Goal: Information Seeking & Learning: Check status

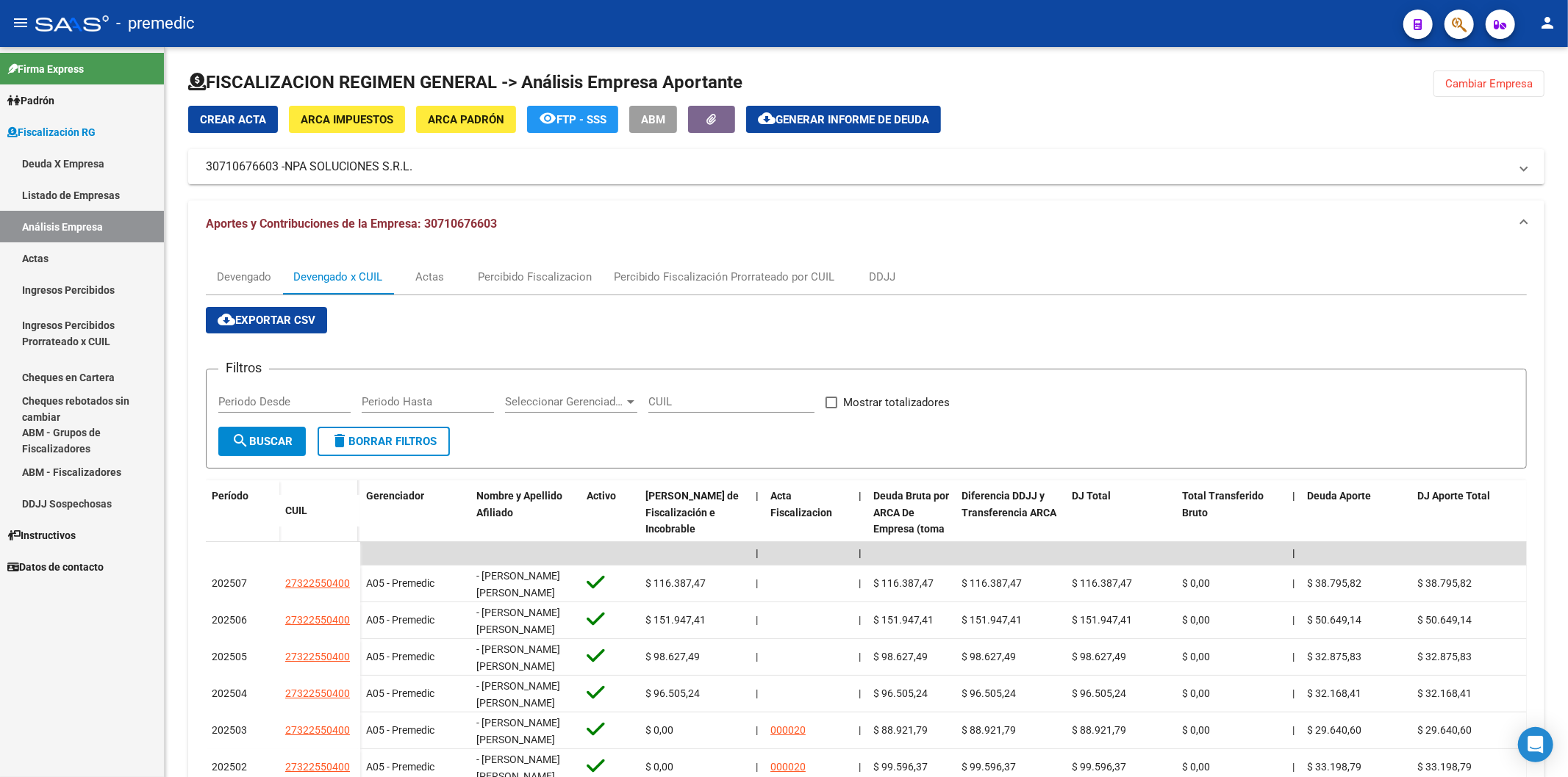
scroll to position [152, 0]
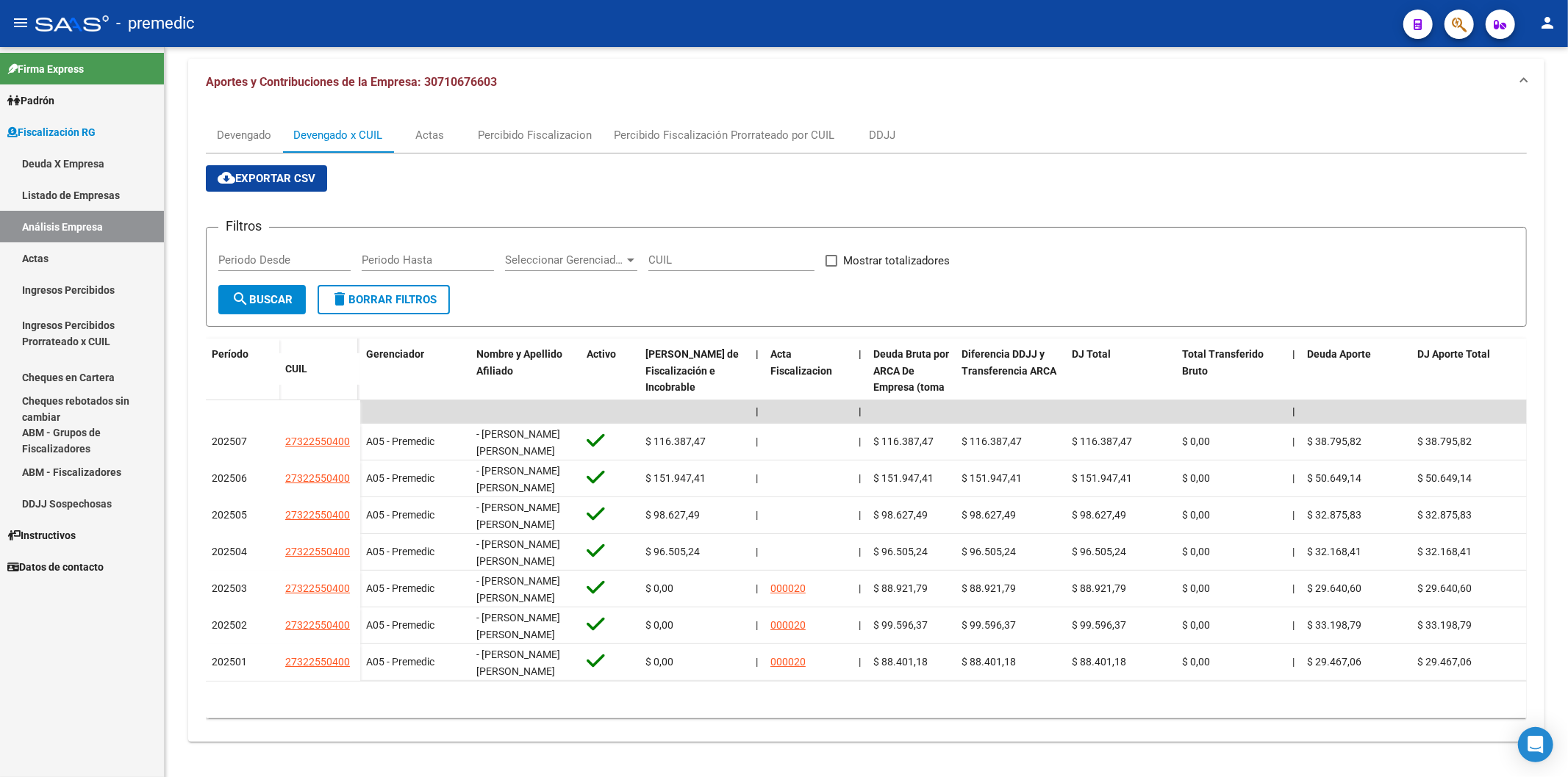
click at [64, 122] on link "Fiscalización RG" at bounding box center [82, 132] width 164 height 32
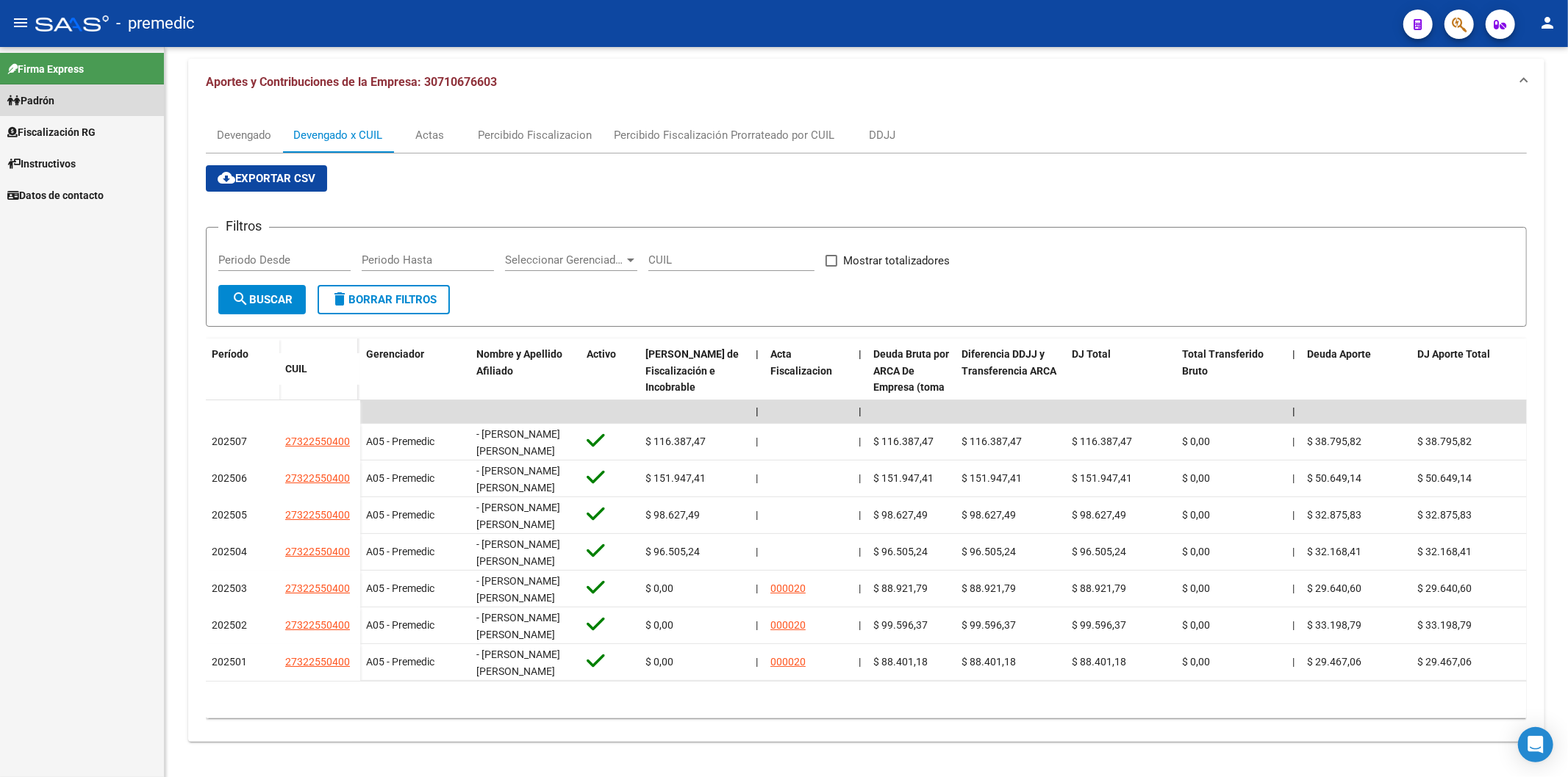
click at [69, 107] on link "Padrón" at bounding box center [82, 100] width 164 height 32
click at [72, 97] on link "Padrón" at bounding box center [82, 100] width 164 height 32
click at [77, 126] on span "Fiscalización RG" at bounding box center [52, 133] width 88 height 16
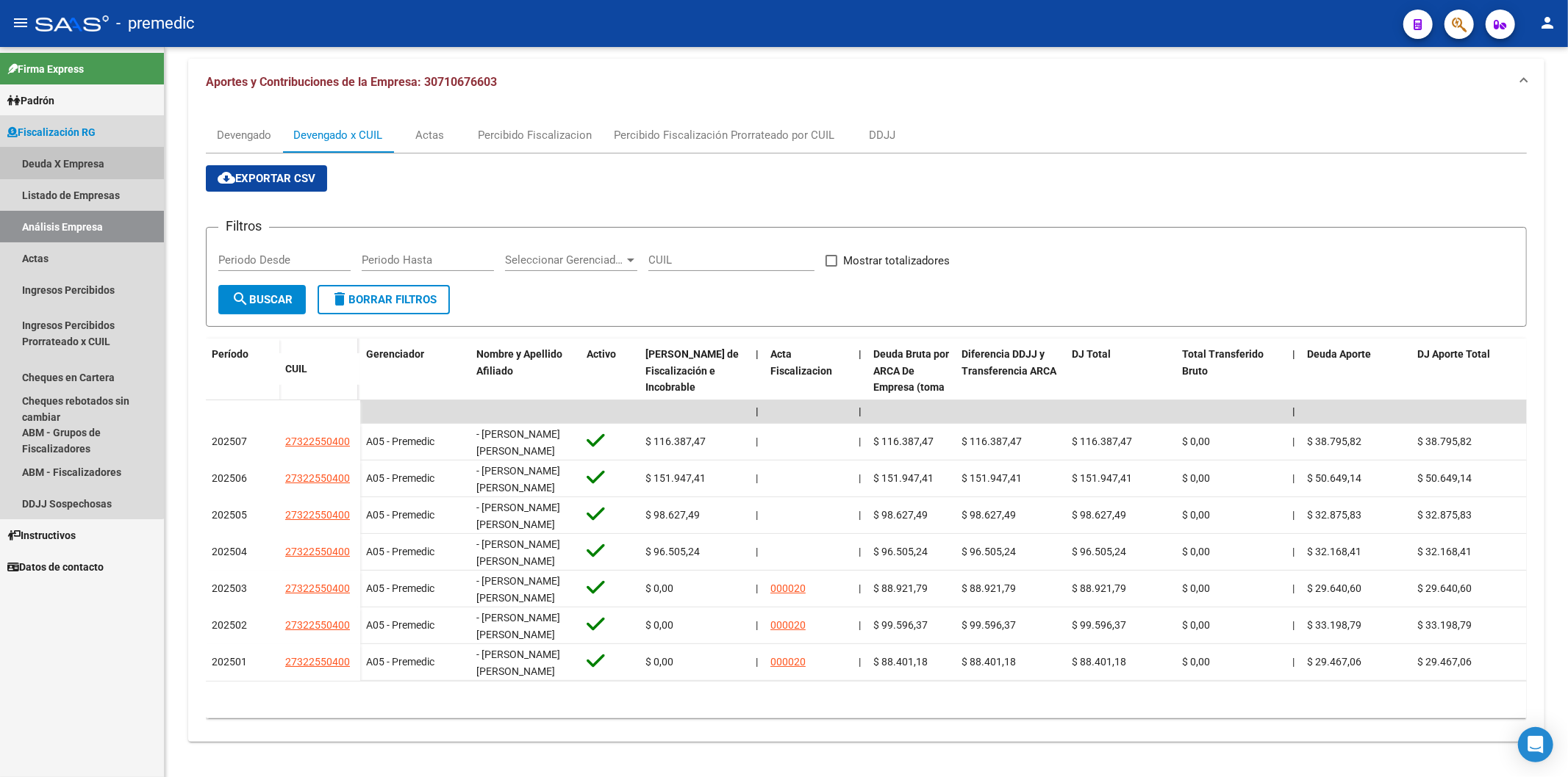
click at [70, 163] on link "Deuda X Empresa" at bounding box center [82, 163] width 164 height 32
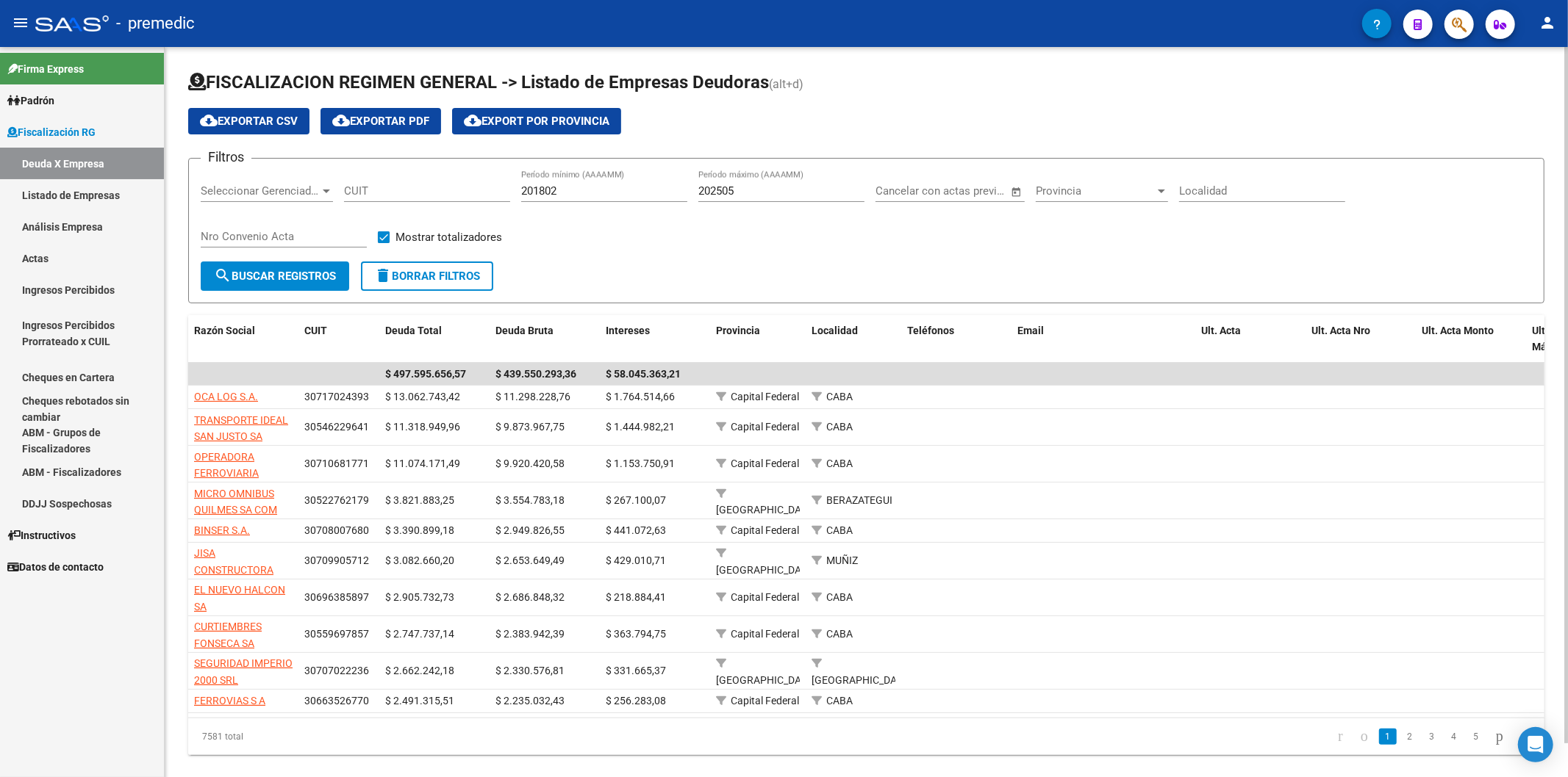
click at [685, 247] on div "Filtros Seleccionar Gerenciador Seleccionar Gerenciador CUIT 201802 Período mín…" at bounding box center [866, 215] width 1331 height 91
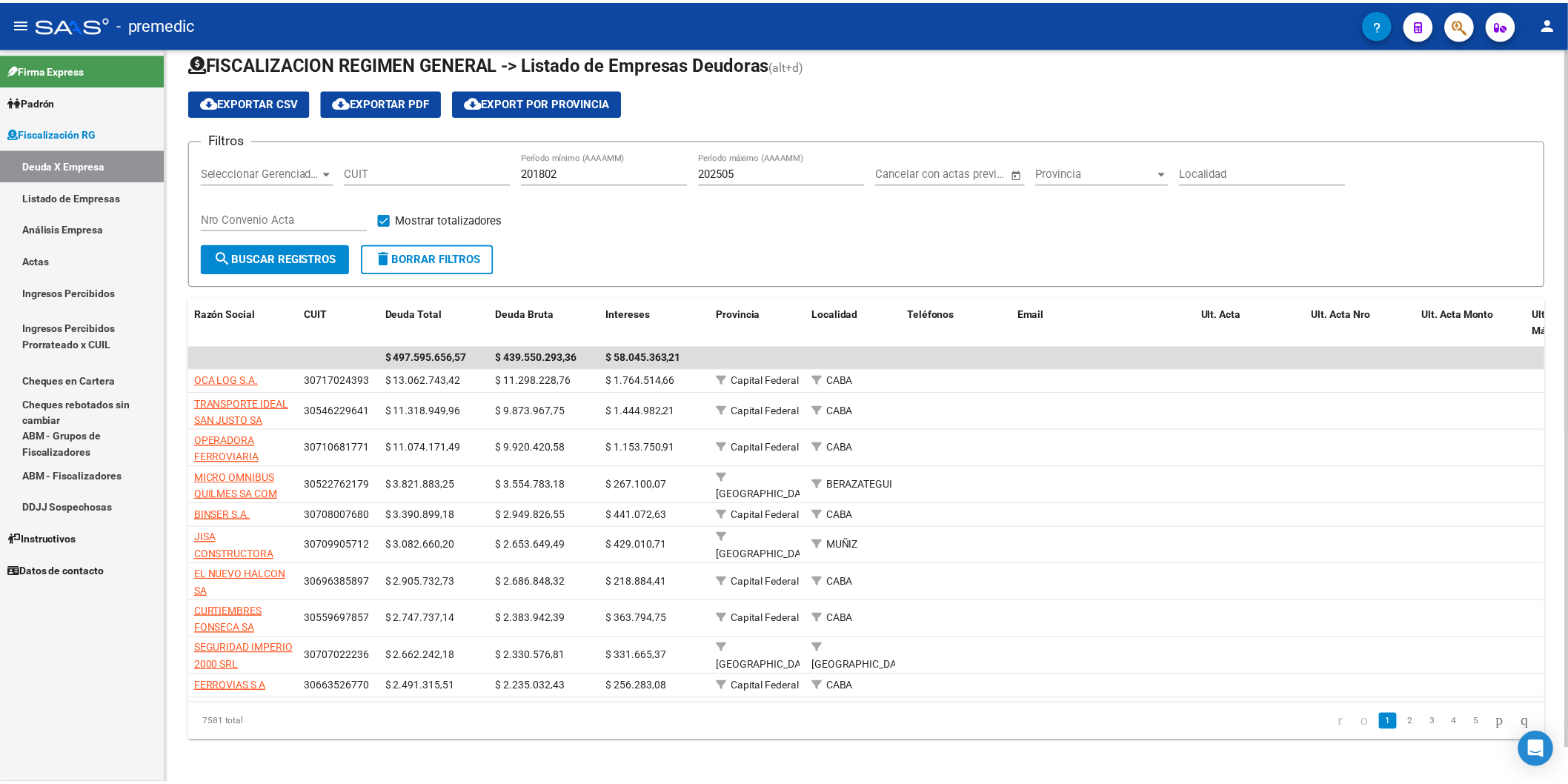
scroll to position [36, 0]
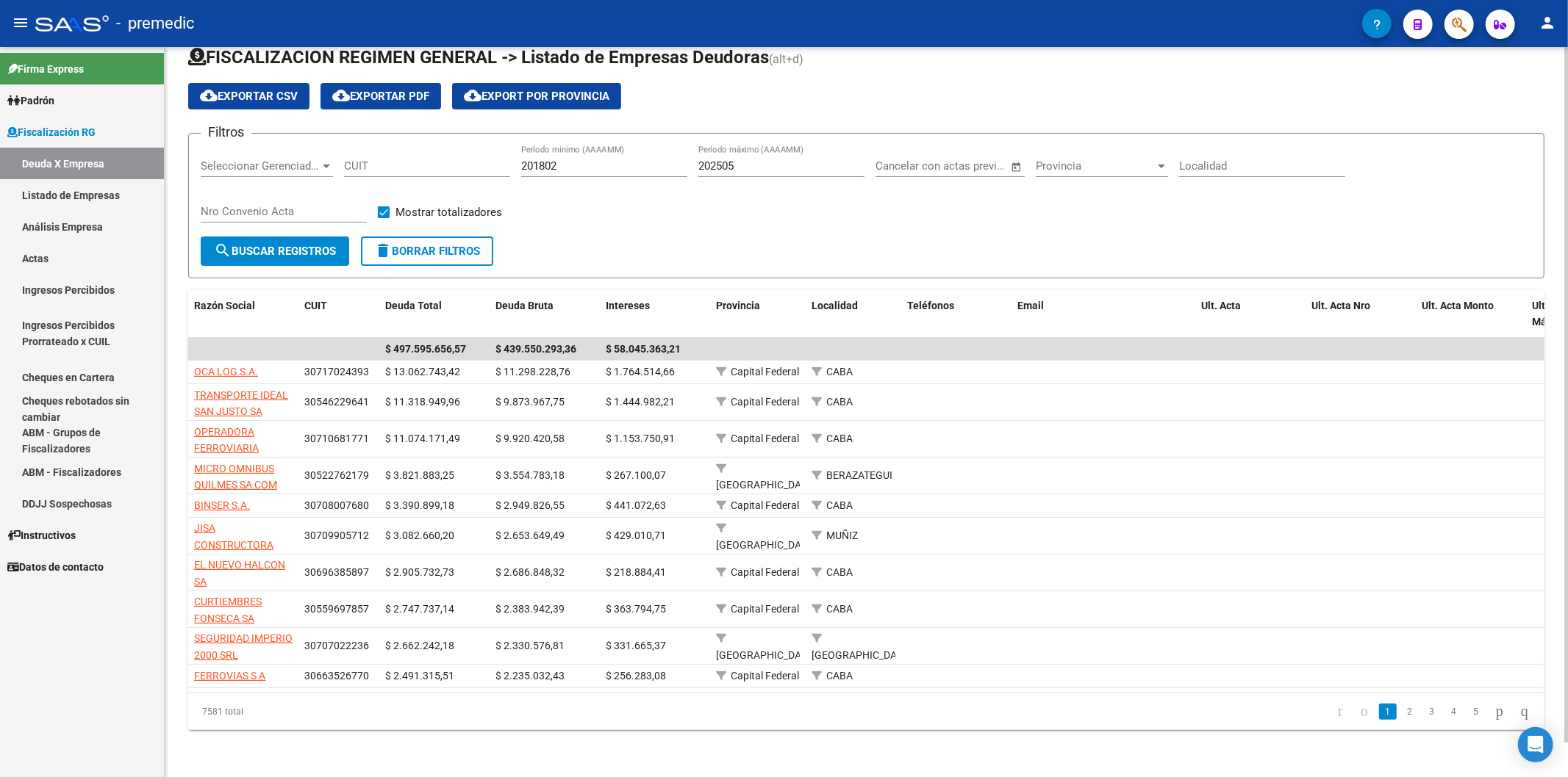
drag, startPoint x: 237, startPoint y: 718, endPoint x: 168, endPoint y: 730, distance: 70.0
click at [171, 728] on div "FISCALIZACION REGIMEN GENERAL -> Listado de Empresas Deudoras (alt+d) cloud_dow…" at bounding box center [866, 400] width 1403 height 755
click at [265, 714] on div "7581 total" at bounding box center [323, 711] width 269 height 37
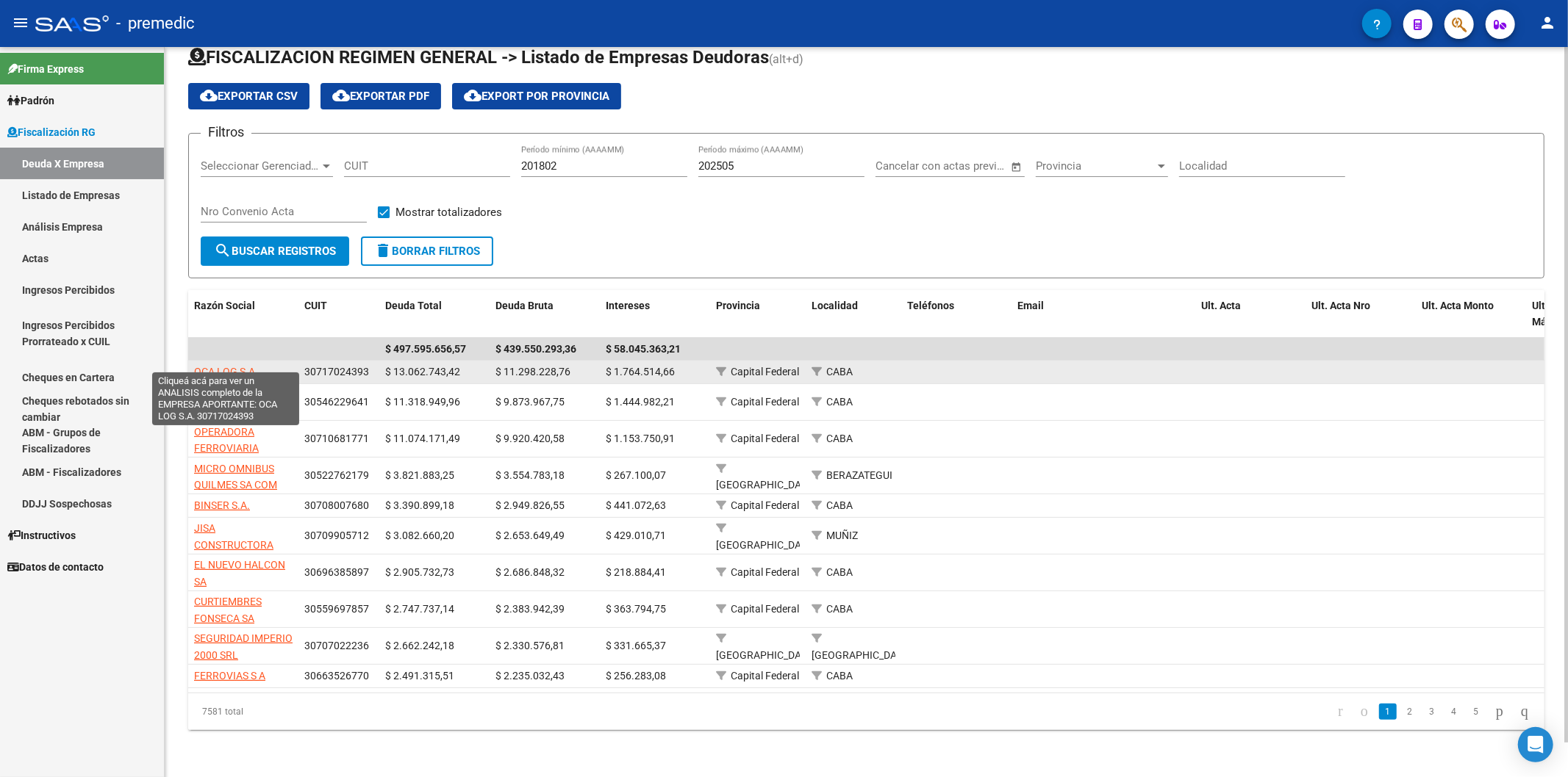
click at [203, 366] on span "OCA LOG S.A." at bounding box center [226, 372] width 64 height 11
type textarea "30717024393"
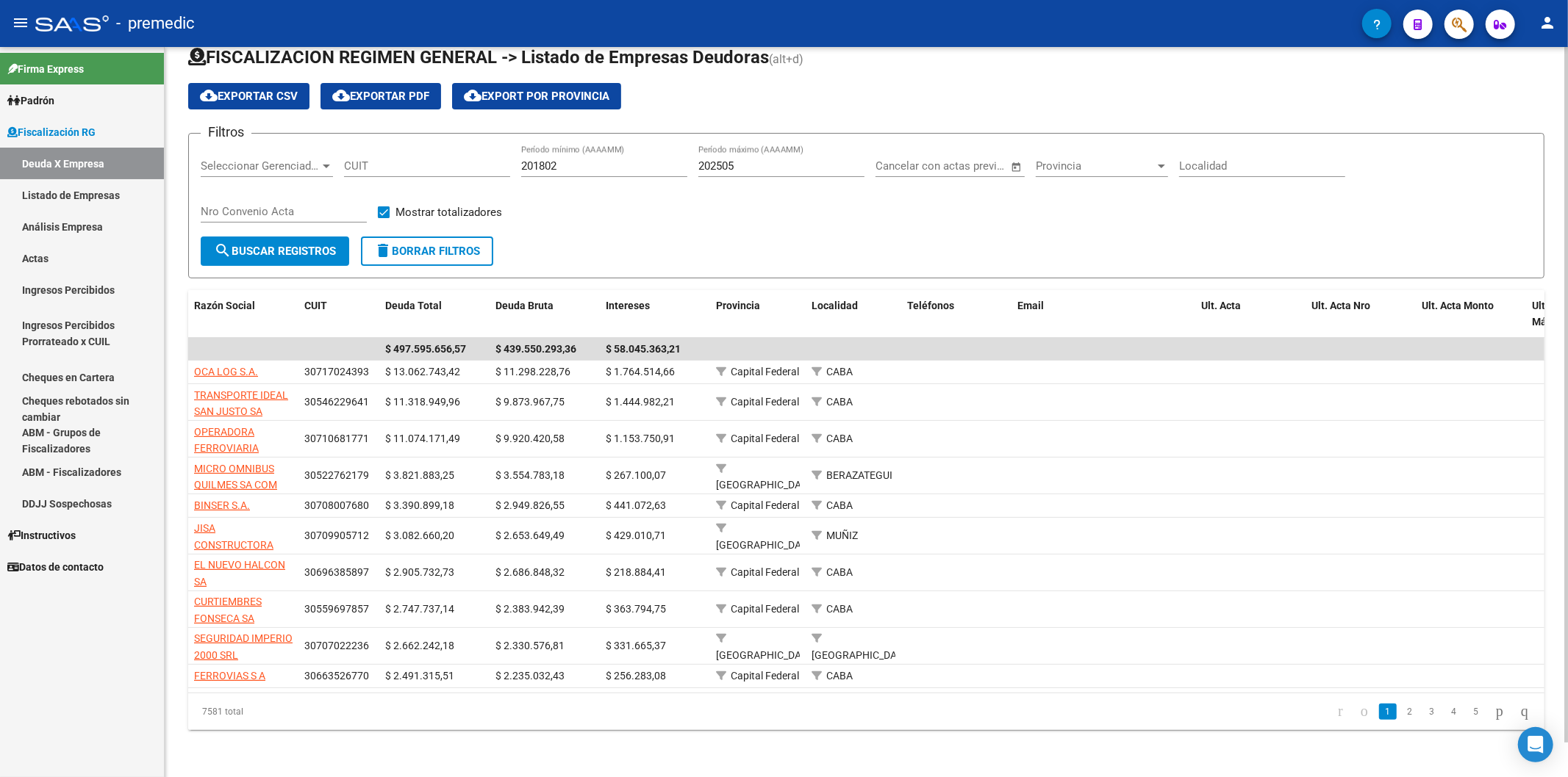
drag, startPoint x: 385, startPoint y: 361, endPoint x: 535, endPoint y: 727, distance: 395.5
click at [466, 364] on div "$ 13.062.743,42" at bounding box center [434, 372] width 98 height 17
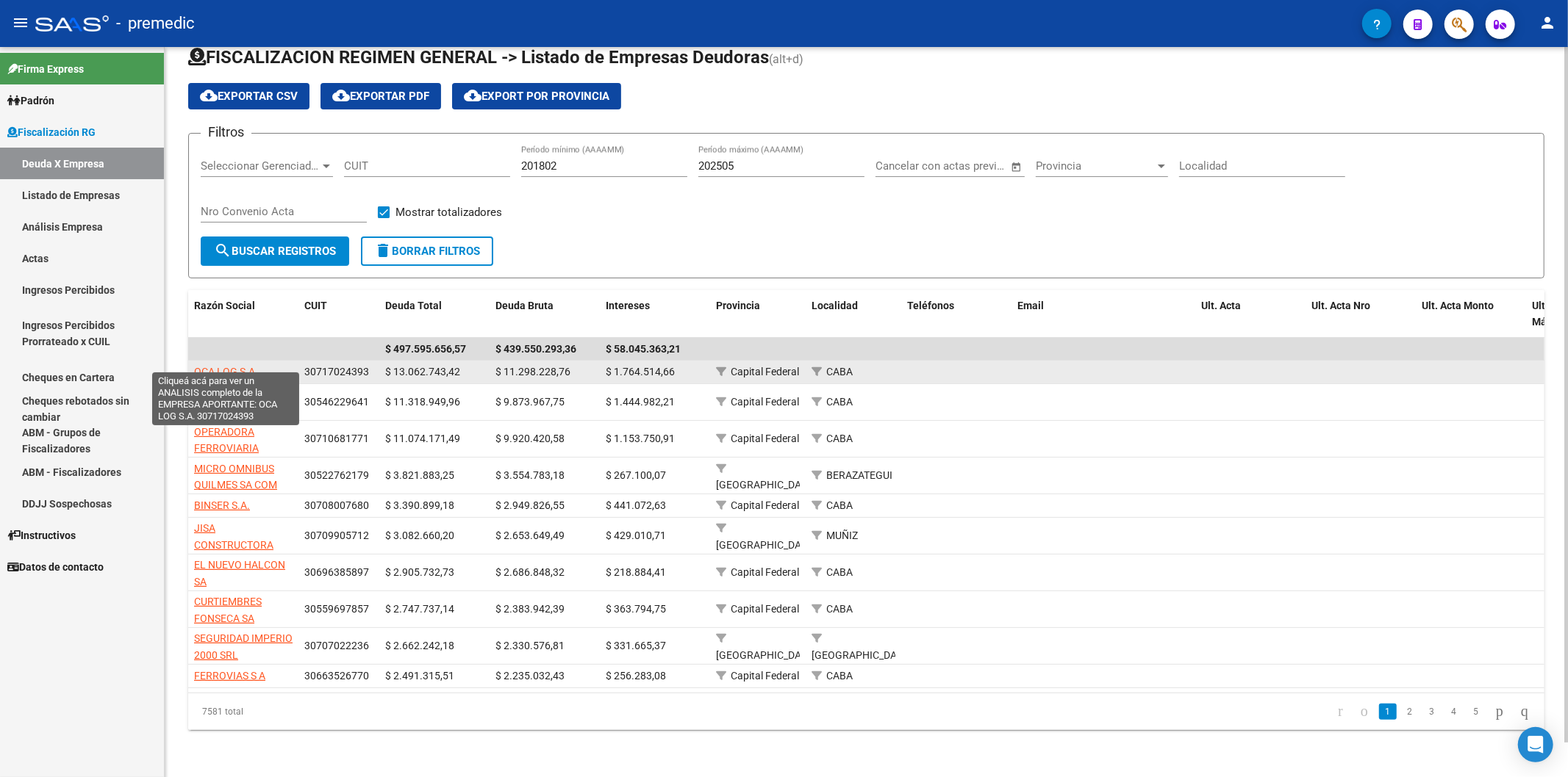
click at [231, 366] on span "OCA LOG S.A." at bounding box center [226, 372] width 64 height 11
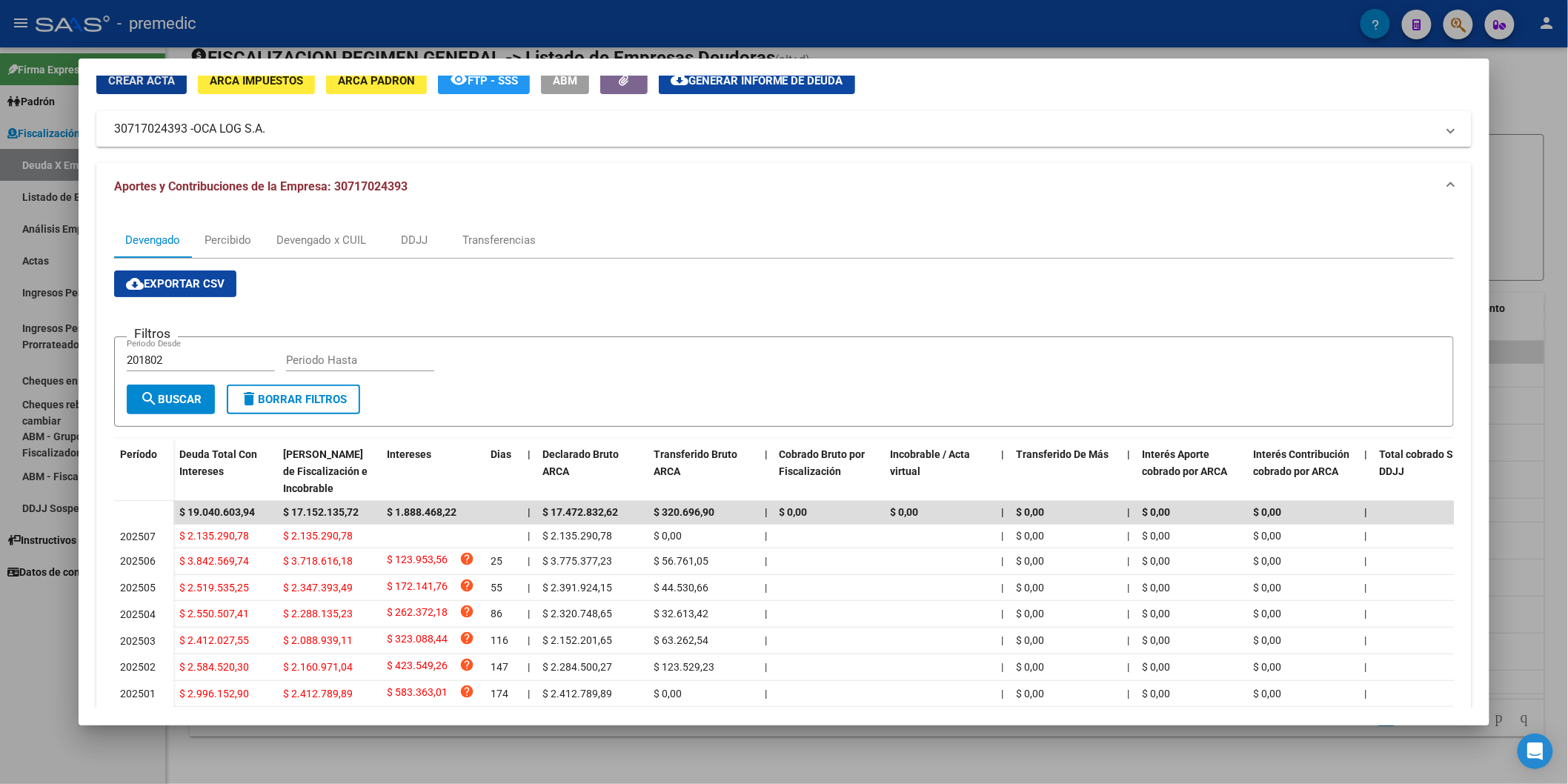
scroll to position [153, 0]
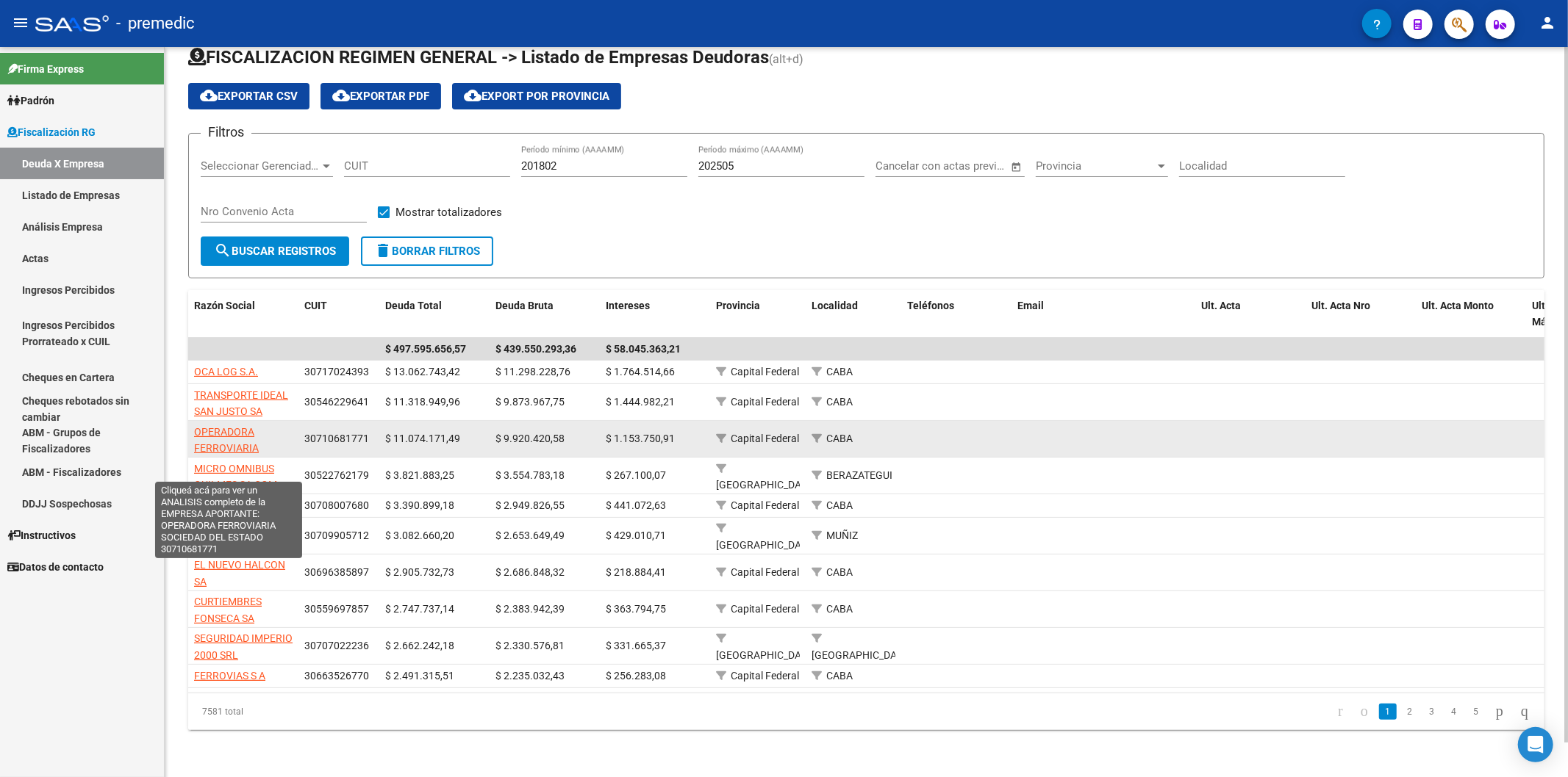
click at [251, 439] on span "OPERADORA FERROVIARIA SOCIEDAD DEL ESTADO" at bounding box center [229, 456] width 69 height 61
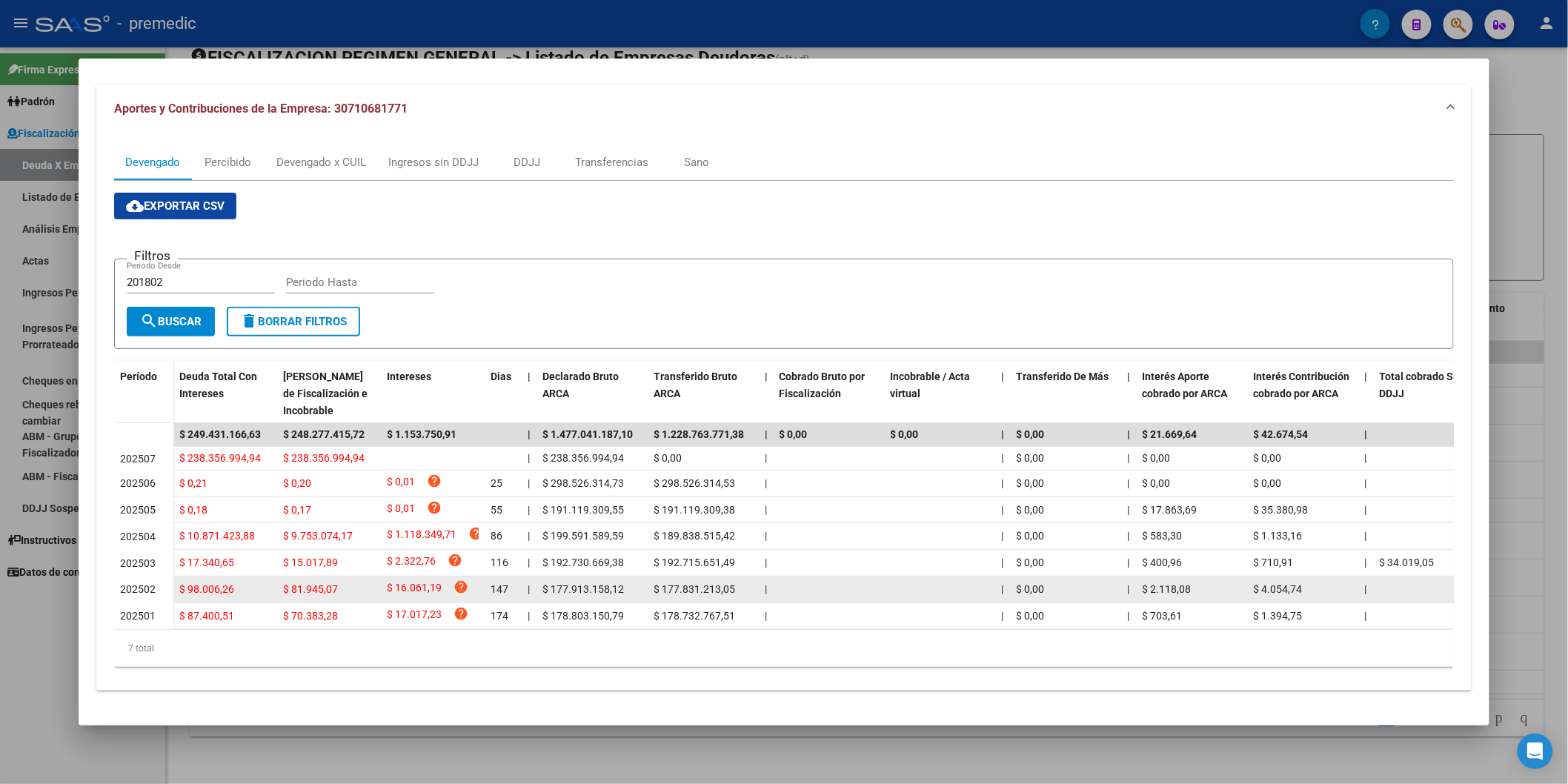
drag, startPoint x: 211, startPoint y: 545, endPoint x: 520, endPoint y: 584, distance: 311.5
click at [537, 596] on datatable-scroller "$ 249.431.166,63 $ 248.277.415,72 $ 1.153.750,91 | $ 1.477.041.187,10 $ 1.228.7…" at bounding box center [789, 525] width 1352 height 206
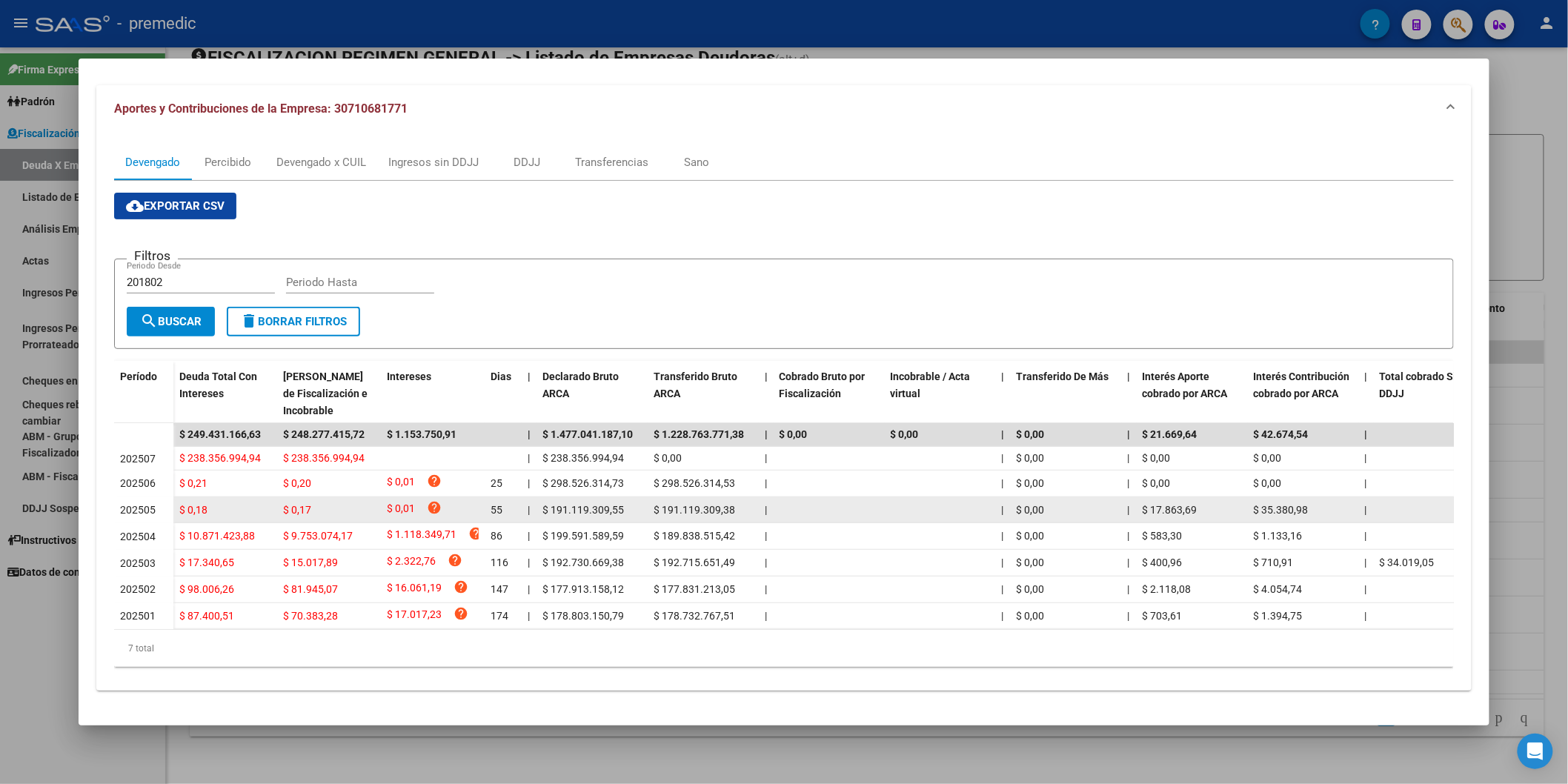
drag, startPoint x: 207, startPoint y: 467, endPoint x: 717, endPoint y: 493, distance: 510.7
click at [717, 493] on datatable-scroller "$ 249.431.166,63 $ 248.277.415,72 $ 1.153.750,91 | $ 1.477.041.187,10 $ 1.228.7…" at bounding box center [789, 525] width 1352 height 206
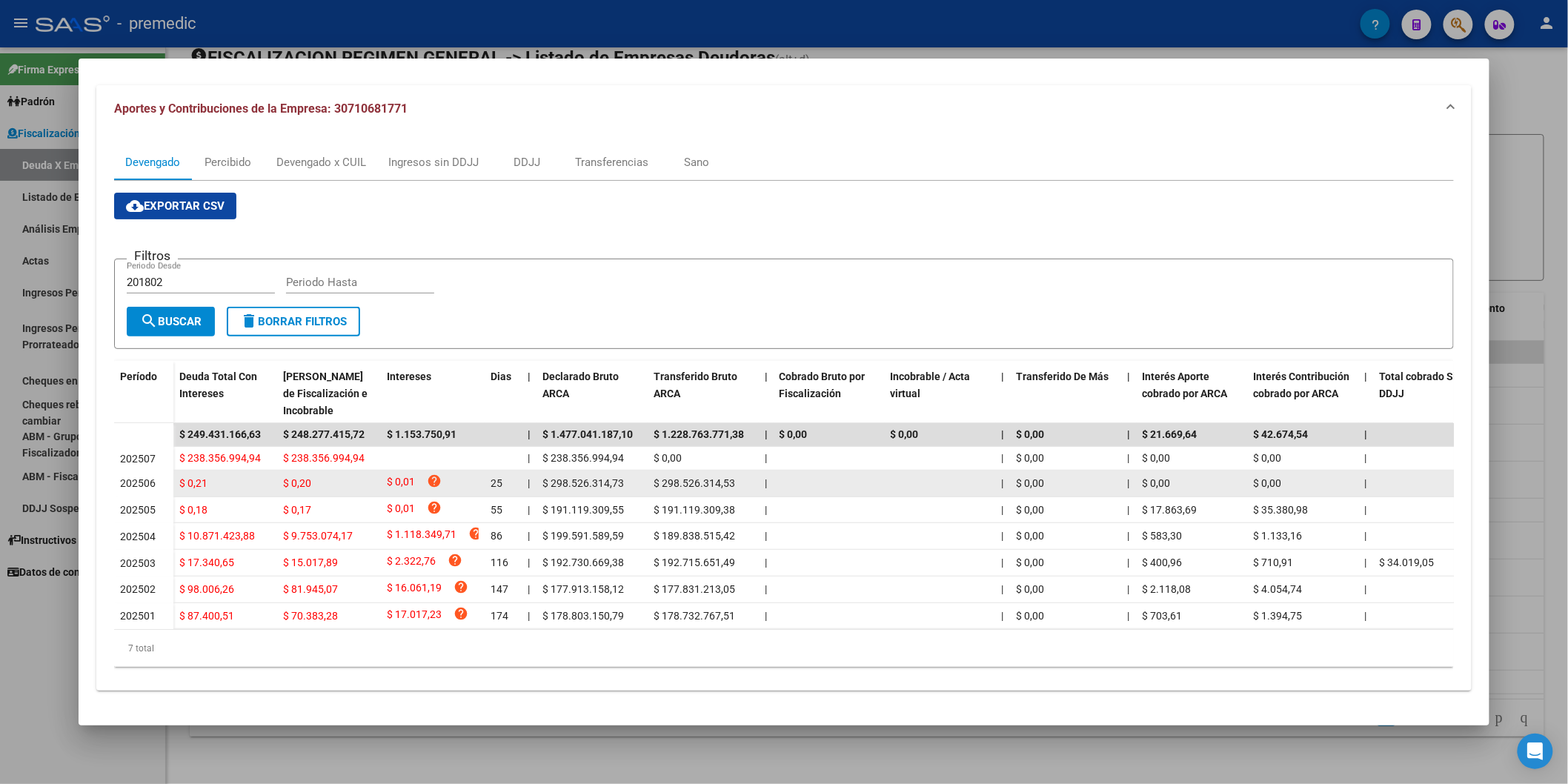
click at [310, 475] on div "$ 0,20" at bounding box center [329, 483] width 92 height 17
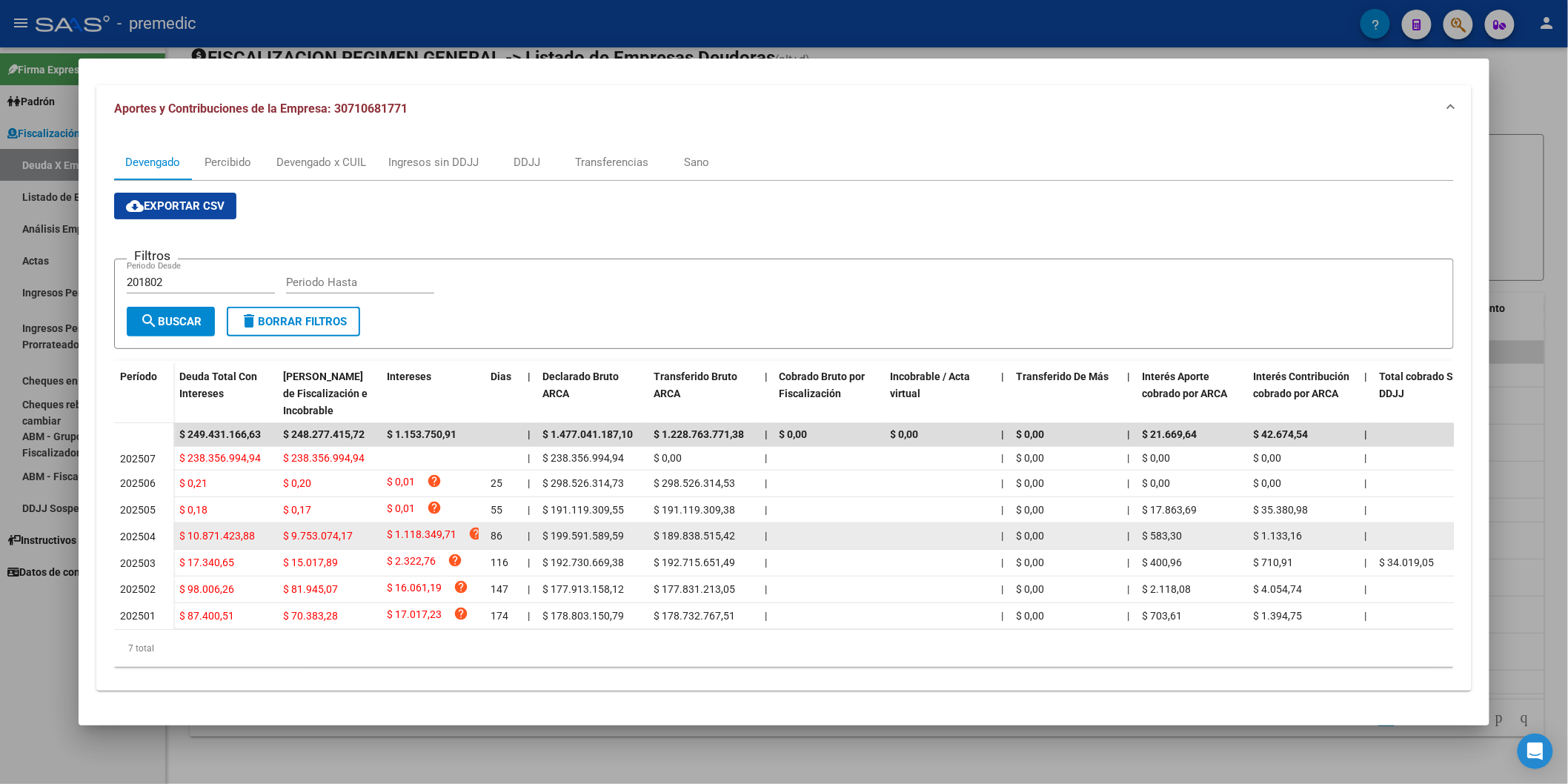
drag, startPoint x: 419, startPoint y: 521, endPoint x: 173, endPoint y: 517, distance: 246.0
click at [173, 524] on div "$ 10.871.423,88 $ 9.753.074,17 $ 1.118.349,71 help 86 | $ 199.591.589,59 $ 189.…" at bounding box center [1059, 537] width 1771 height 26
click at [307, 535] on datatable-body-cell "$ 9.753.074,17" at bounding box center [329, 536] width 104 height 26
click at [301, 530] on span "$ 9.753.074,17" at bounding box center [318, 536] width 69 height 12
click at [353, 530] on div "$ 9.753.074,17" at bounding box center [329, 536] width 92 height 17
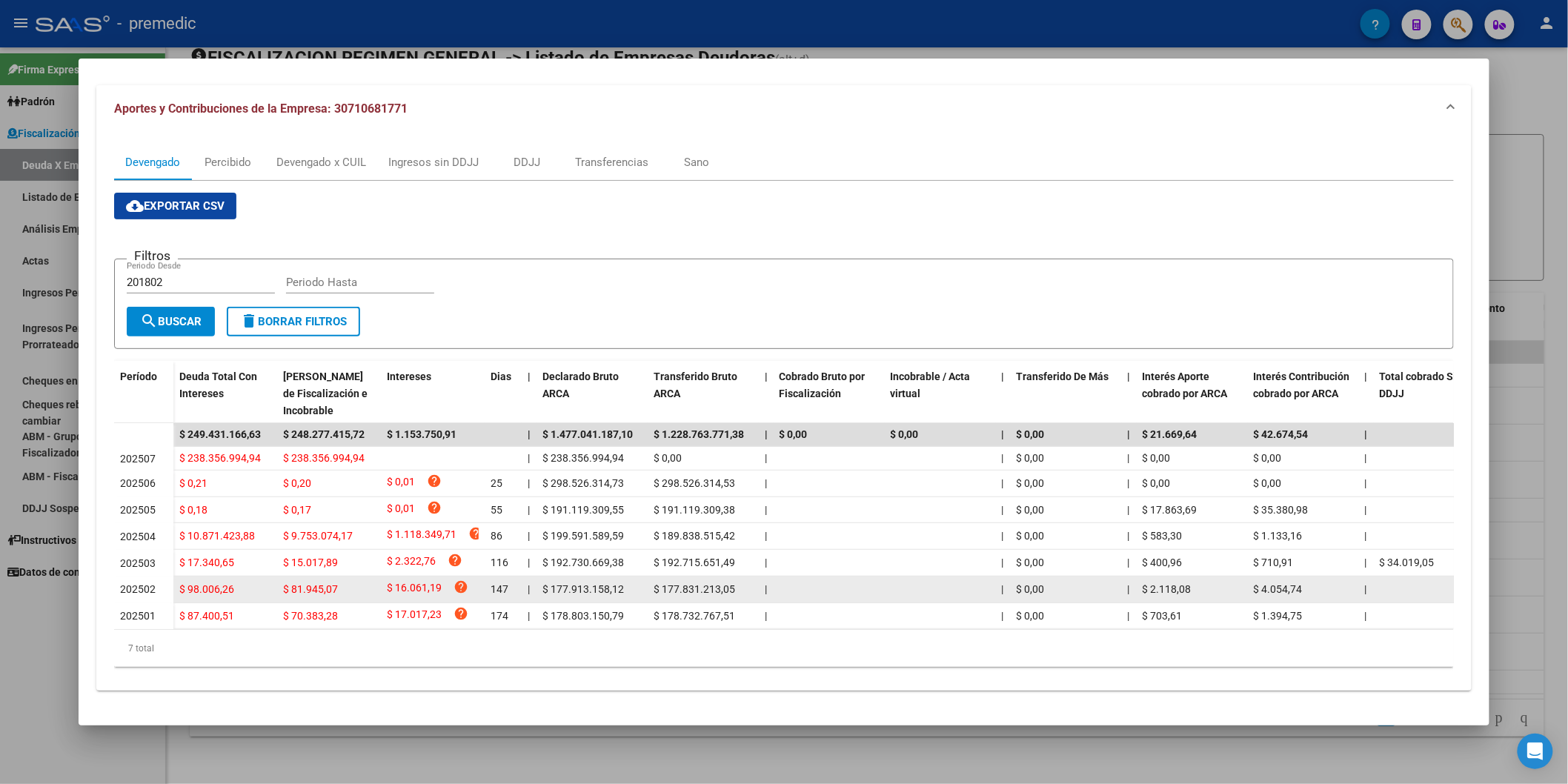
drag, startPoint x: 182, startPoint y: 549, endPoint x: 334, endPoint y: 582, distance: 155.5
click at [334, 582] on datatable-scroller "$ 249.431.166,63 $ 248.277.415,72 $ 1.153.750,91 | $ 1.477.041.187,10 $ 1.228.7…" at bounding box center [789, 525] width 1352 height 206
click at [336, 582] on div "$ 81.945,07" at bounding box center [329, 590] width 92 height 17
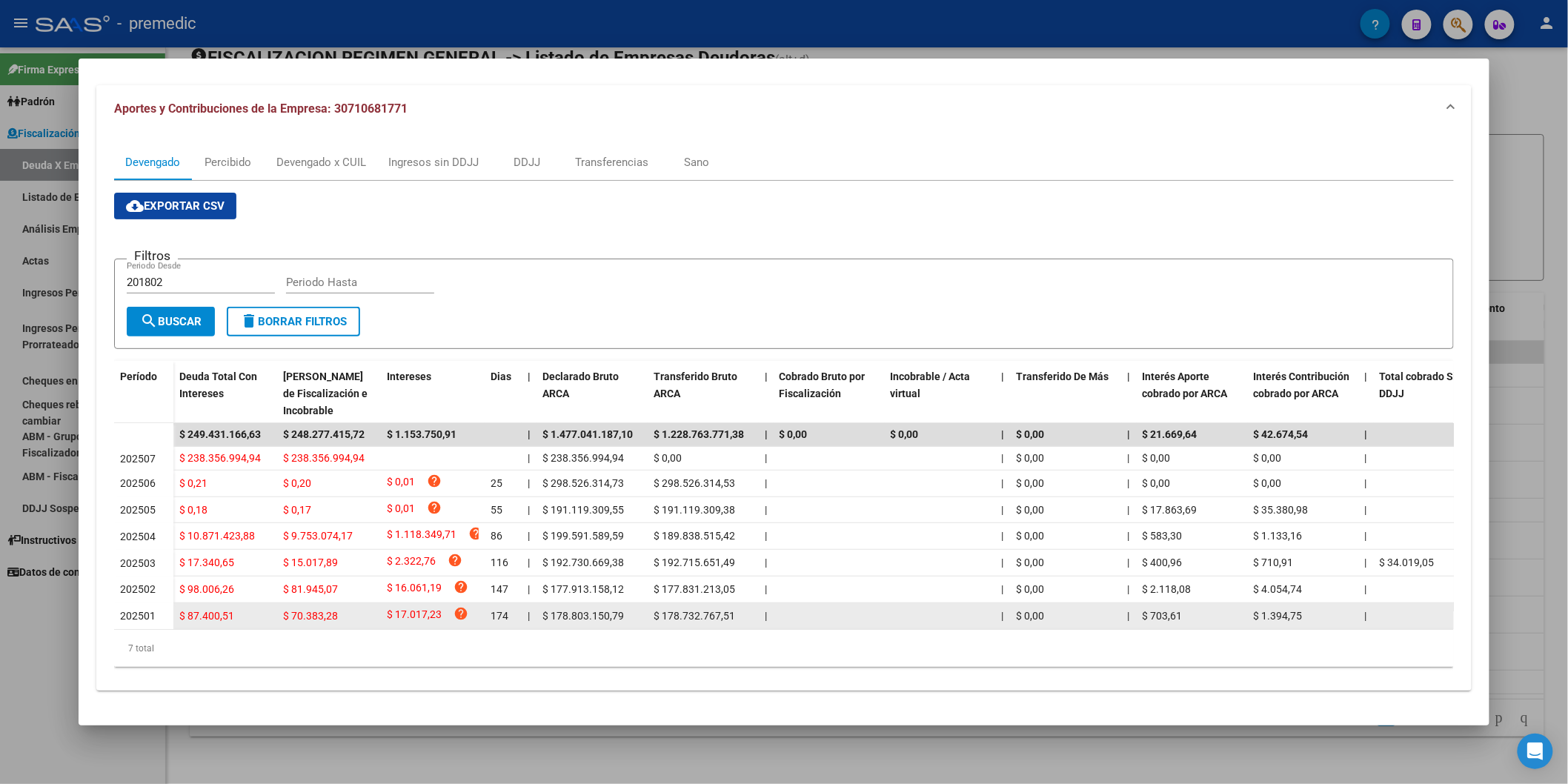
drag, startPoint x: 197, startPoint y: 552, endPoint x: 388, endPoint y: 592, distance: 195.1
click at [388, 592] on datatable-scroller "$ 249.431.166,63 $ 248.277.415,72 $ 1.153.750,91 | $ 1.477.041.187,10 $ 1.228.7…" at bounding box center [789, 525] width 1352 height 206
click at [388, 603] on datatable-body-cell "$ 17.017,23 help" at bounding box center [433, 615] width 104 height 26
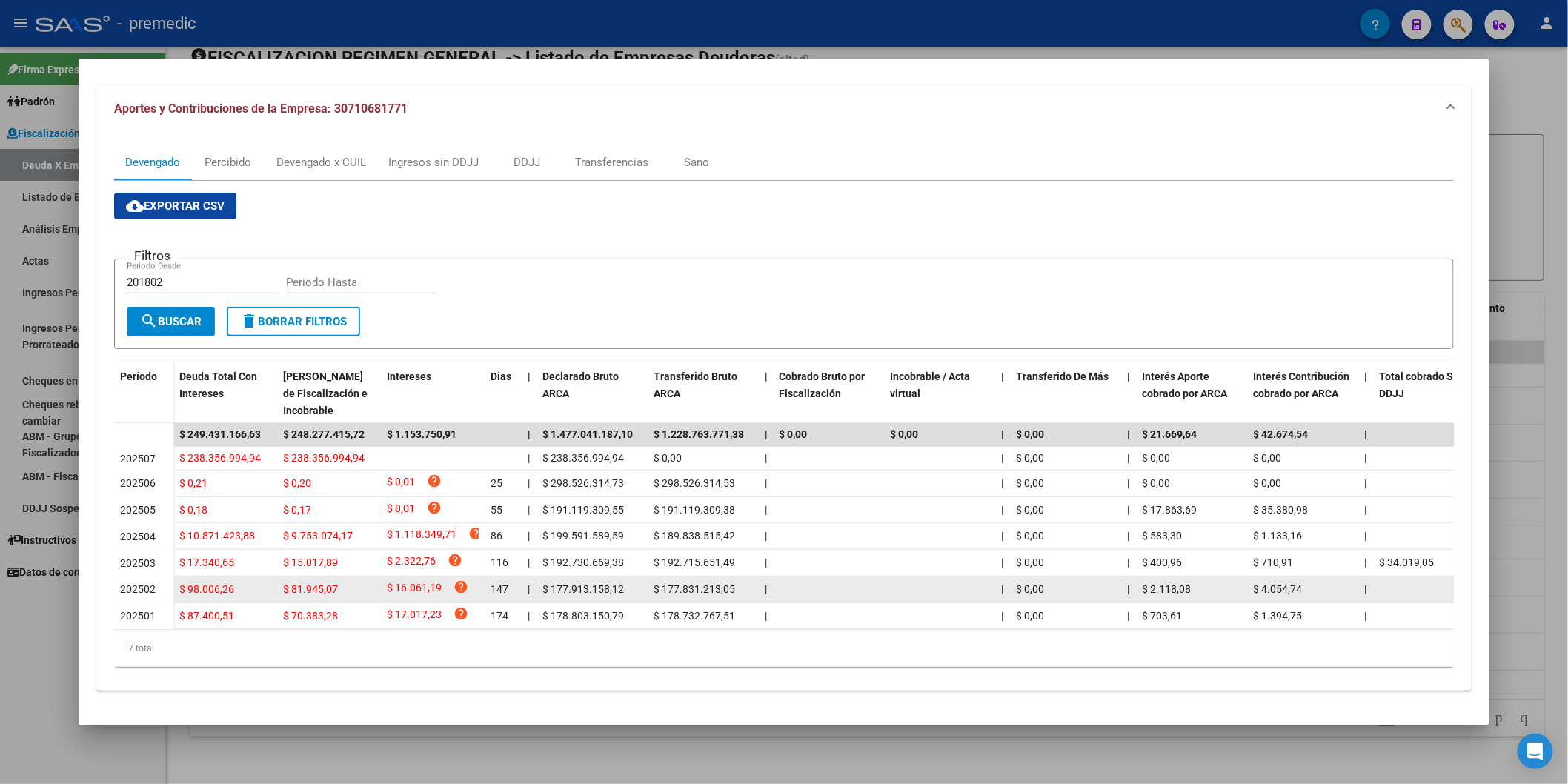
click at [345, 582] on div "$ 81.945,07" at bounding box center [329, 590] width 92 height 17
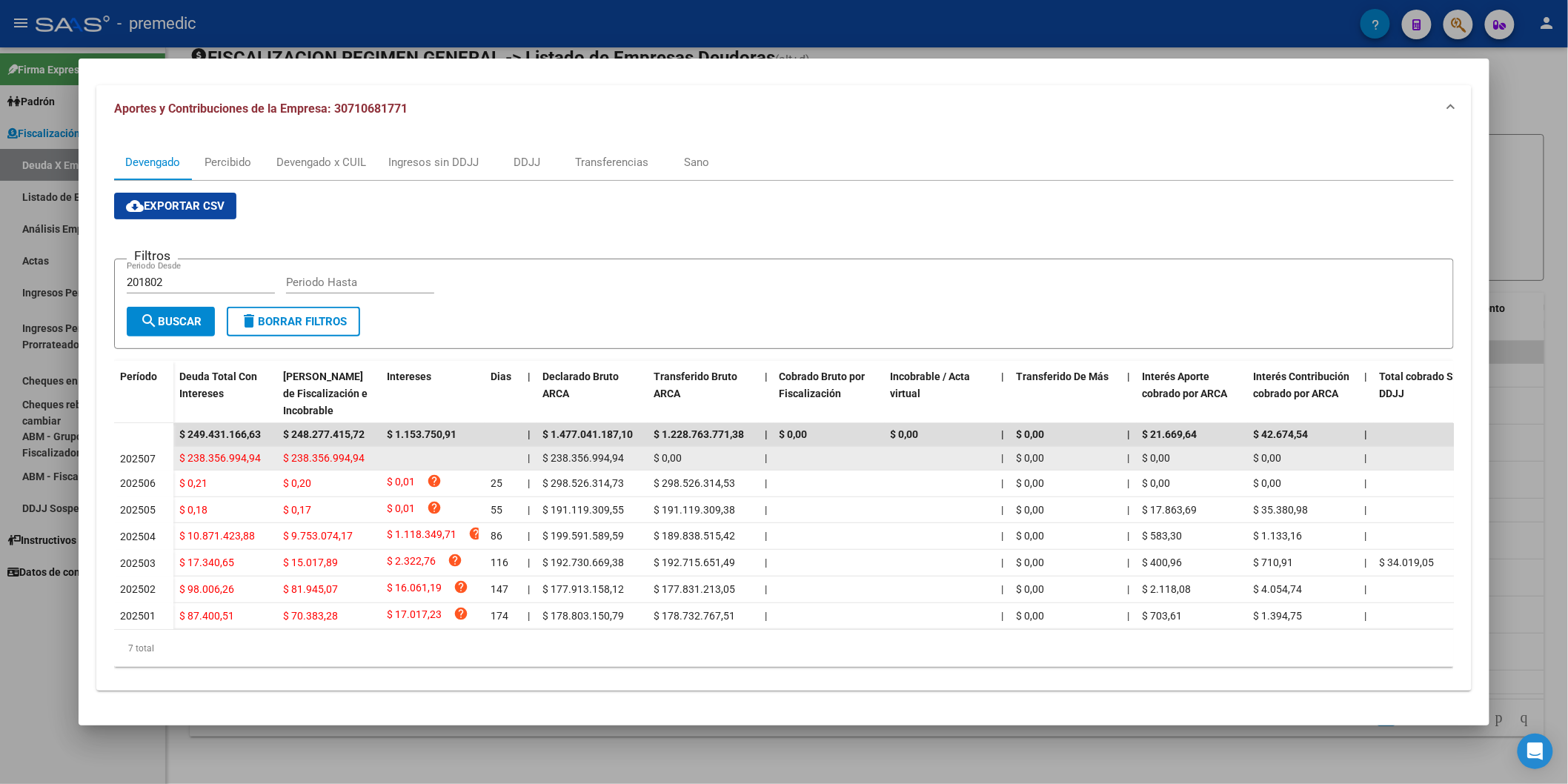
drag, startPoint x: 197, startPoint y: 455, endPoint x: 321, endPoint y: 444, distance: 124.5
click at [320, 447] on div "$ 238.356.994,94 $ 238.356.994,94 | $ 238.356.994,94 $ 0,00 | | $ 0,00 | $ 0,00…" at bounding box center [1059, 459] width 1771 height 24
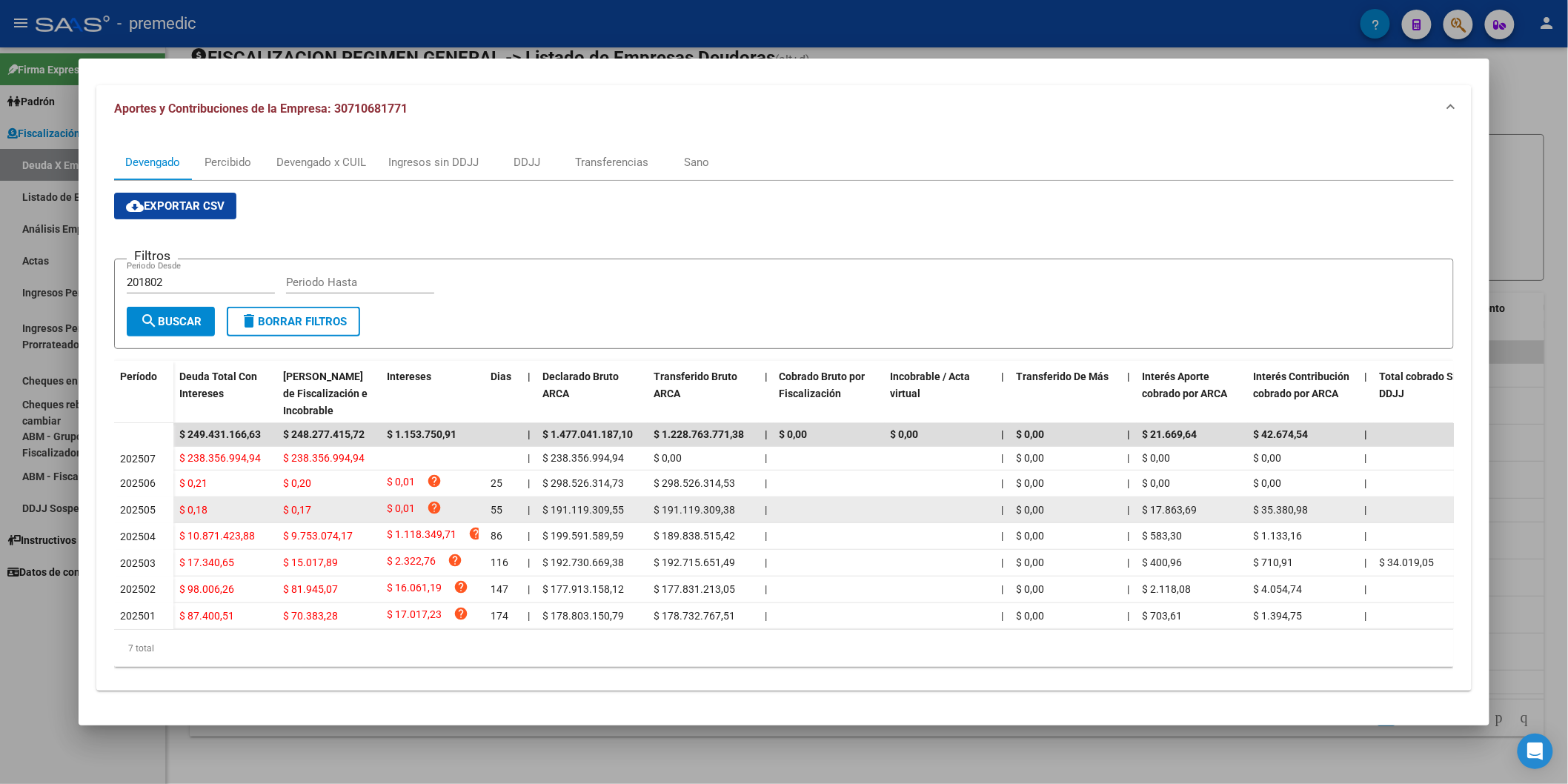
click at [381, 497] on datatable-body-cell "$ 0,01 help" at bounding box center [433, 510] width 104 height 26
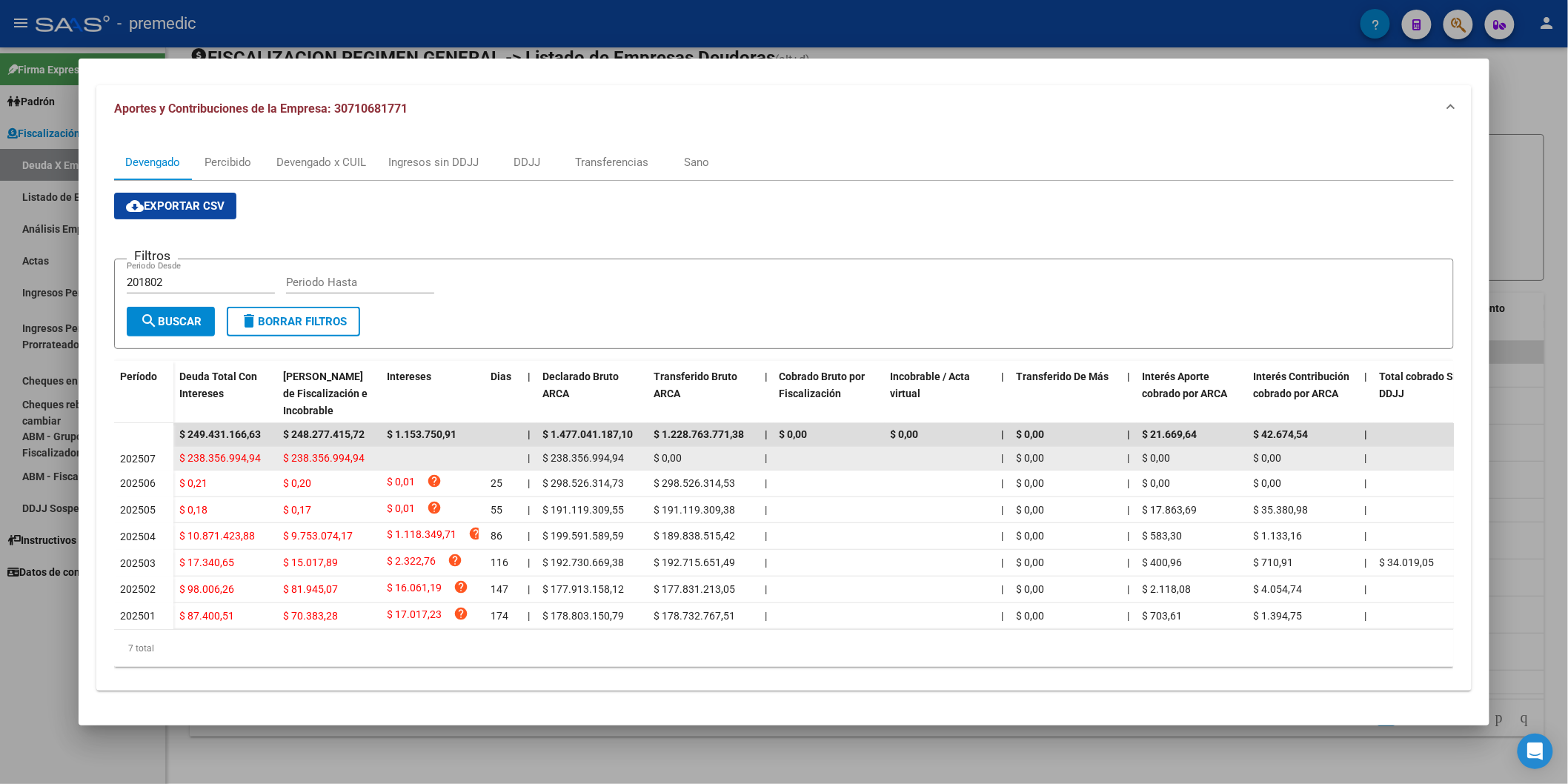
drag, startPoint x: 178, startPoint y: 445, endPoint x: 343, endPoint y: 445, distance: 165.0
click at [343, 447] on div "$ 238.356.994,94 $ 238.356.994,94 | $ 238.356.994,94 $ 0,00 | | $ 0,00 | $ 0,00…" at bounding box center [1059, 459] width 1771 height 24
click at [394, 447] on datatable-body-cell at bounding box center [433, 459] width 104 height 23
drag, startPoint x: 389, startPoint y: 440, endPoint x: 216, endPoint y: 441, distance: 173.0
click at [216, 447] on div "$ 238.356.994,94 $ 238.356.994,94 | $ 238.356.994,94 $ 0,00 | | $ 0,00 | $ 0,00…" at bounding box center [1059, 459] width 1771 height 24
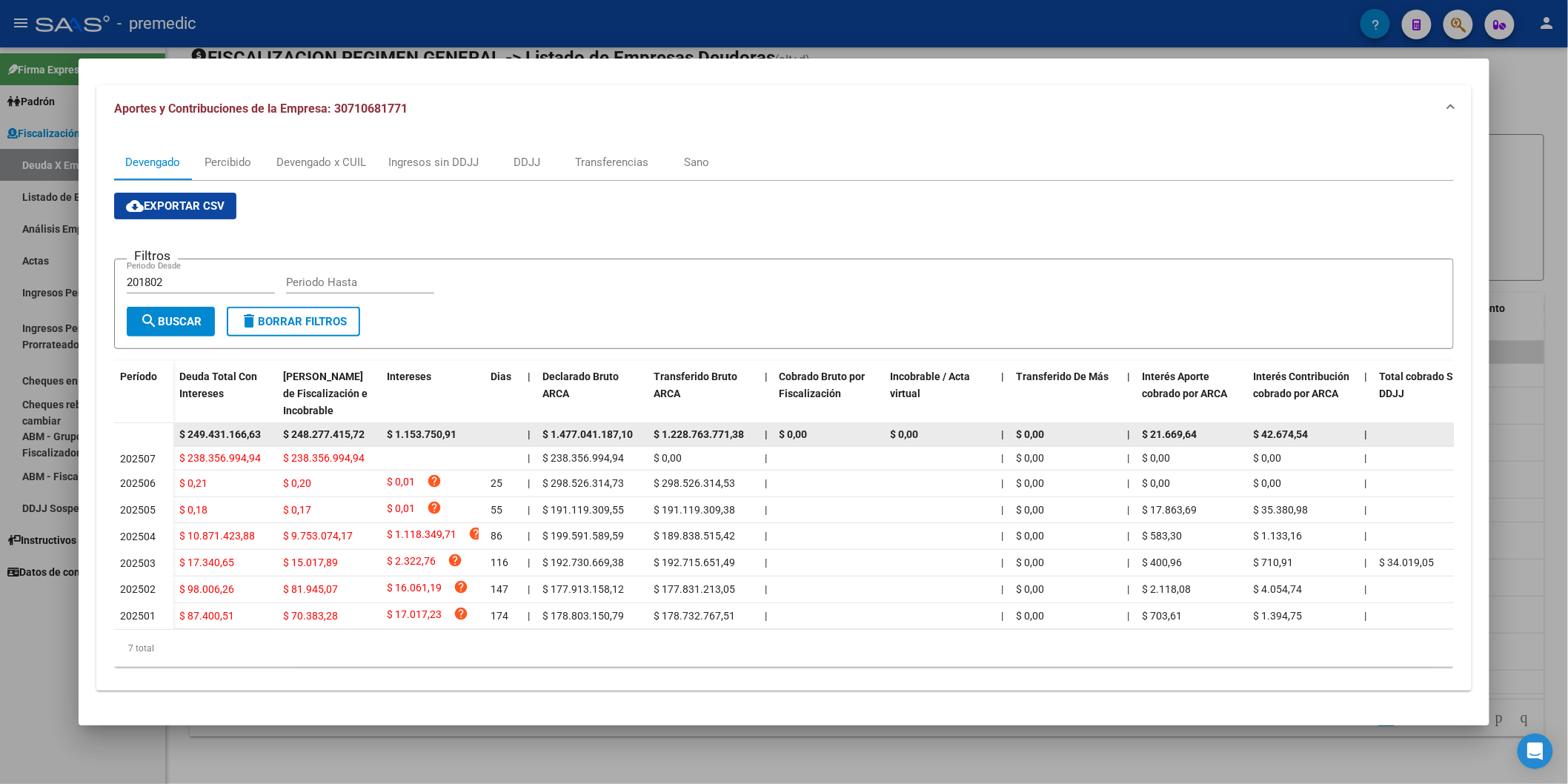
drag, startPoint x: 187, startPoint y: 449, endPoint x: 400, endPoint y: 430, distance: 213.8
click at [263, 450] on div "$ 238.356.994,94" at bounding box center [225, 459] width 92 height 17
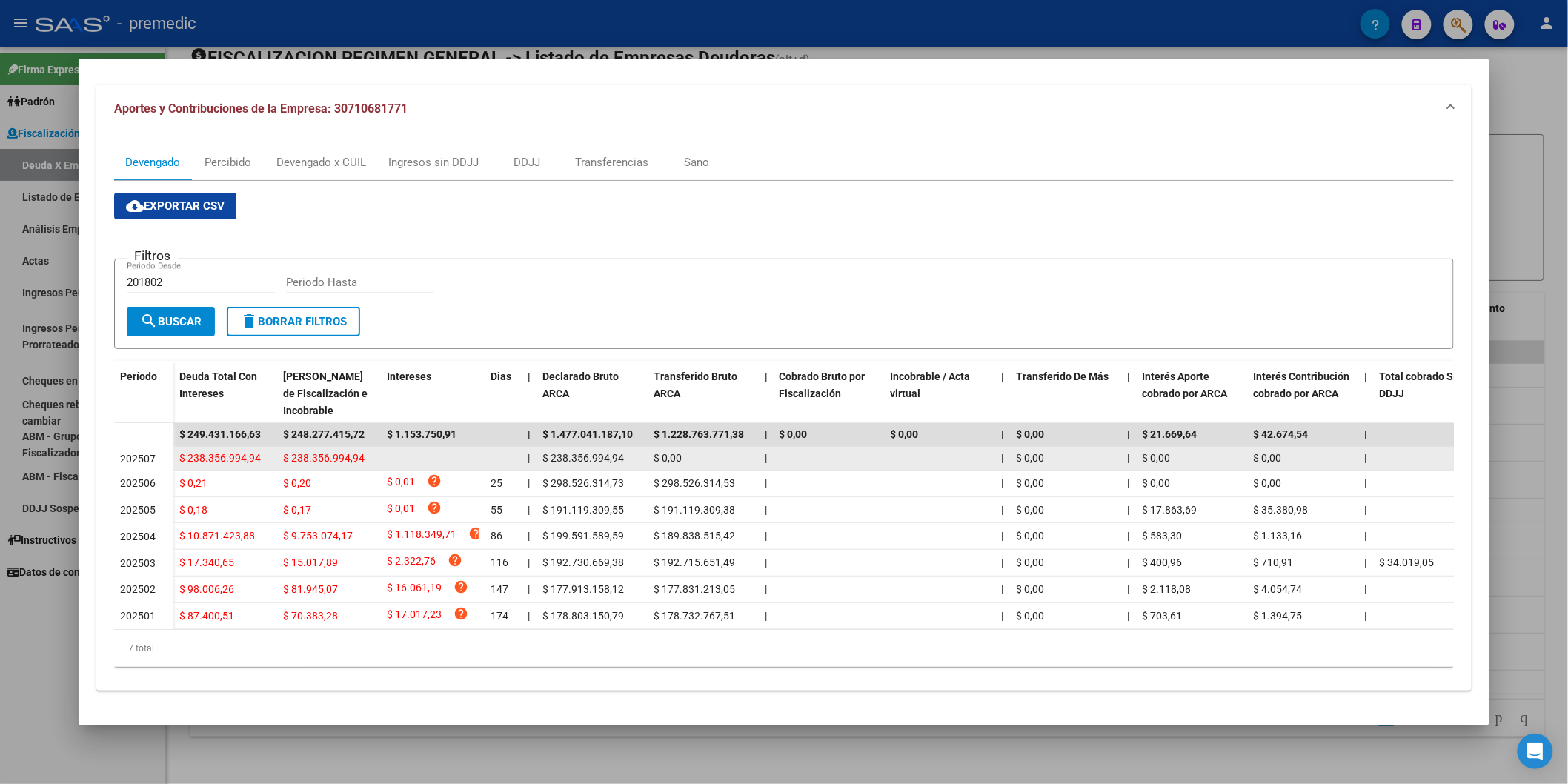
click at [400, 447] on datatable-body-cell at bounding box center [433, 459] width 104 height 23
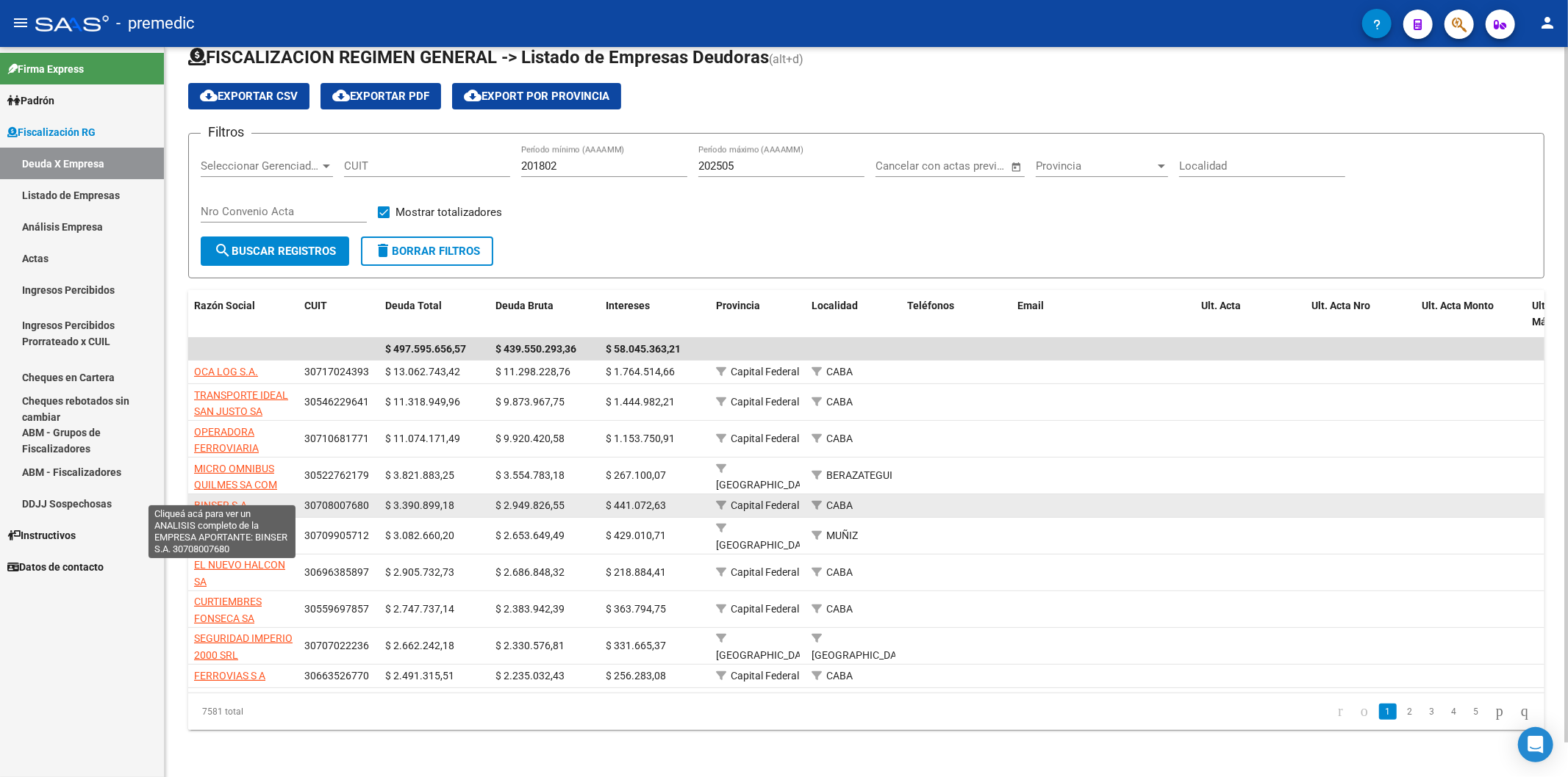
click at [228, 499] on span "BINSER S.A." at bounding box center [222, 505] width 56 height 11
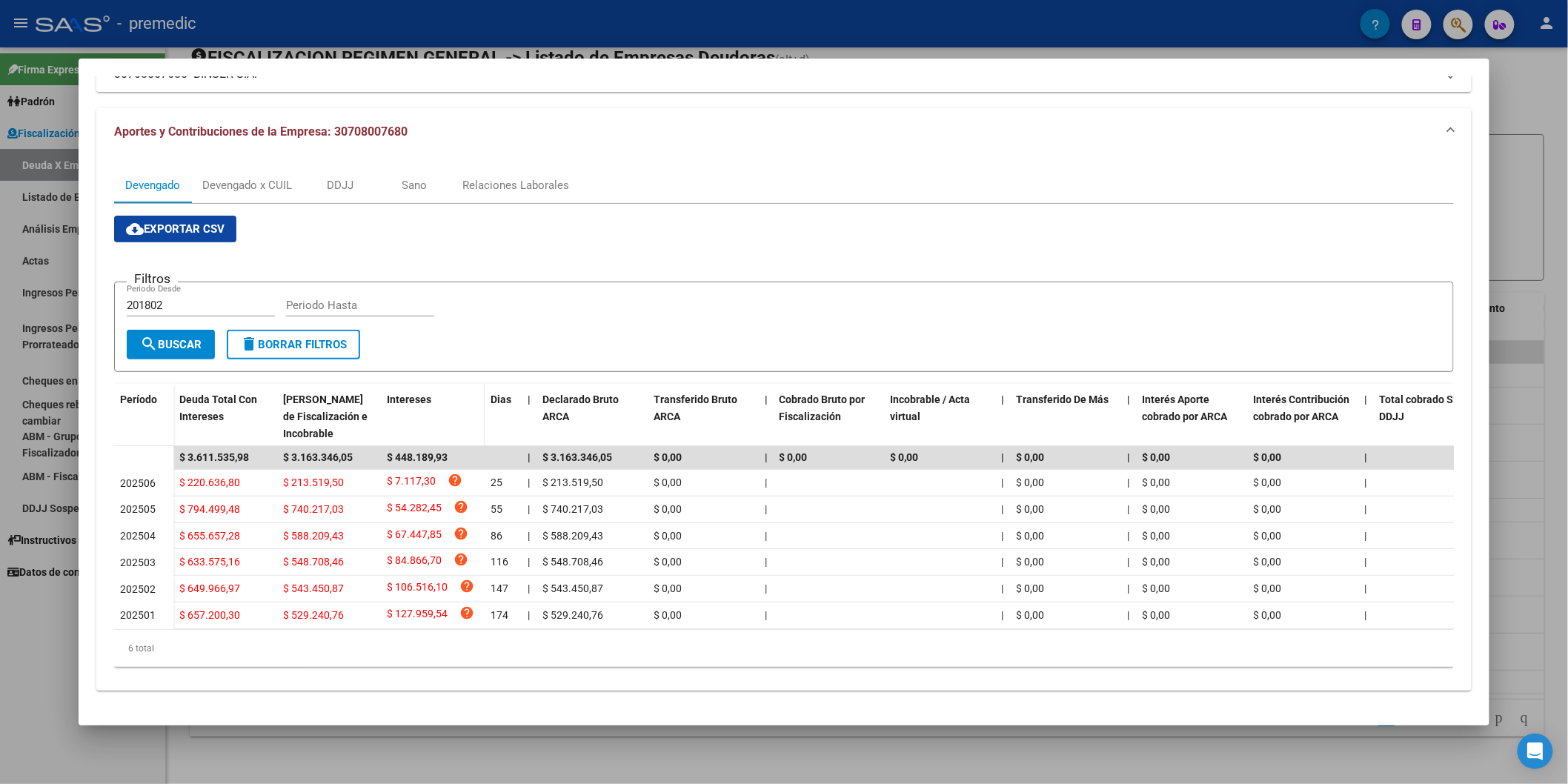
scroll to position [130, 0]
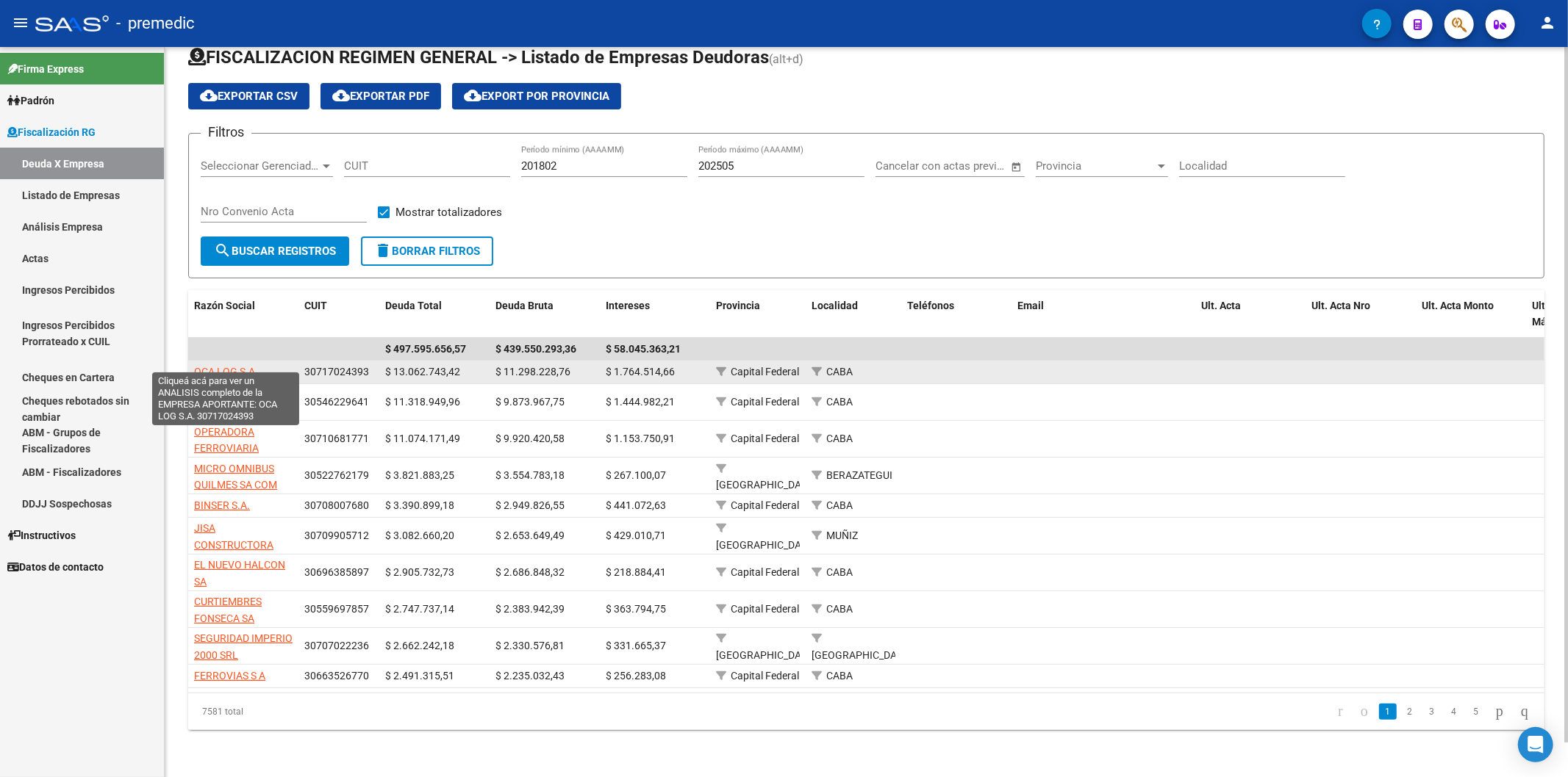
click at [238, 366] on span "OCA LOG S.A." at bounding box center [226, 372] width 64 height 11
type textarea "30717024393"
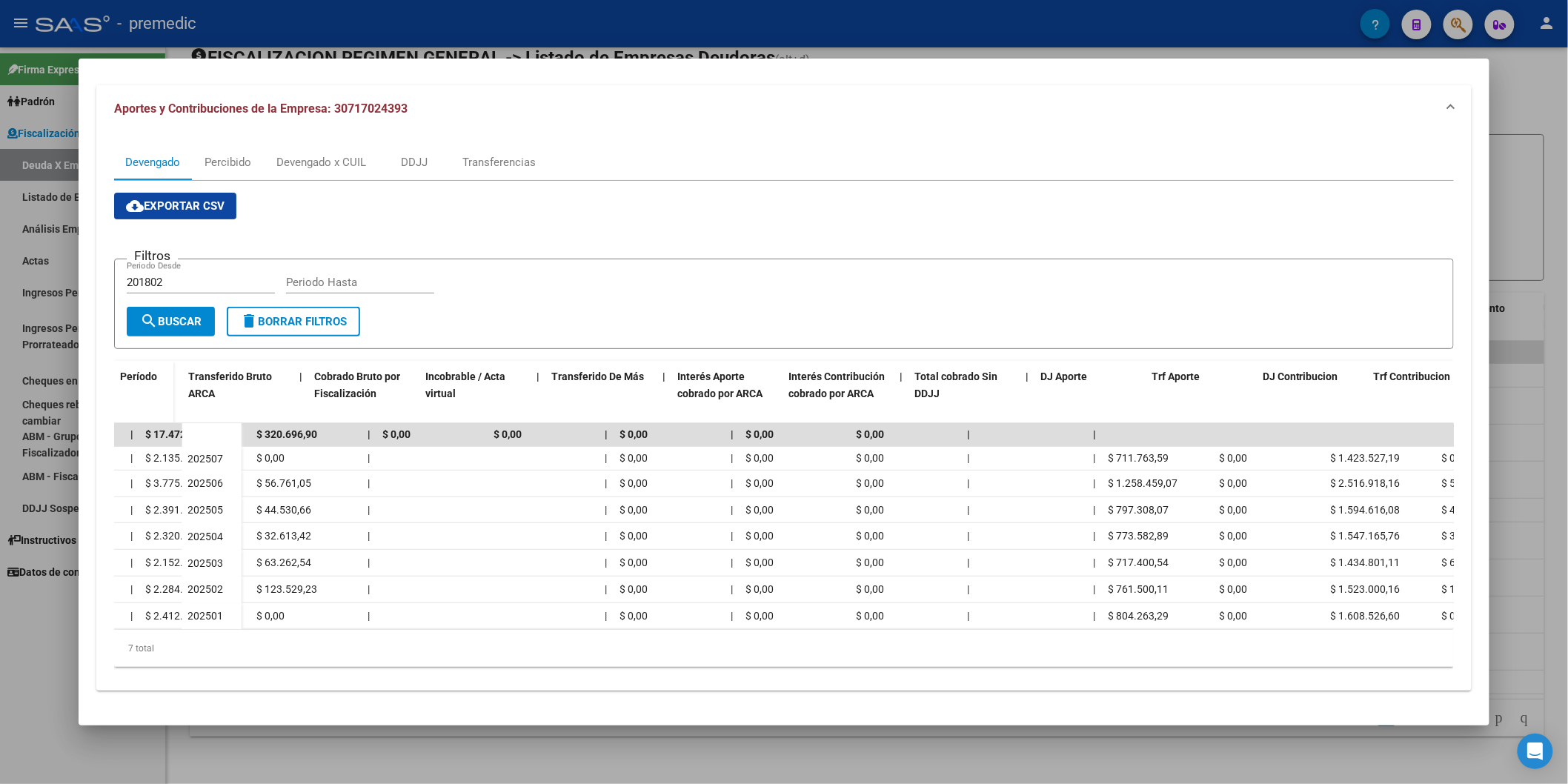
scroll to position [0, 478]
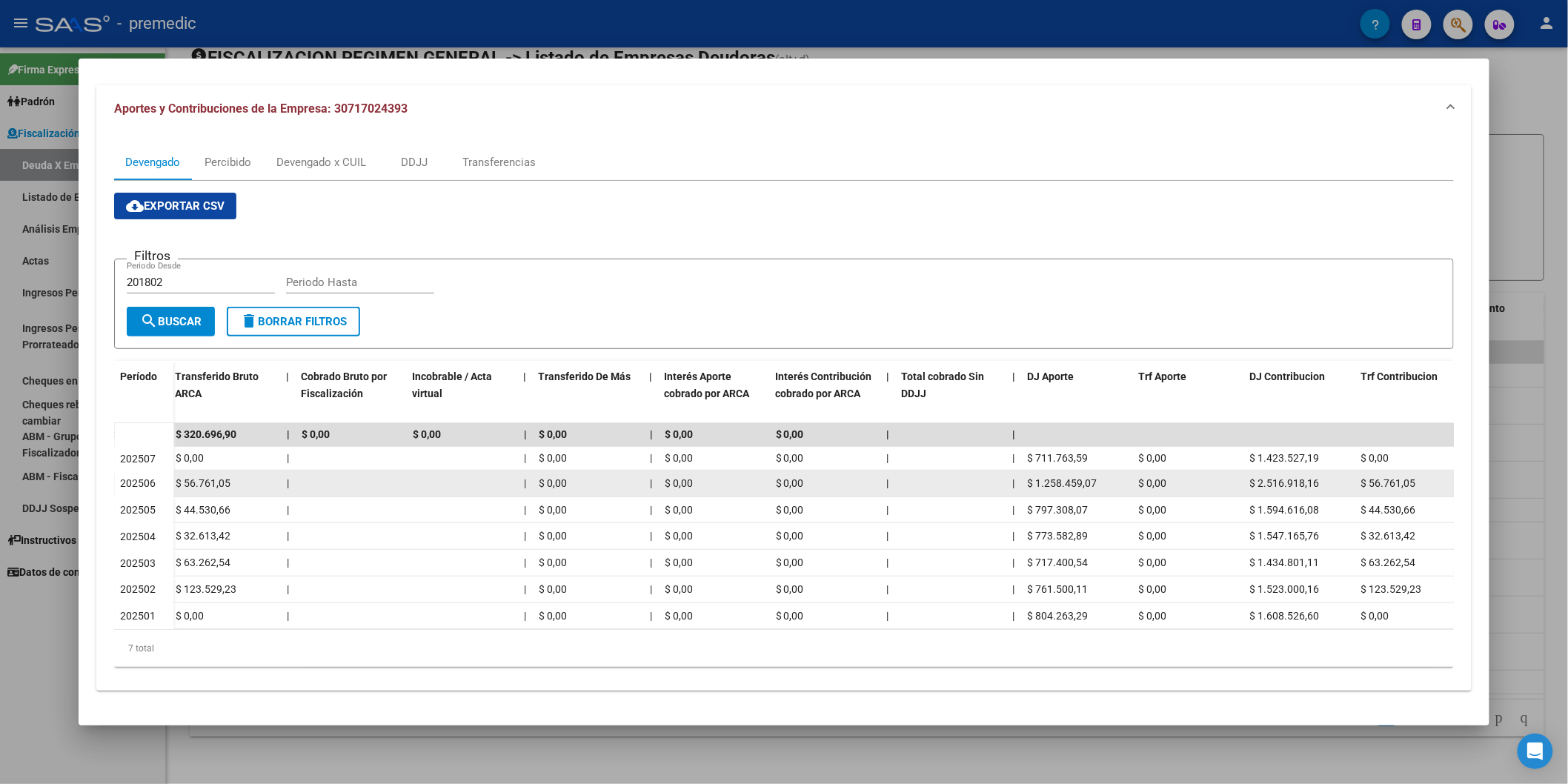
drag, startPoint x: 551, startPoint y: 417, endPoint x: 553, endPoint y: 457, distance: 40.0
click at [553, 457] on datatable-scroller "$ 19.040.603,94 $ 17.152.135,72 $ 1.888.468,22 | $ 17.472.832,62 $ 320.696,90 |…" at bounding box center [311, 525] width 1352 height 206
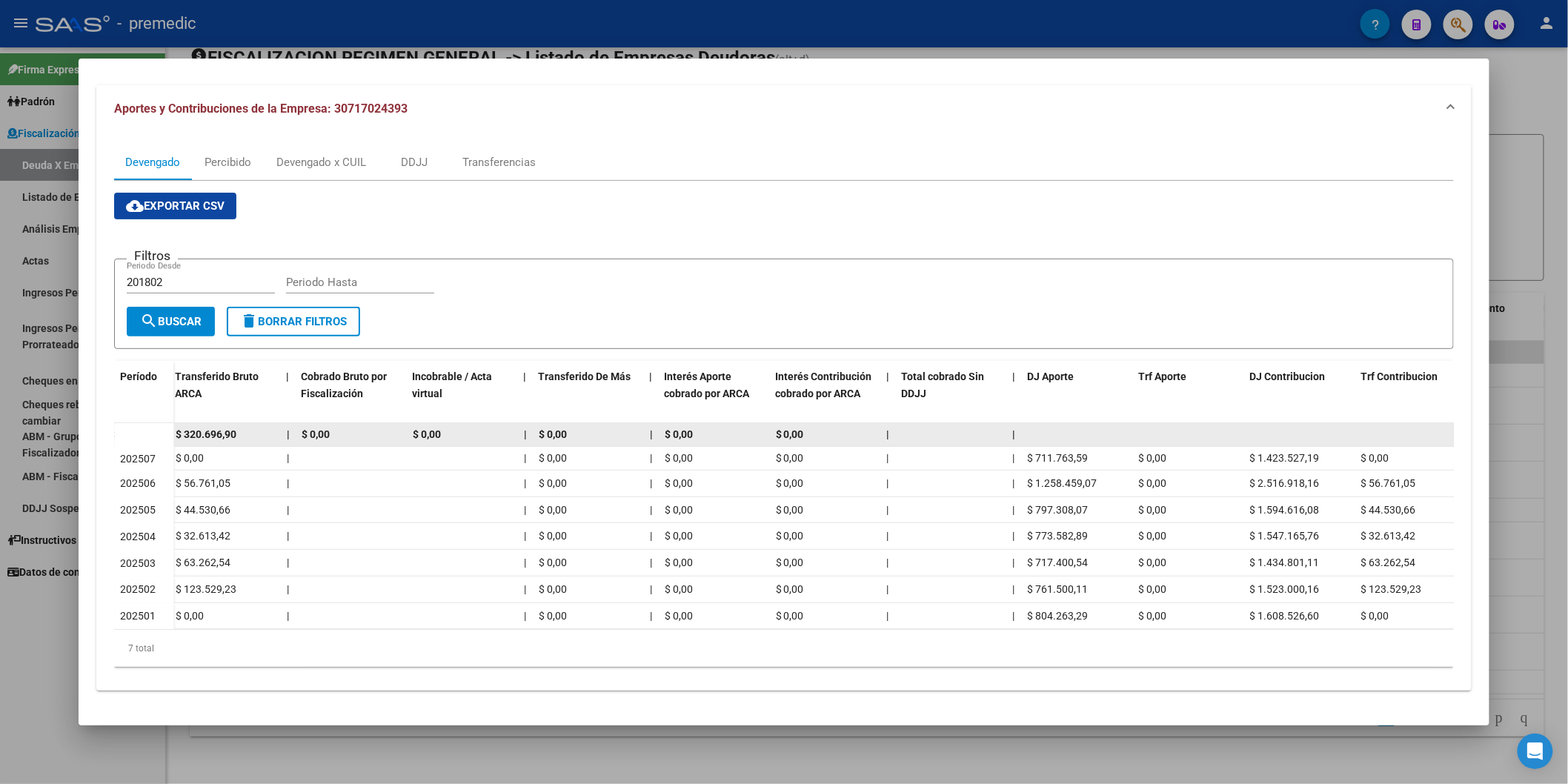
click at [589, 426] on div "$ 0,00" at bounding box center [588, 435] width 99 height 17
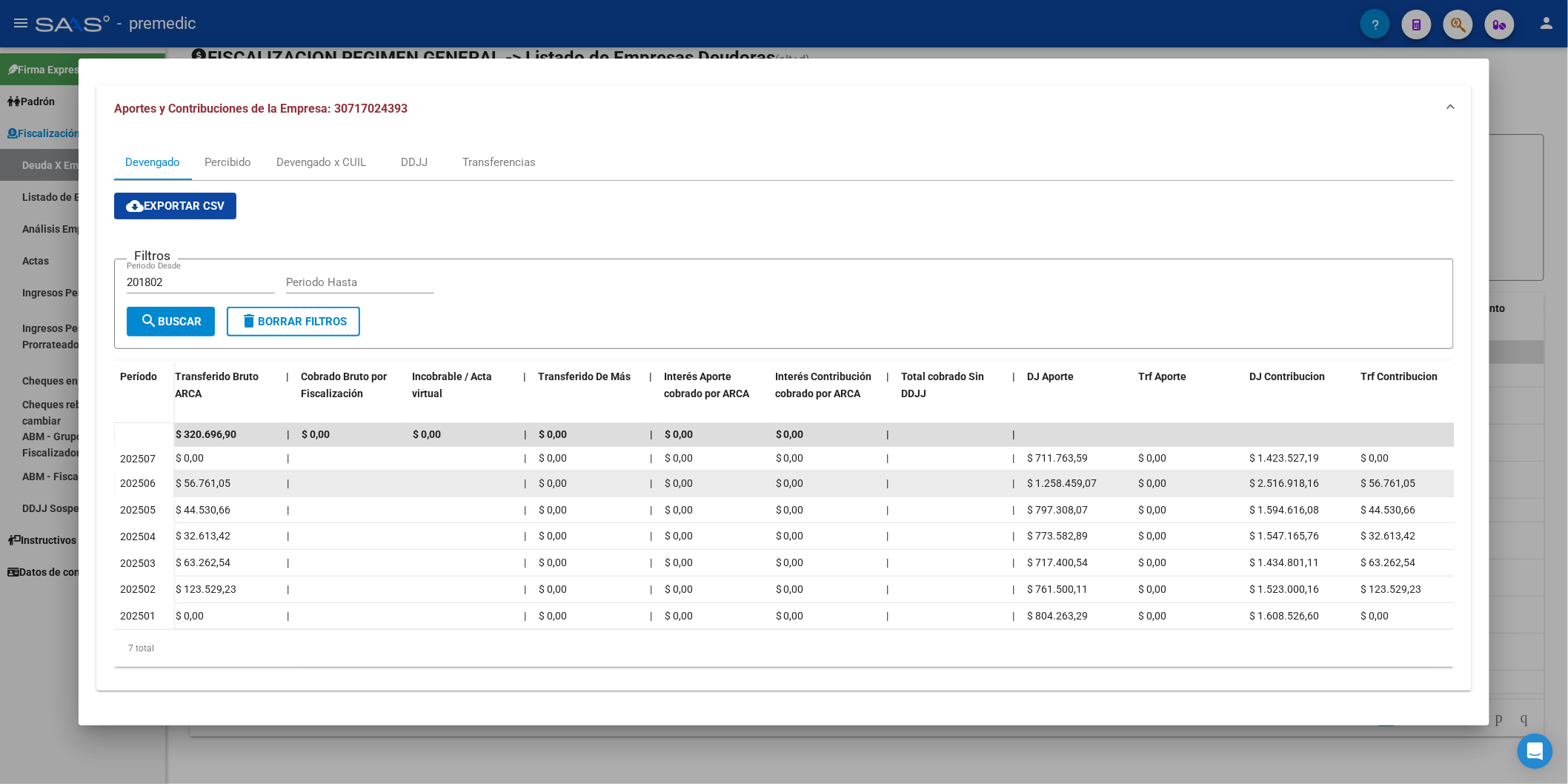
click at [621, 456] on datatable-scroller "$ 19.040.603,94 $ 17.152.135,72 $ 1.888.468,22 | $ 17.472.832,62 $ 320.696,90 |…" at bounding box center [311, 525] width 1352 height 206
click at [697, 475] on div "$ 0,00" at bounding box center [714, 483] width 99 height 17
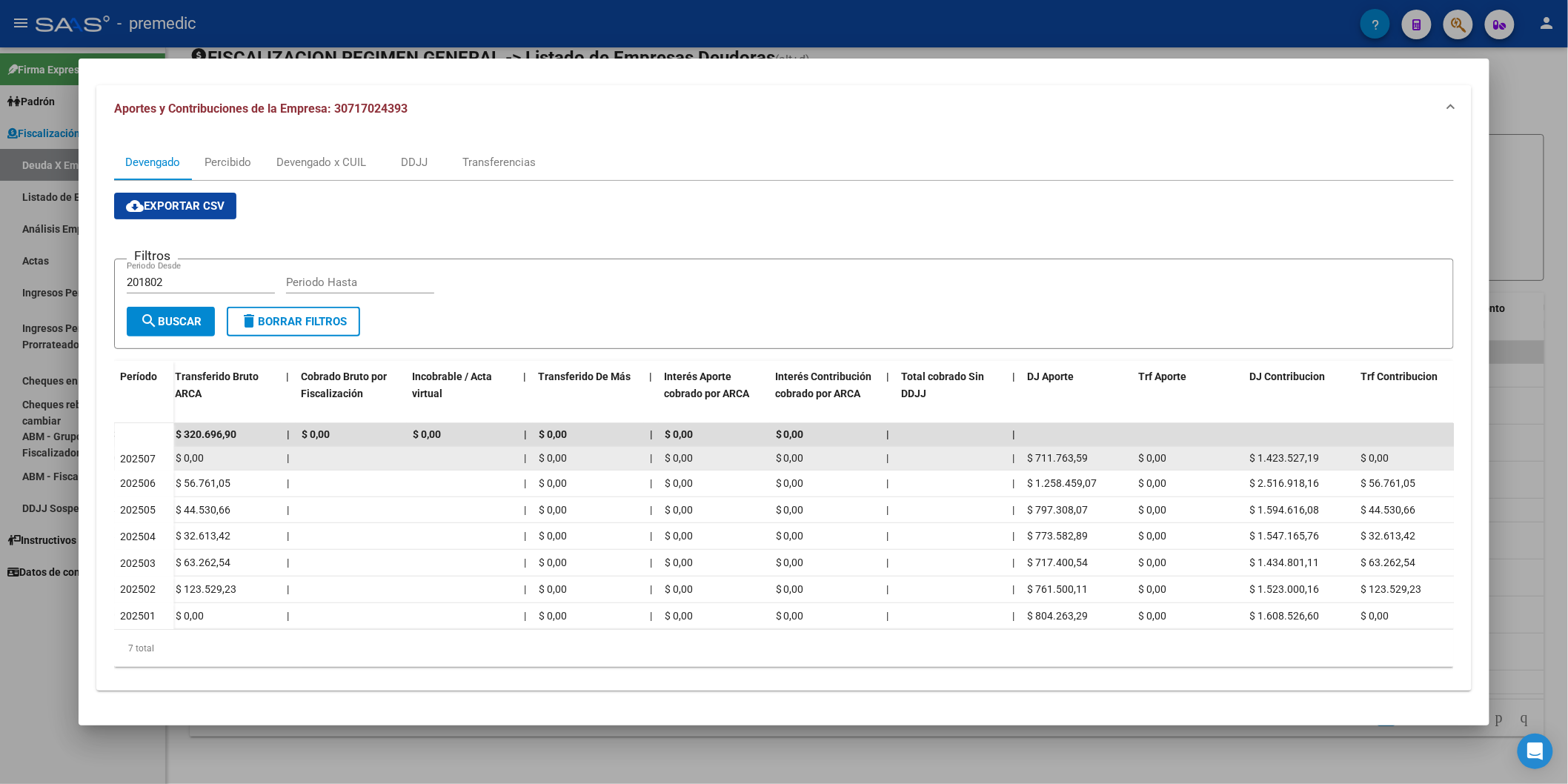
drag, startPoint x: 672, startPoint y: 437, endPoint x: 732, endPoint y: 433, distance: 60.1
click at [732, 447] on datatable-body-cell "$ 0,00" at bounding box center [714, 459] width 111 height 23
click at [812, 450] on div "$ 0,00" at bounding box center [826, 459] width 99 height 17
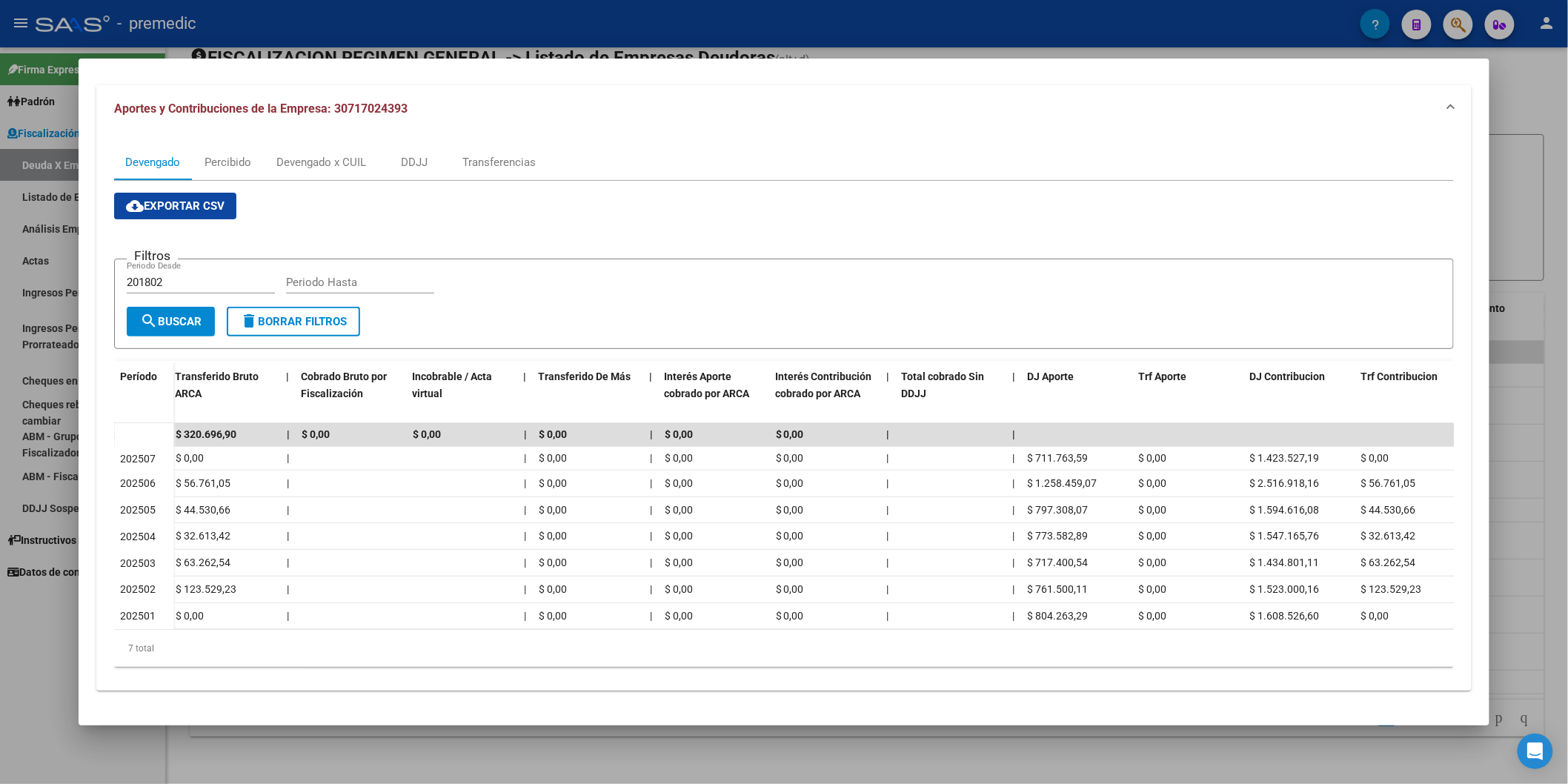
scroll to position [0, 0]
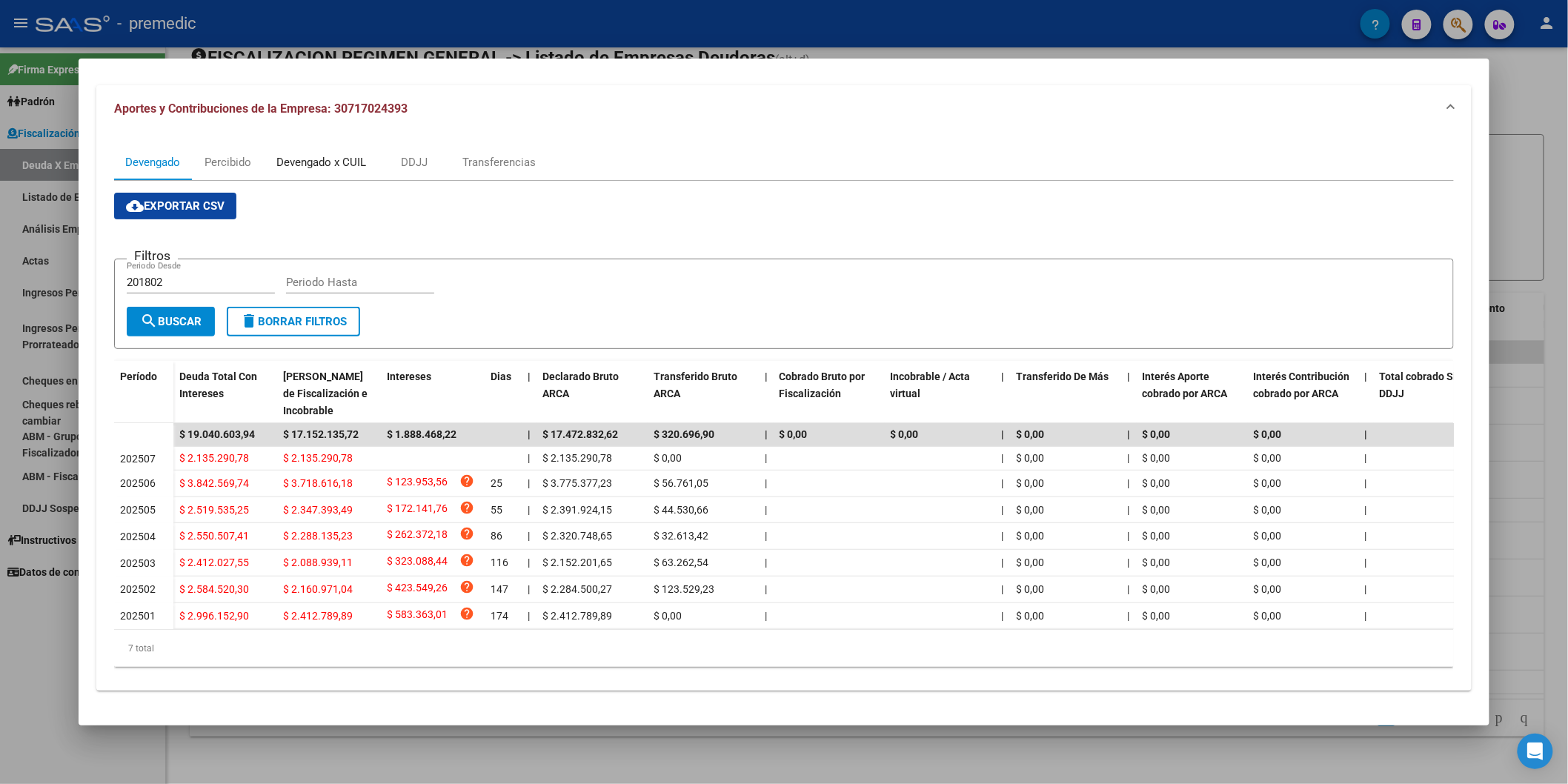
click at [298, 154] on div "Devengado x CUIL" at bounding box center [321, 163] width 90 height 17
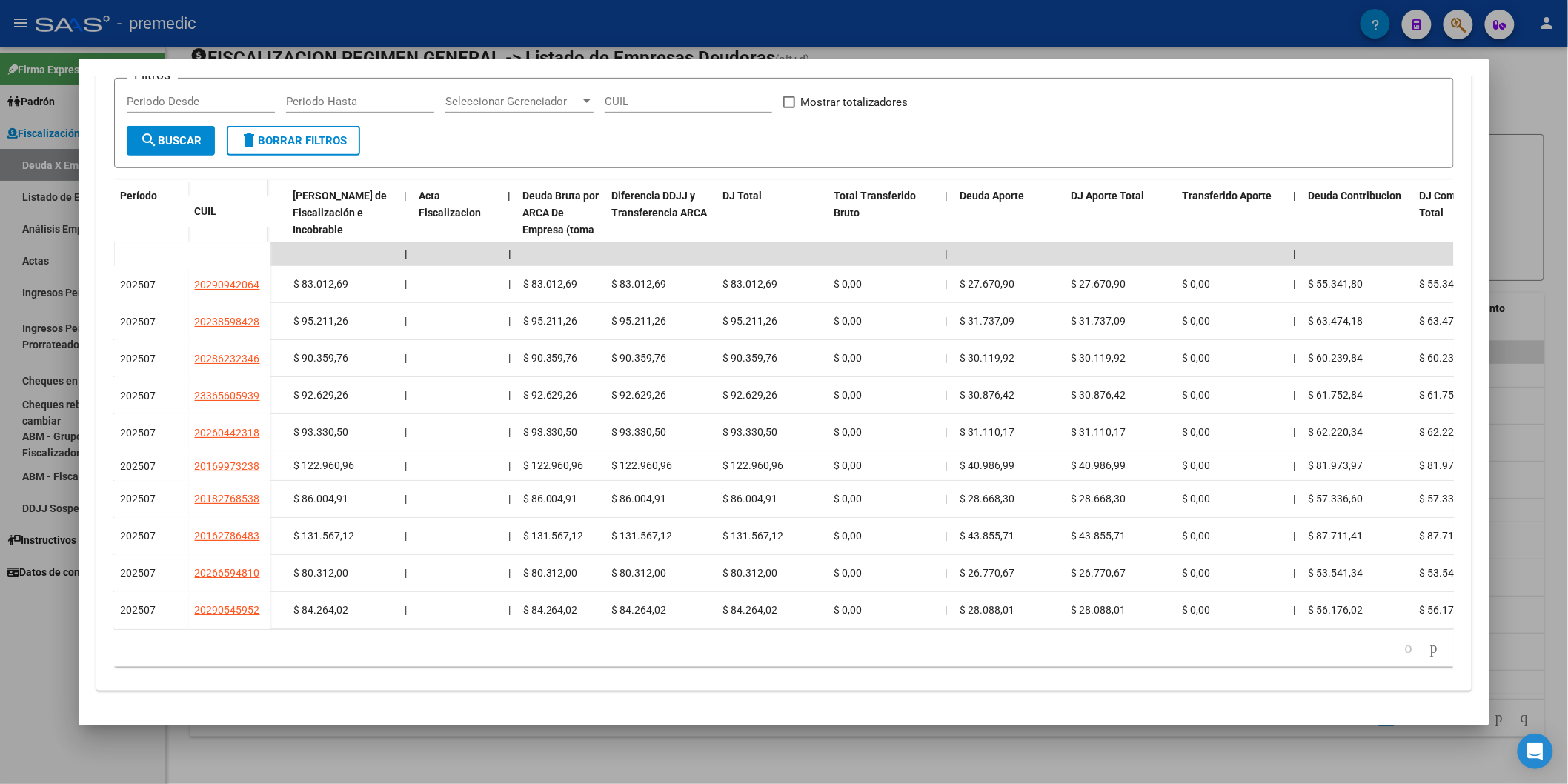
scroll to position [0, 261]
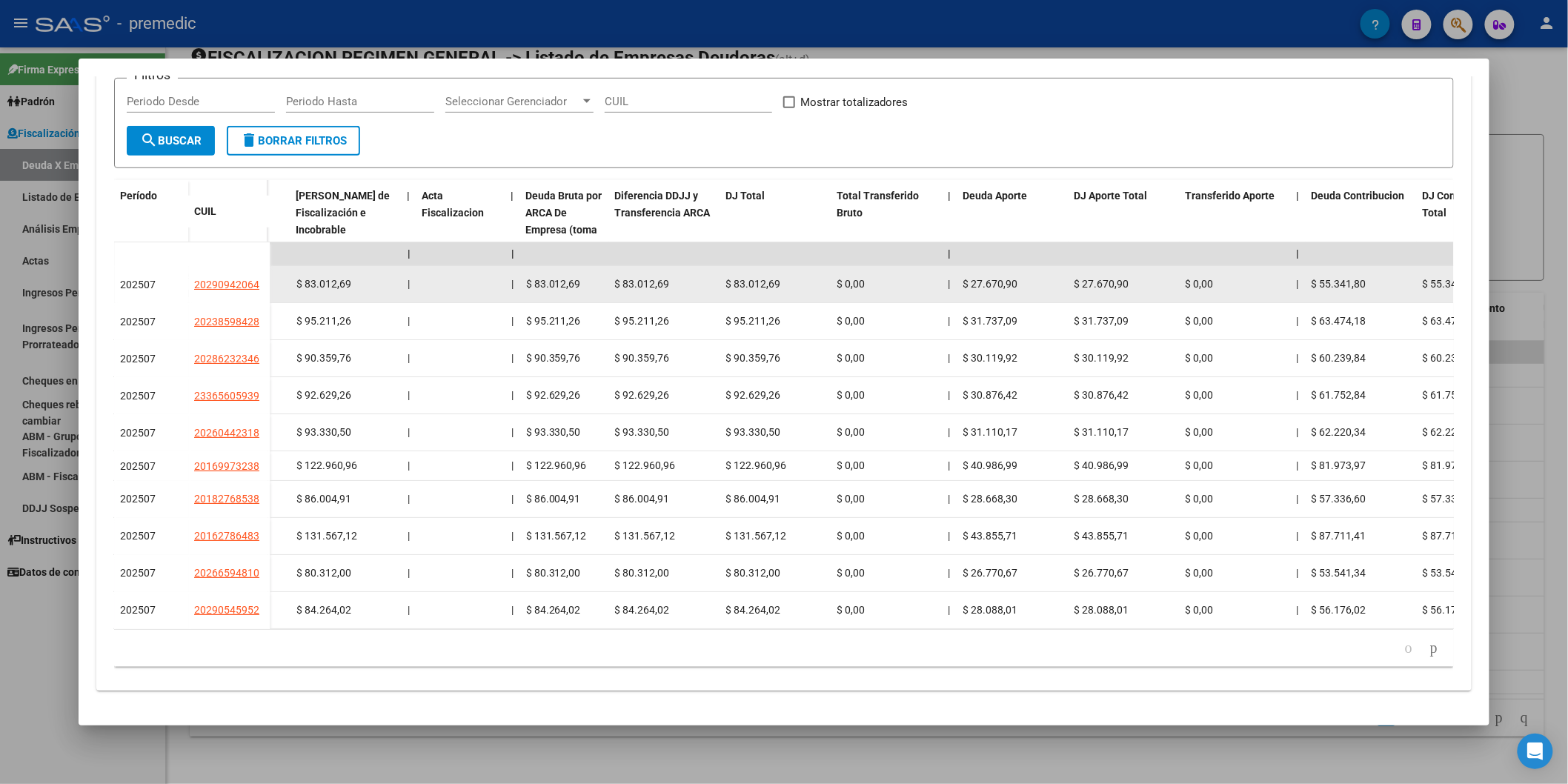
drag, startPoint x: 348, startPoint y: 273, endPoint x: 298, endPoint y: 278, distance: 50.2
click at [298, 278] on div "$ 83.012,69" at bounding box center [346, 284] width 99 height 17
click at [422, 278] on div at bounding box center [460, 284] width 77 height 17
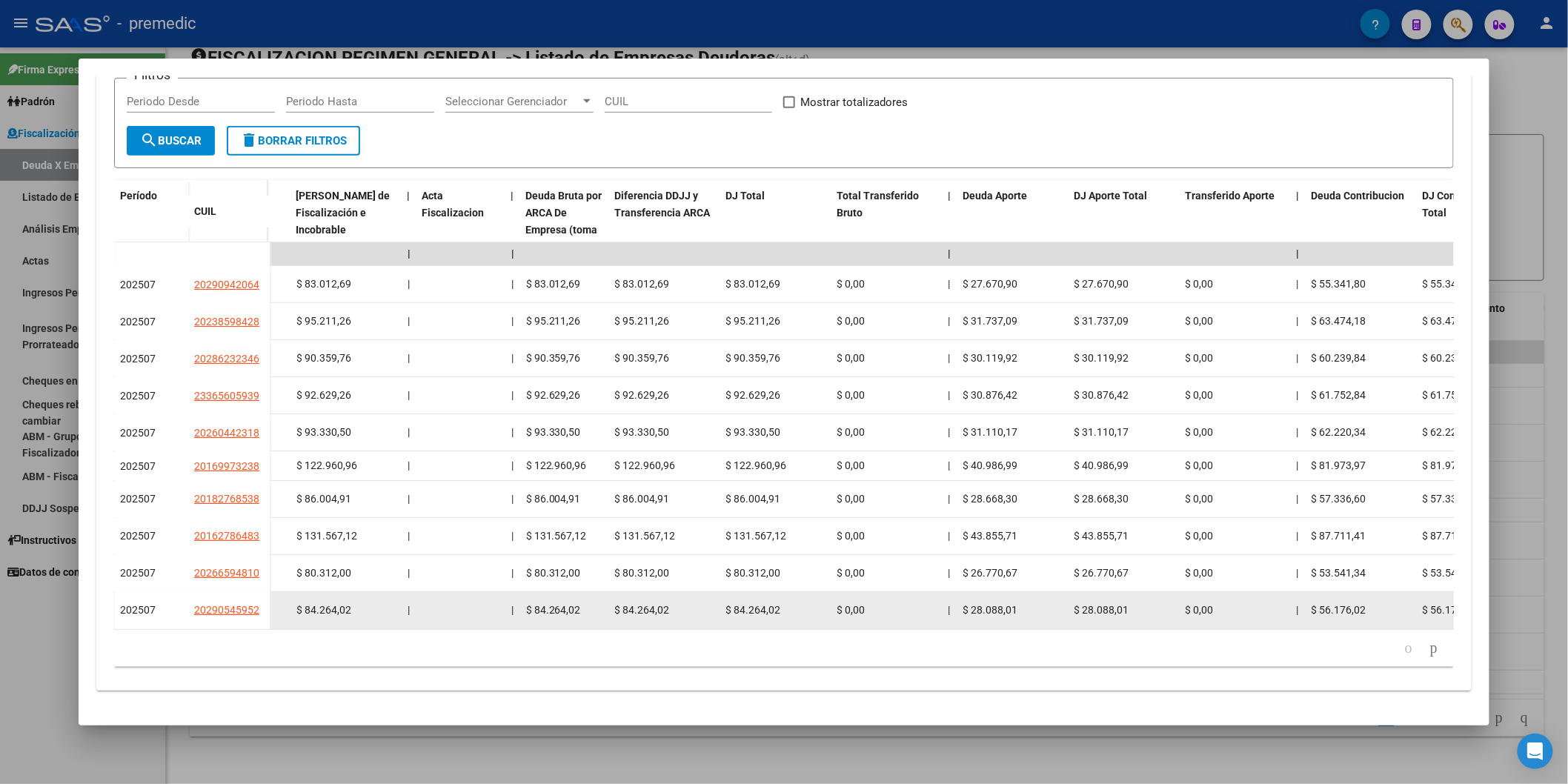
drag, startPoint x: 490, startPoint y: 630, endPoint x: 543, endPoint y: 615, distance: 55.1
click at [543, 615] on datatable-body "| | | | | | | | | | | | | 202507 20290942064 A05 - Premedic - [PERSON_NAME] [PE…" at bounding box center [789, 435] width 1352 height 387
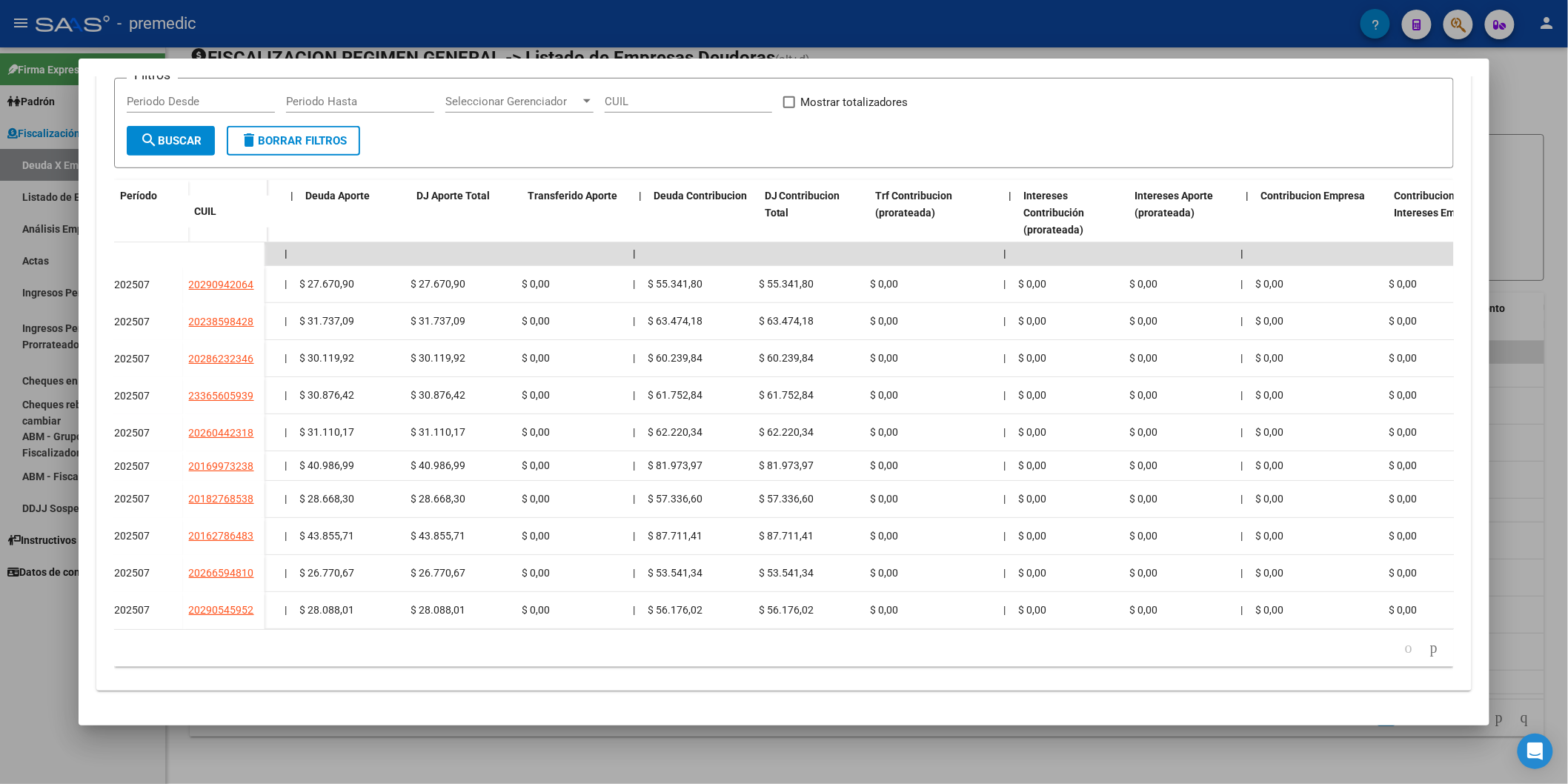
scroll to position [0, 913]
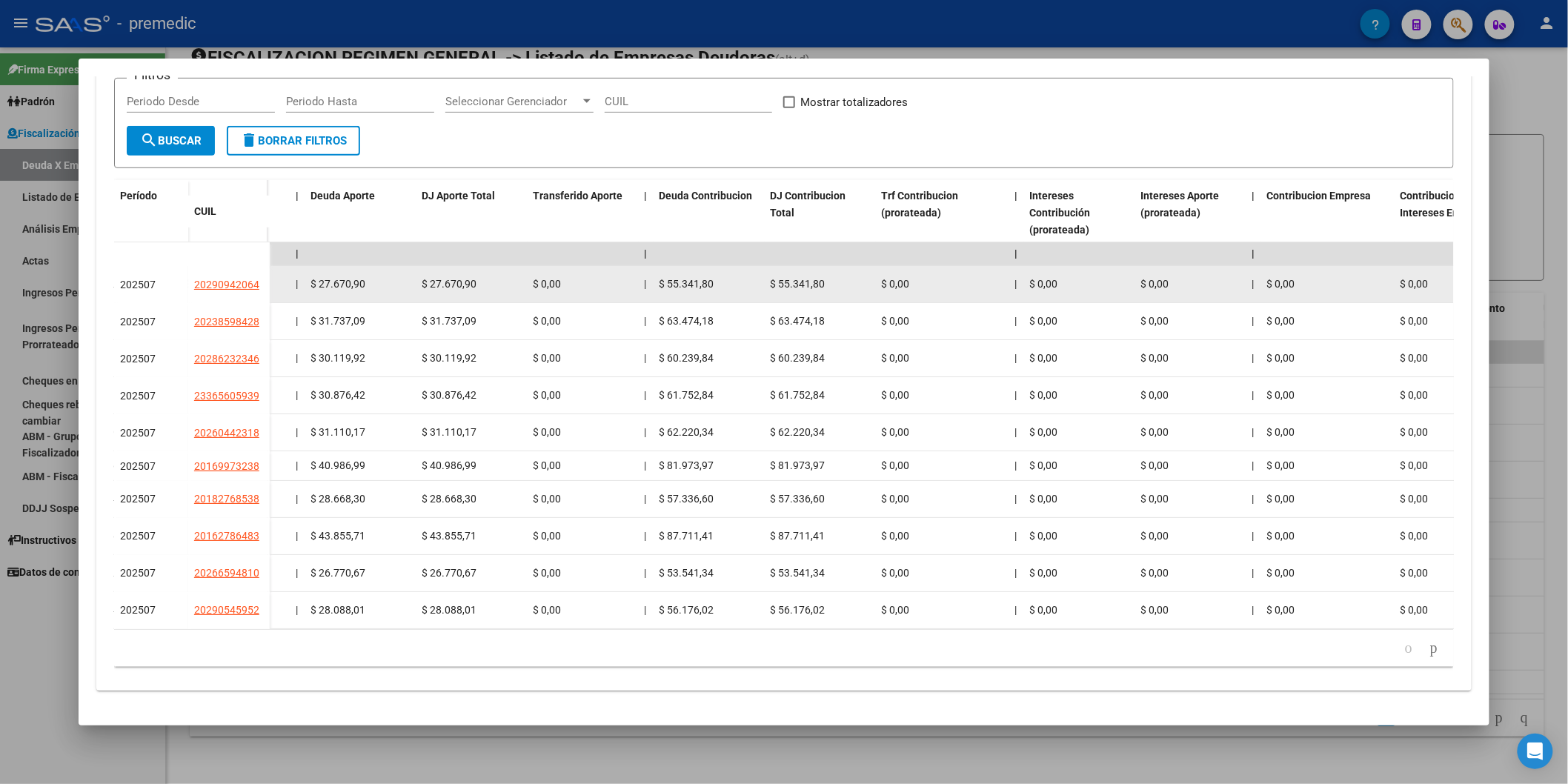
drag, startPoint x: 361, startPoint y: 270, endPoint x: 308, endPoint y: 270, distance: 53.0
click at [311, 276] on div "$ 27.670,90" at bounding box center [361, 284] width 99 height 17
click at [328, 282] on span "$ 27.670,90" at bounding box center [339, 284] width 54 height 12
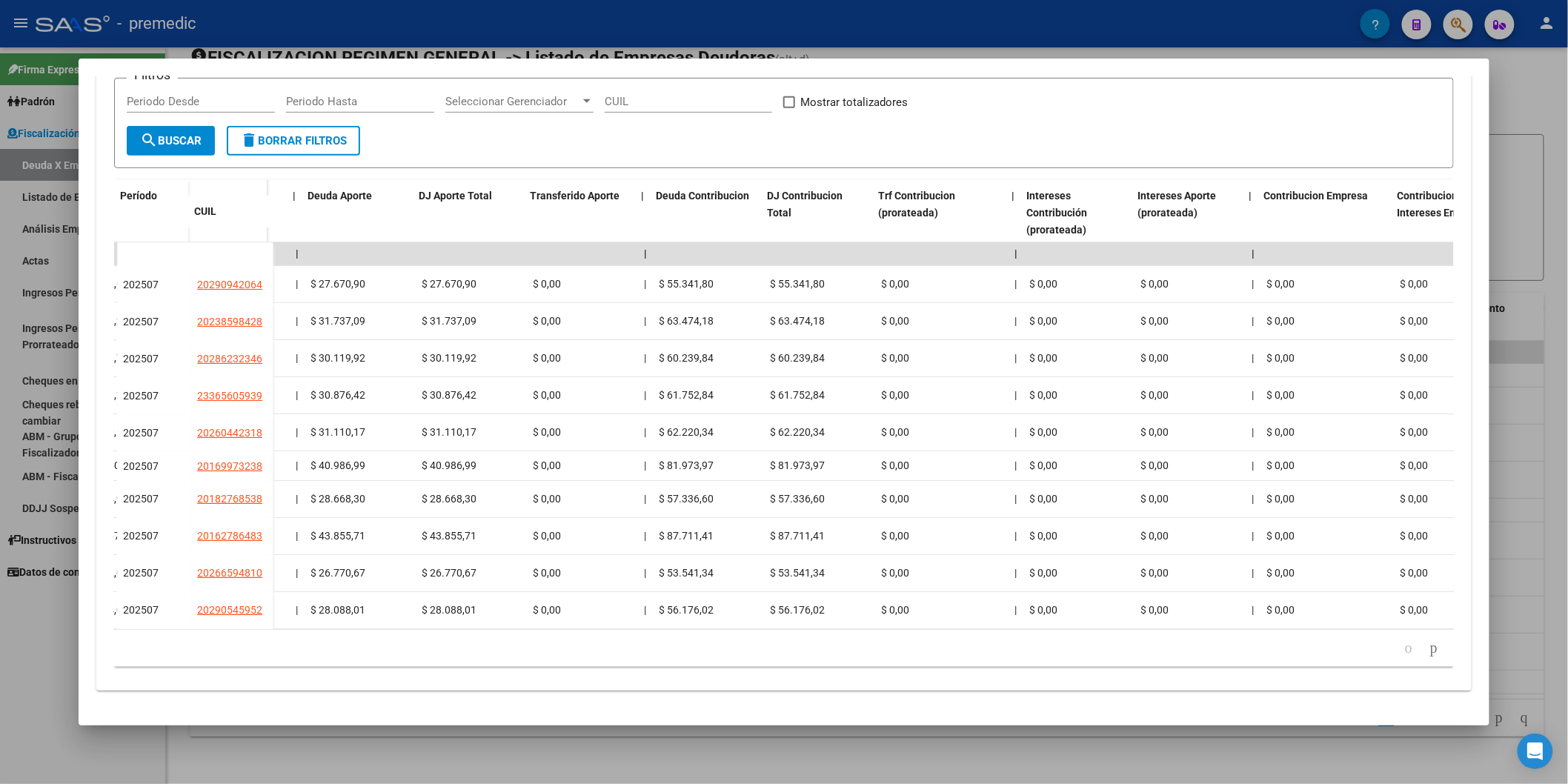
scroll to position [0, 919]
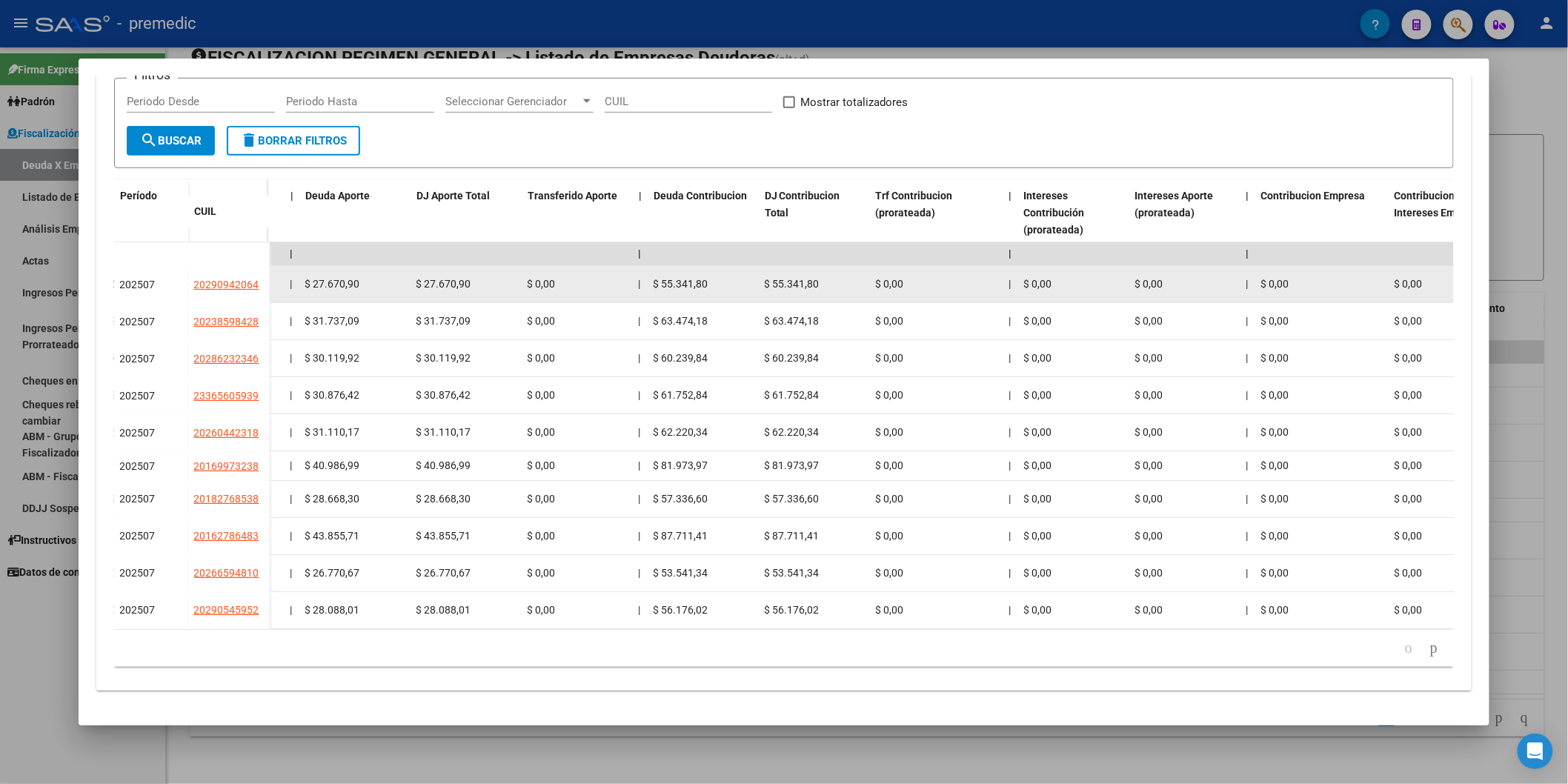
click at [694, 278] on span "$ 55.341,80" at bounding box center [680, 284] width 54 height 12
drag, startPoint x: 699, startPoint y: 278, endPoint x: 653, endPoint y: 276, distance: 46.0
click at [653, 278] on span "$ 55.341,80" at bounding box center [680, 284] width 54 height 12
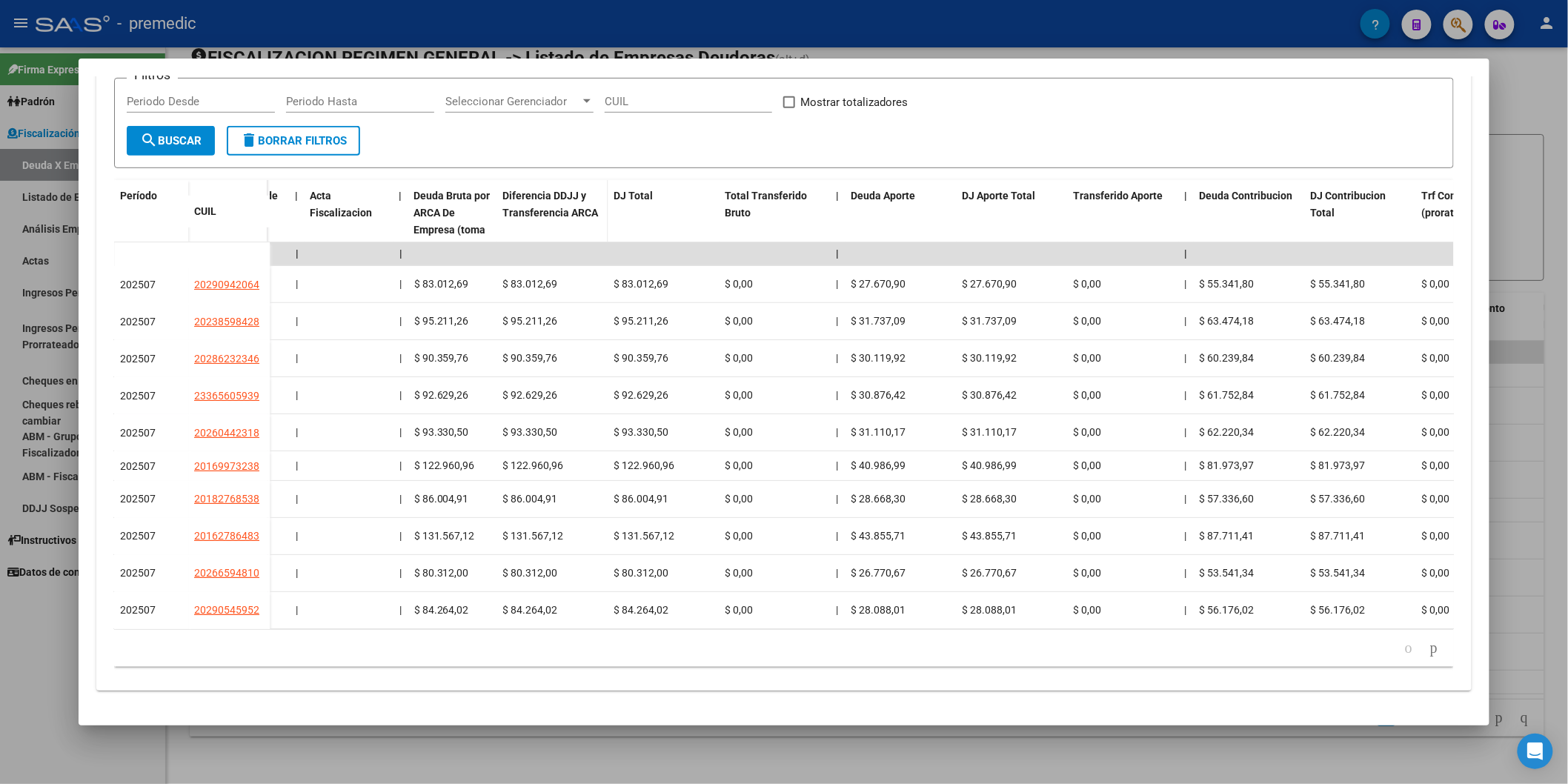
scroll to position [0, 372]
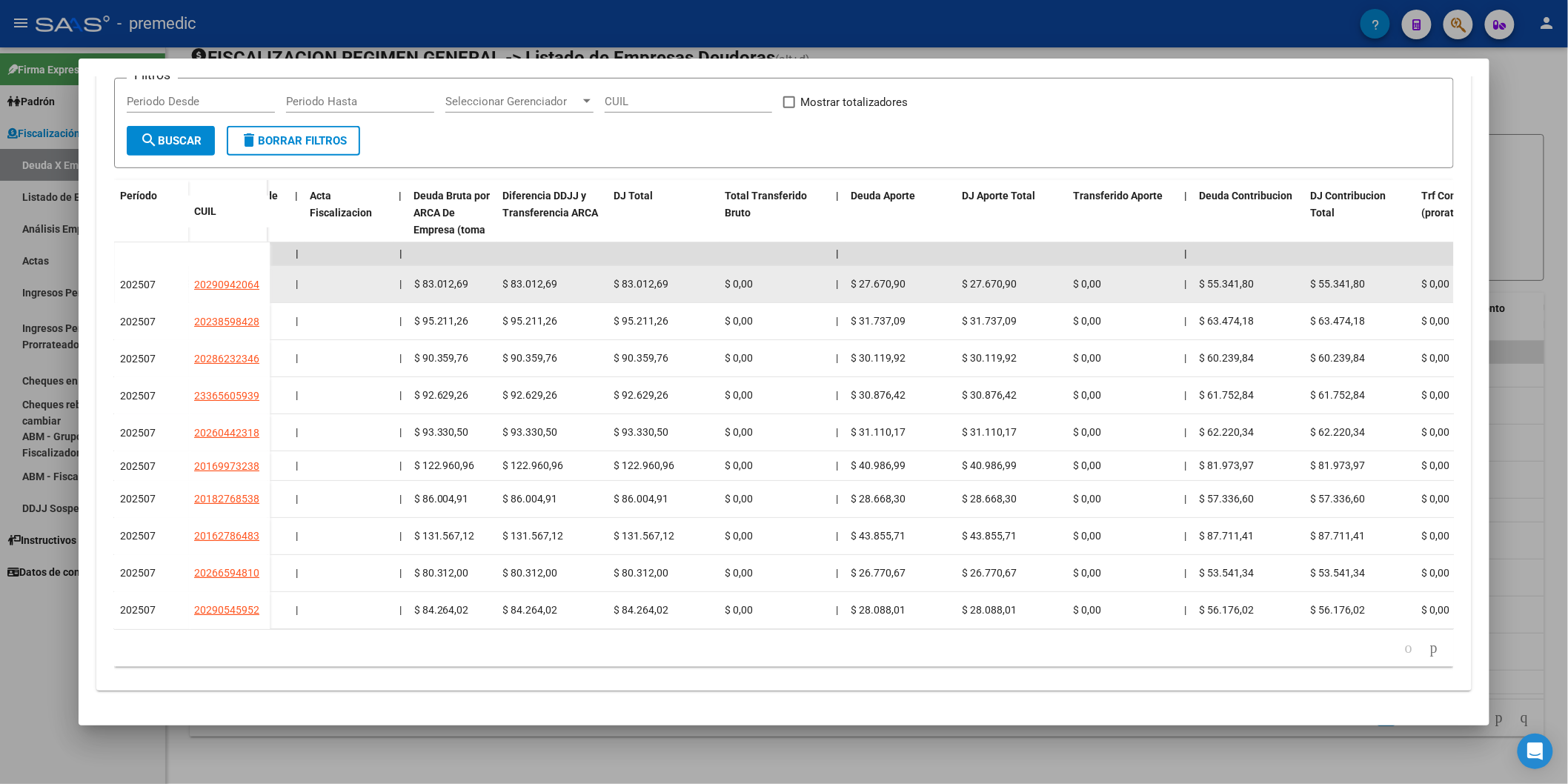
drag, startPoint x: 509, startPoint y: 277, endPoint x: 535, endPoint y: 277, distance: 26.0
click at [535, 278] on span "$ 83.012,69" at bounding box center [530, 284] width 54 height 12
click at [531, 278] on span "$ 83.012,69" at bounding box center [530, 284] width 54 height 12
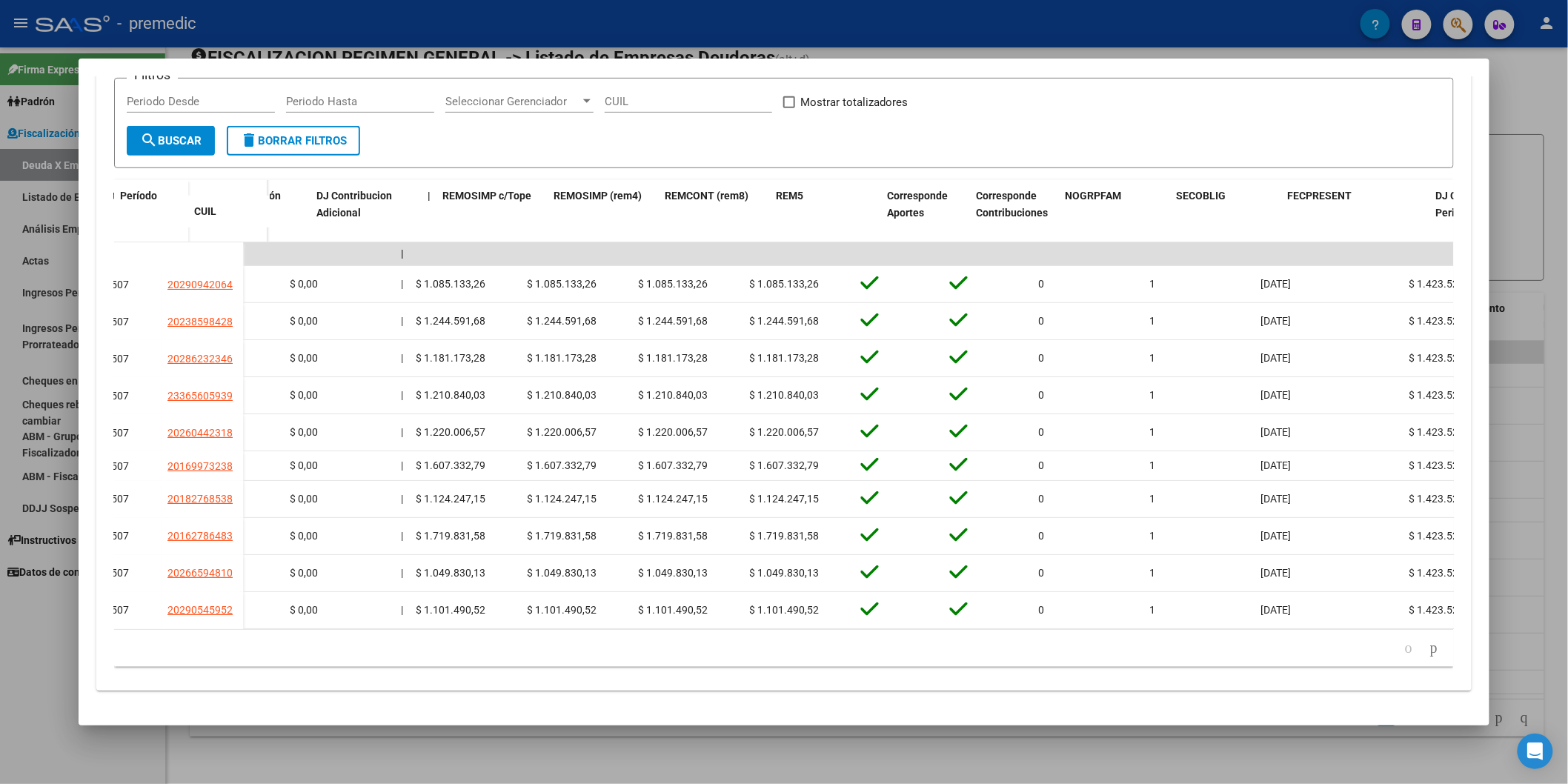
scroll to position [0, 2935]
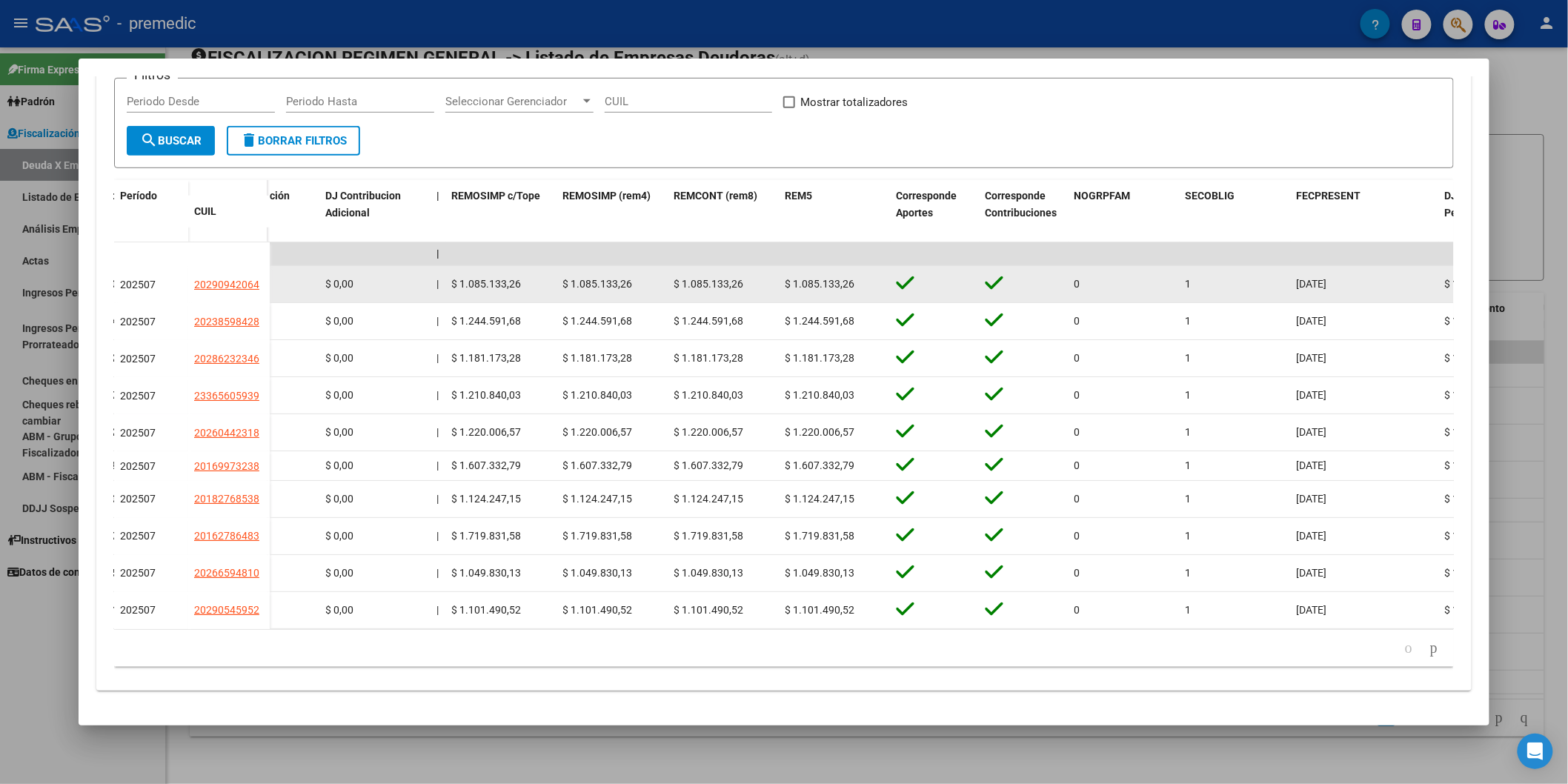
drag, startPoint x: 741, startPoint y: 273, endPoint x: 563, endPoint y: 286, distance: 178.5
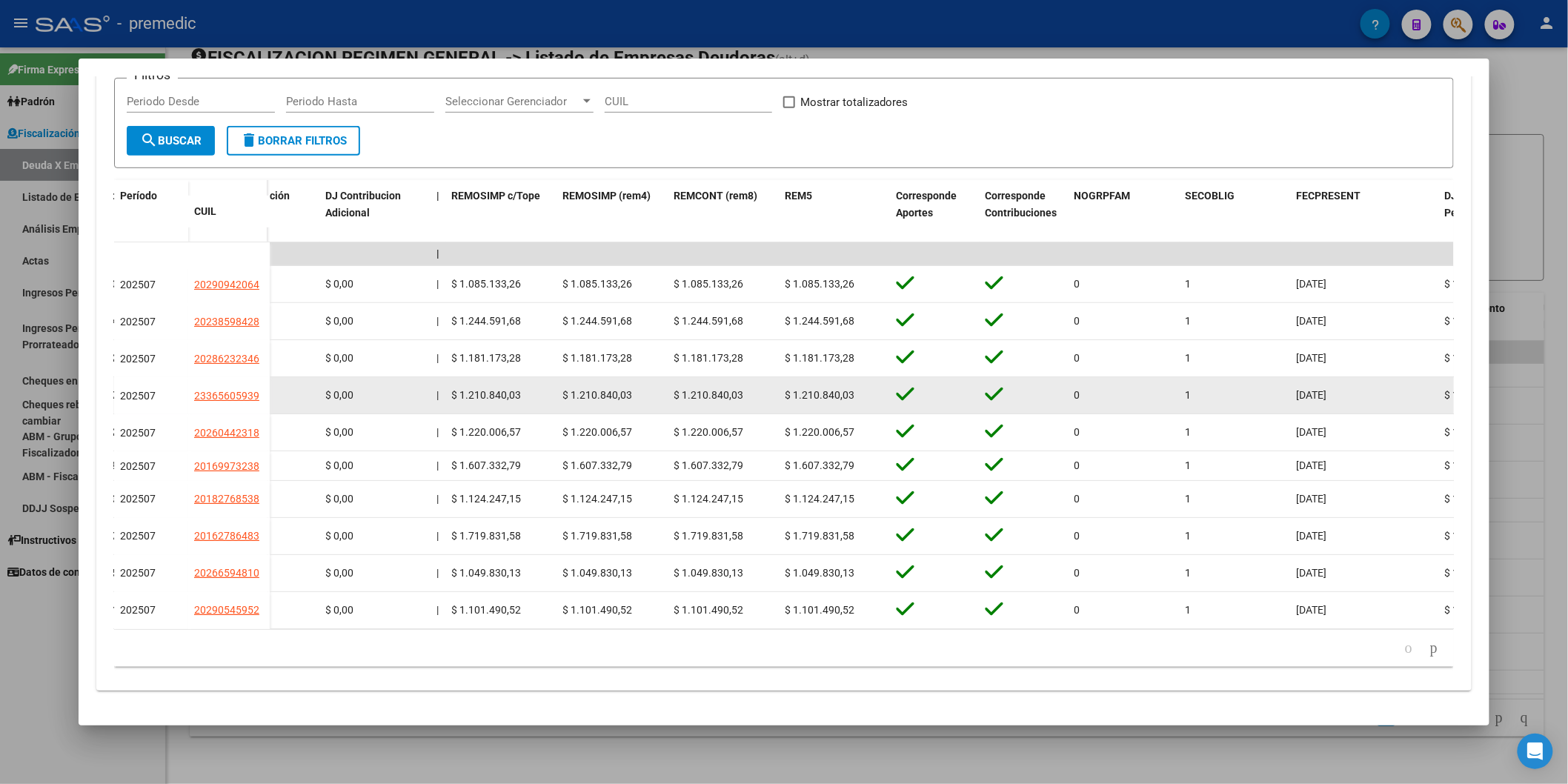
click at [705, 402] on datatable-body-cell "$ 1.210.840,03" at bounding box center [723, 396] width 111 height 36
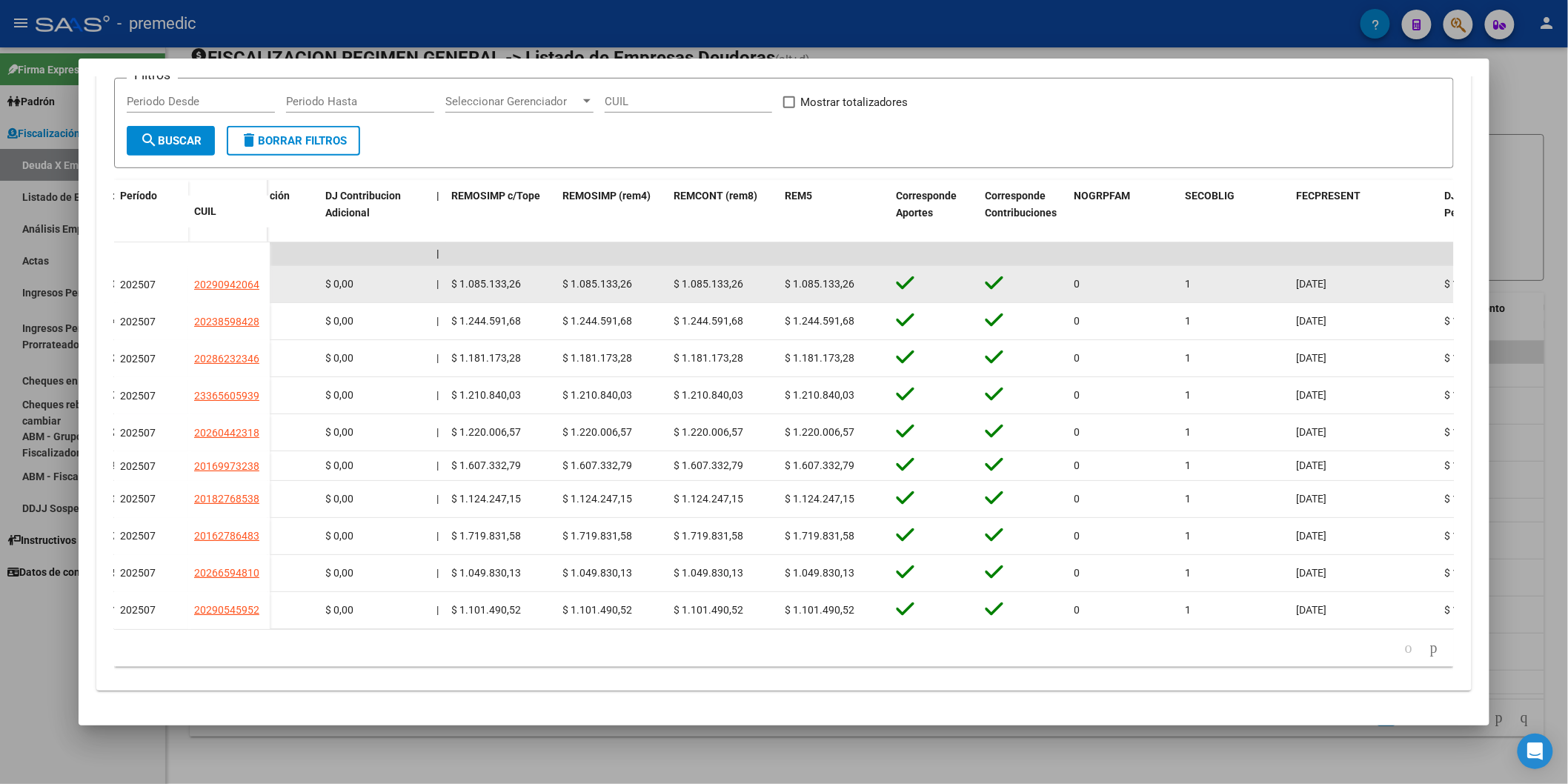
drag, startPoint x: 564, startPoint y: 285, endPoint x: 624, endPoint y: 287, distance: 60.0
click at [624, 287] on div "$ 1.085.133,26" at bounding box center [613, 284] width 99 height 17
drag, startPoint x: 673, startPoint y: 278, endPoint x: 727, endPoint y: 277, distance: 54.0
click at [727, 278] on span "$ 1.085.133,26" at bounding box center [709, 284] width 69 height 12
drag, startPoint x: 724, startPoint y: 277, endPoint x: 713, endPoint y: 289, distance: 16.3
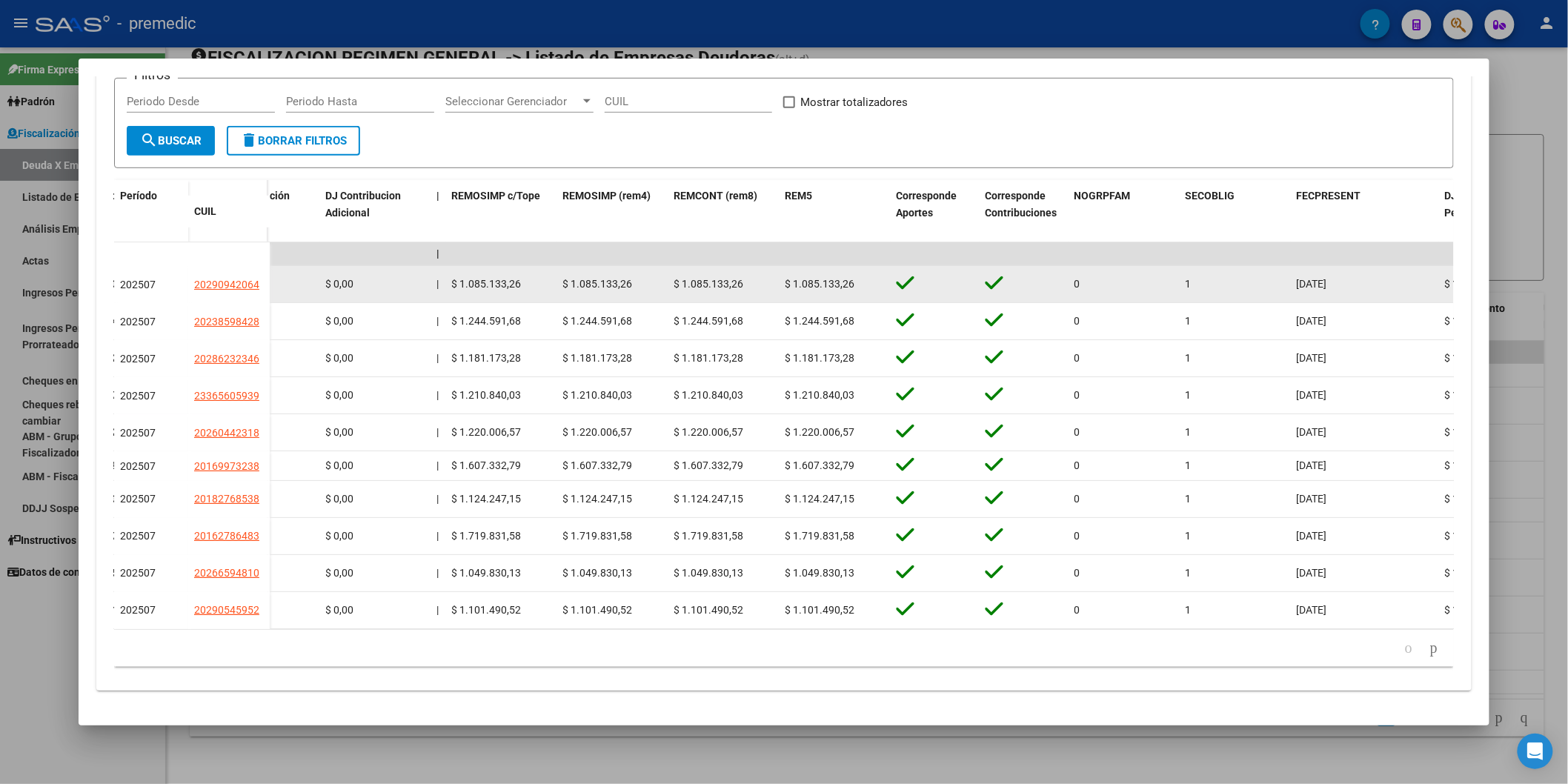
click at [723, 278] on span "$ 1.085.133,26" at bounding box center [709, 284] width 69 height 12
click at [682, 278] on span "$ 1.085.133,26" at bounding box center [709, 284] width 69 height 12
click at [675, 278] on span "$ 1.085.133,26" at bounding box center [709, 284] width 69 height 12
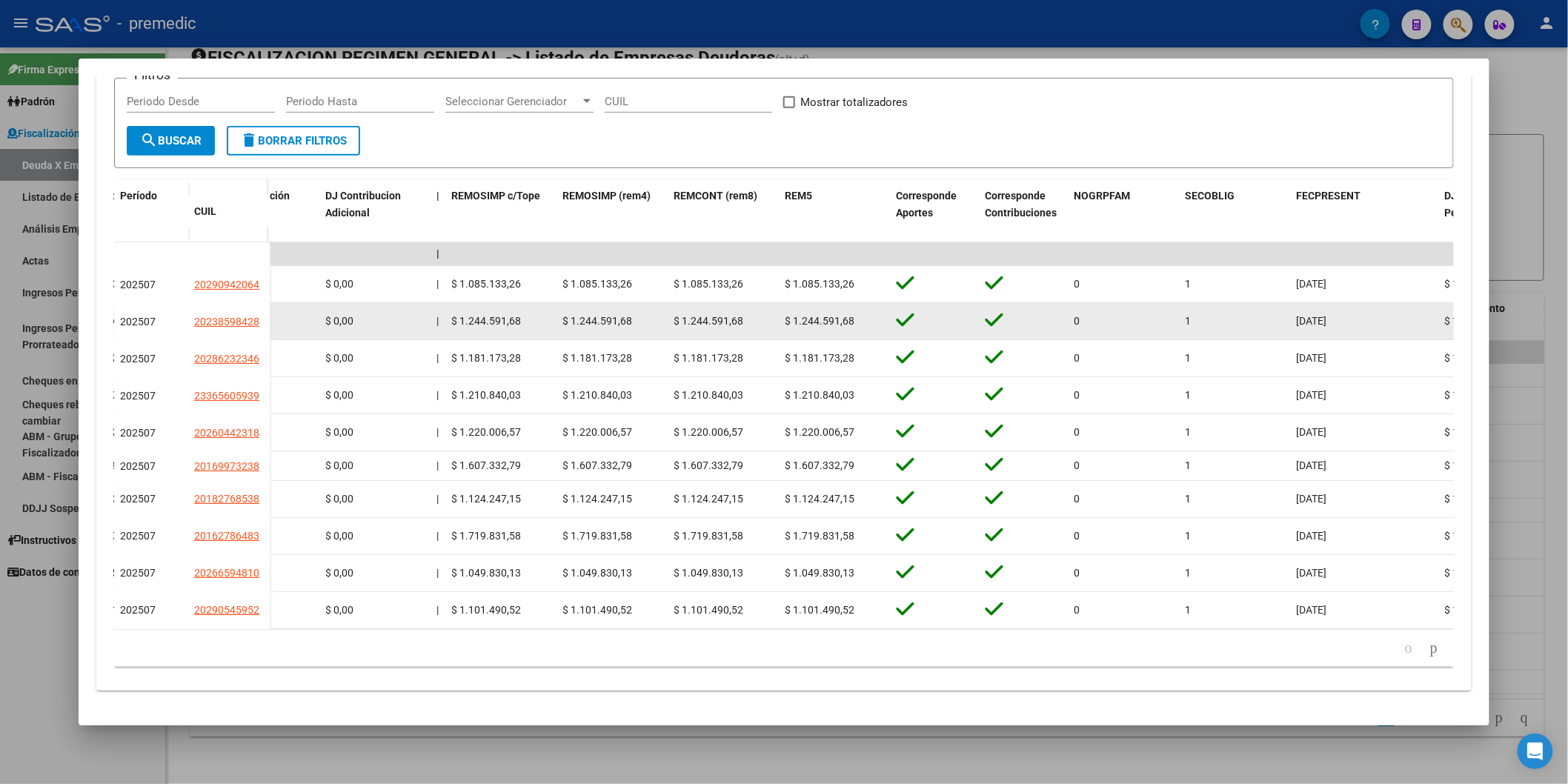
drag, startPoint x: 672, startPoint y: 276, endPoint x: 710, endPoint y: 314, distance: 53.7
click at [737, 276] on div "$ 1.085.133,26" at bounding box center [724, 284] width 99 height 17
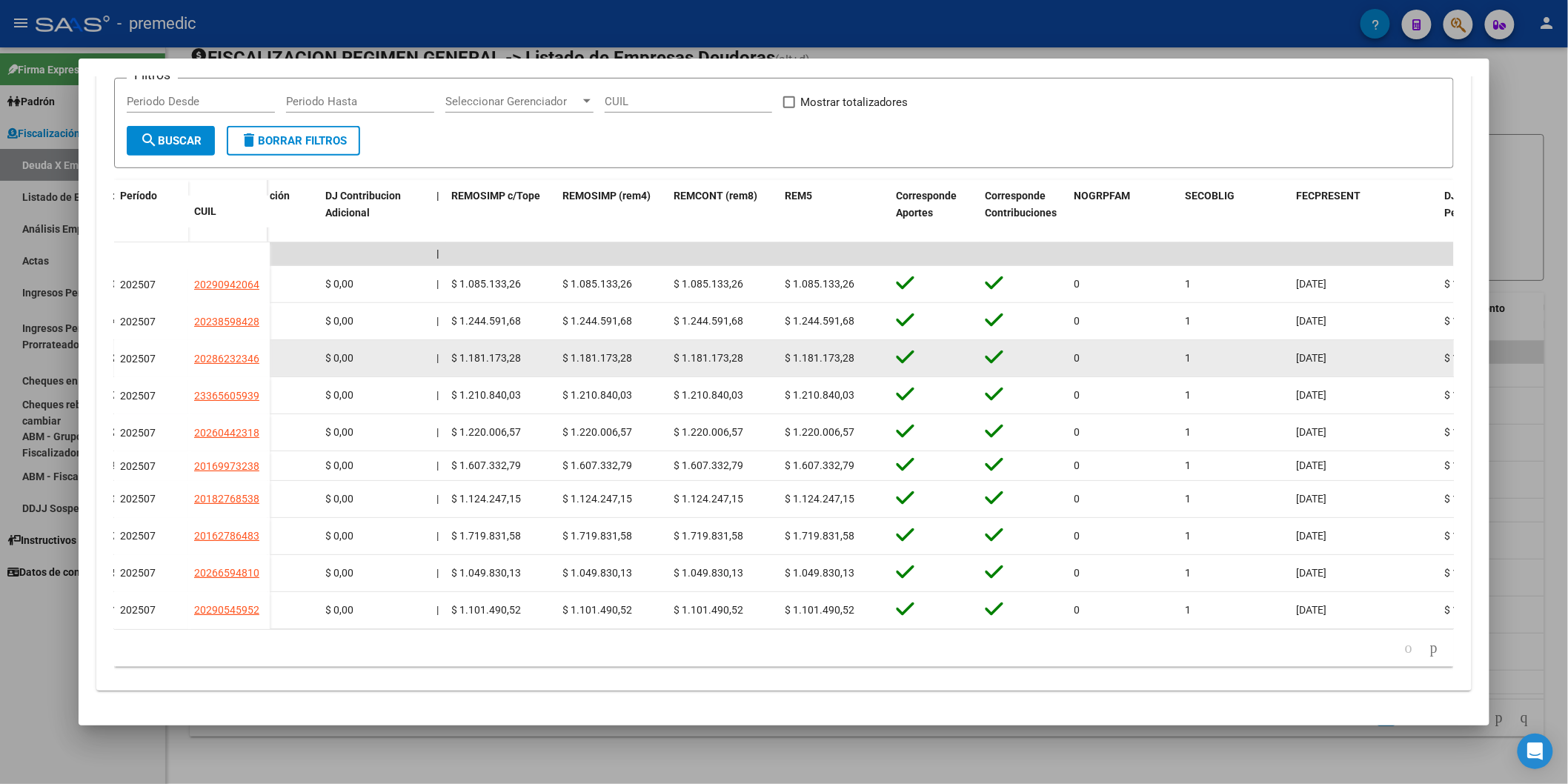
drag, startPoint x: 670, startPoint y: 369, endPoint x: 656, endPoint y: 364, distance: 14.9
click at [670, 368] on datatable-body-cell "$ 1.181.173,28" at bounding box center [723, 359] width 111 height 36
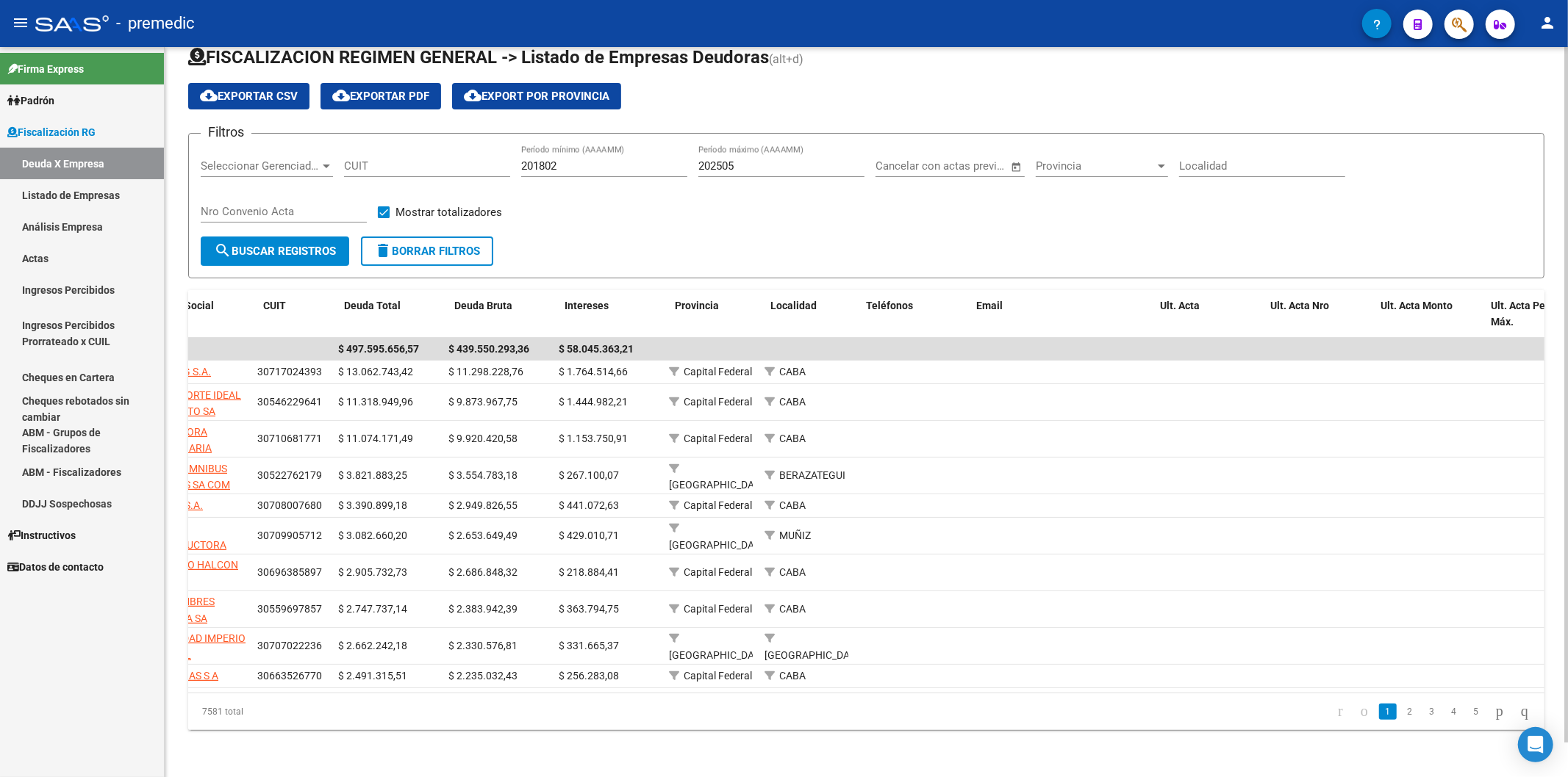
scroll to position [0, 0]
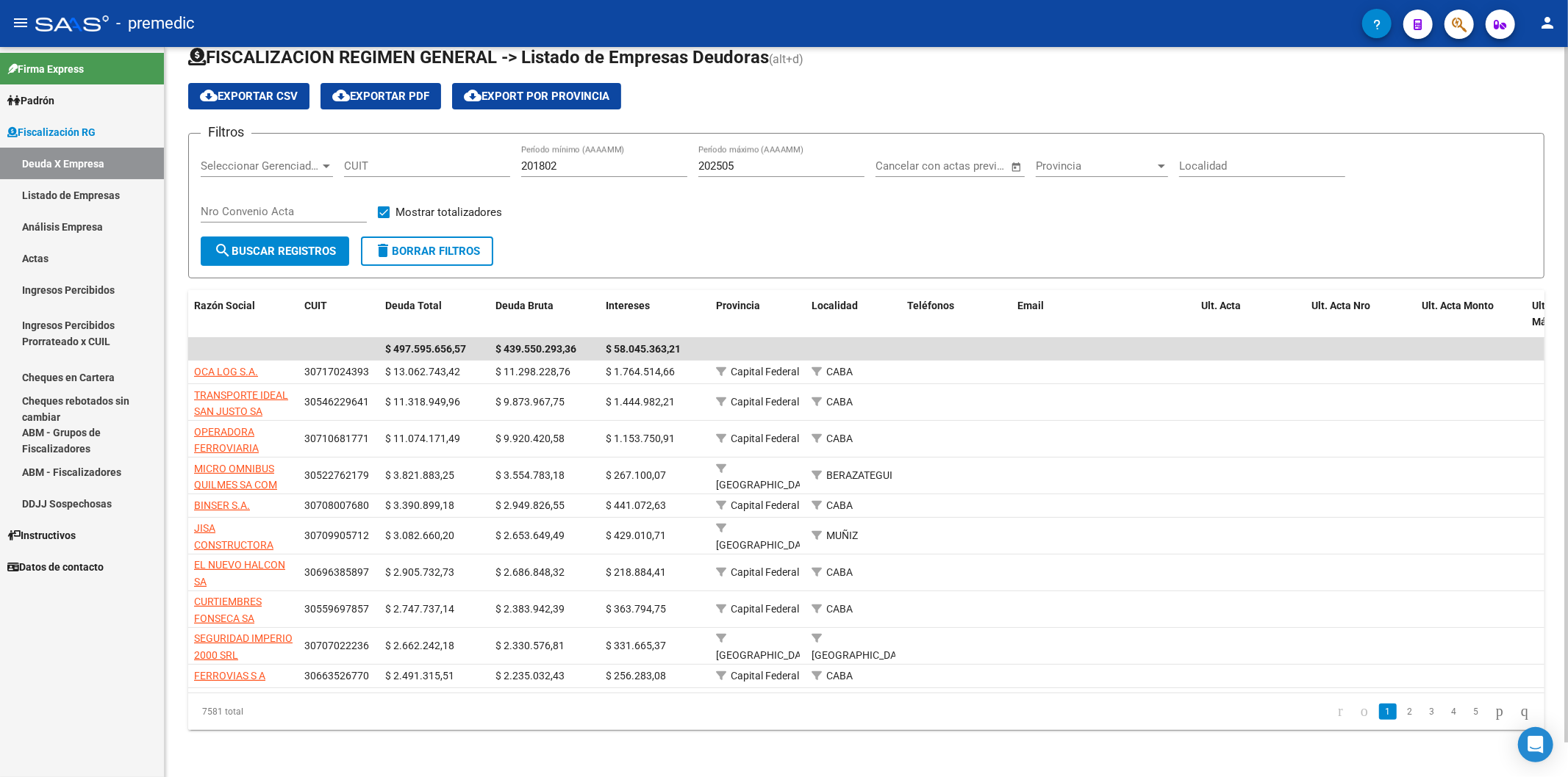
click at [776, 208] on div "Filtros Seleccionar Gerenciador Seleccionar Gerenciador CUIT 201802 Período mín…" at bounding box center [866, 191] width 1331 height 91
click at [1401, 711] on link "2" at bounding box center [1410, 712] width 18 height 16
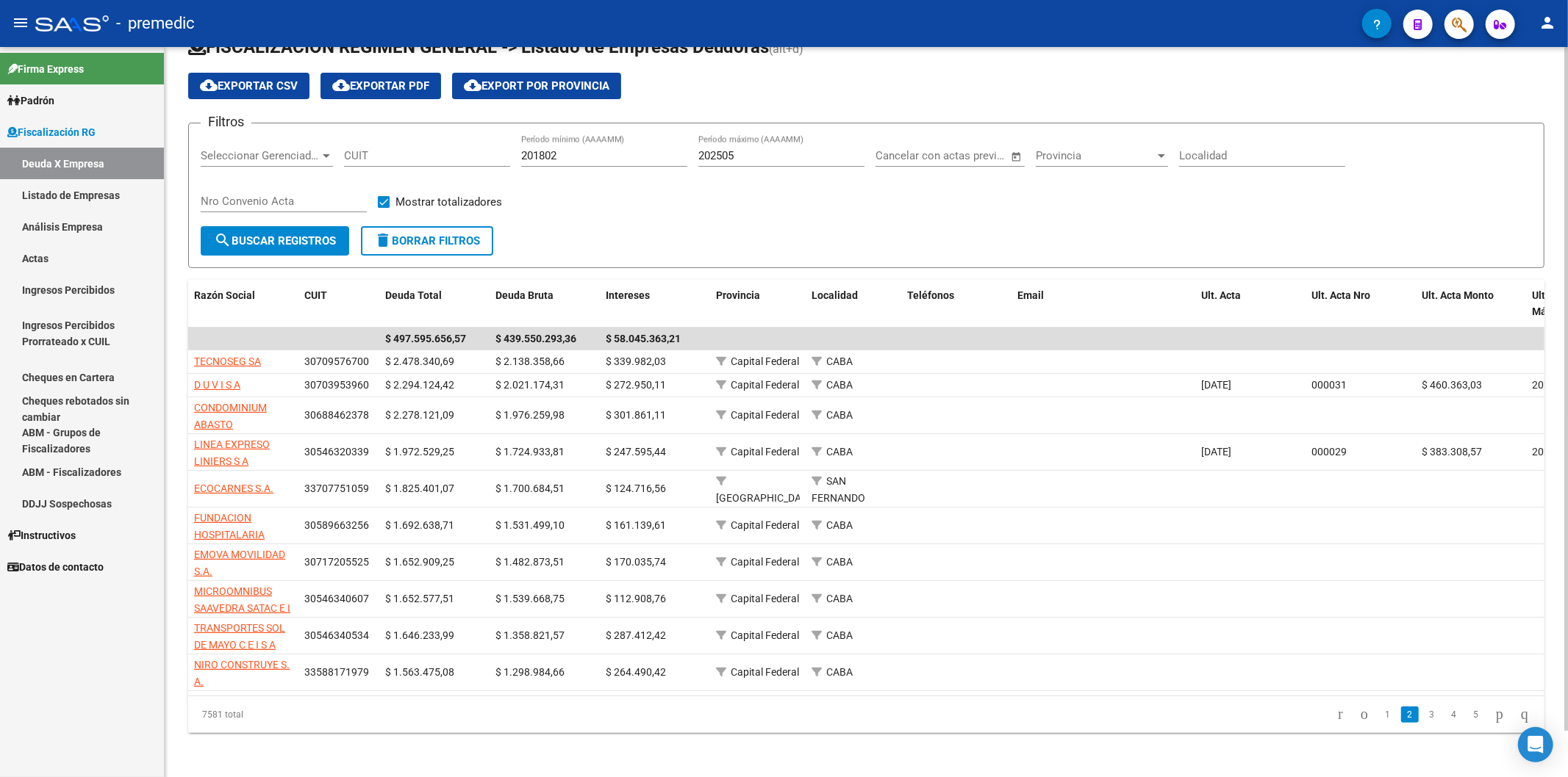
click at [69, 230] on link "Análisis Empresa" at bounding box center [82, 227] width 164 height 32
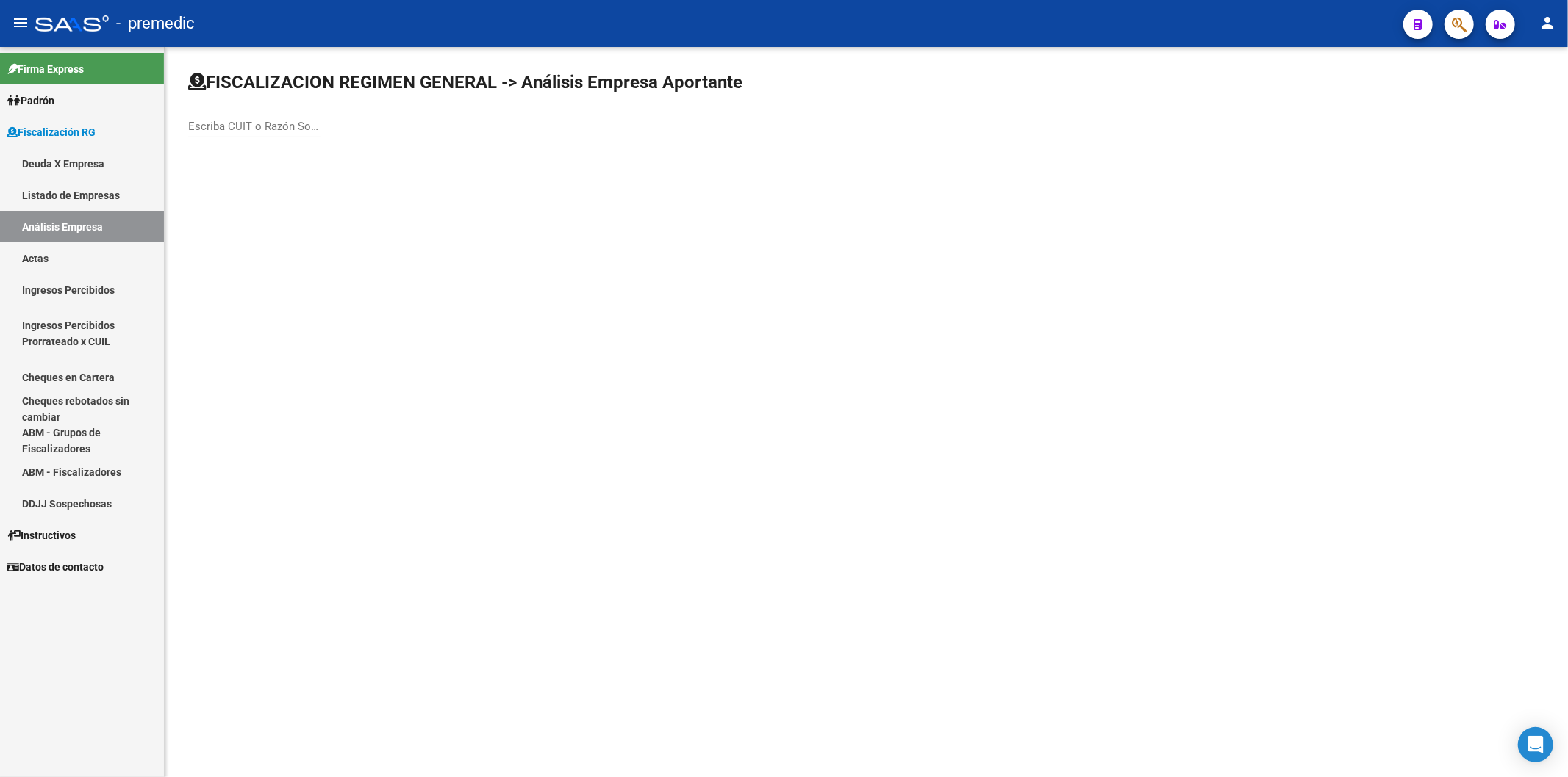
click at [203, 115] on div "Escriba CUIT o Razón Social para buscar" at bounding box center [255, 121] width 133 height 32
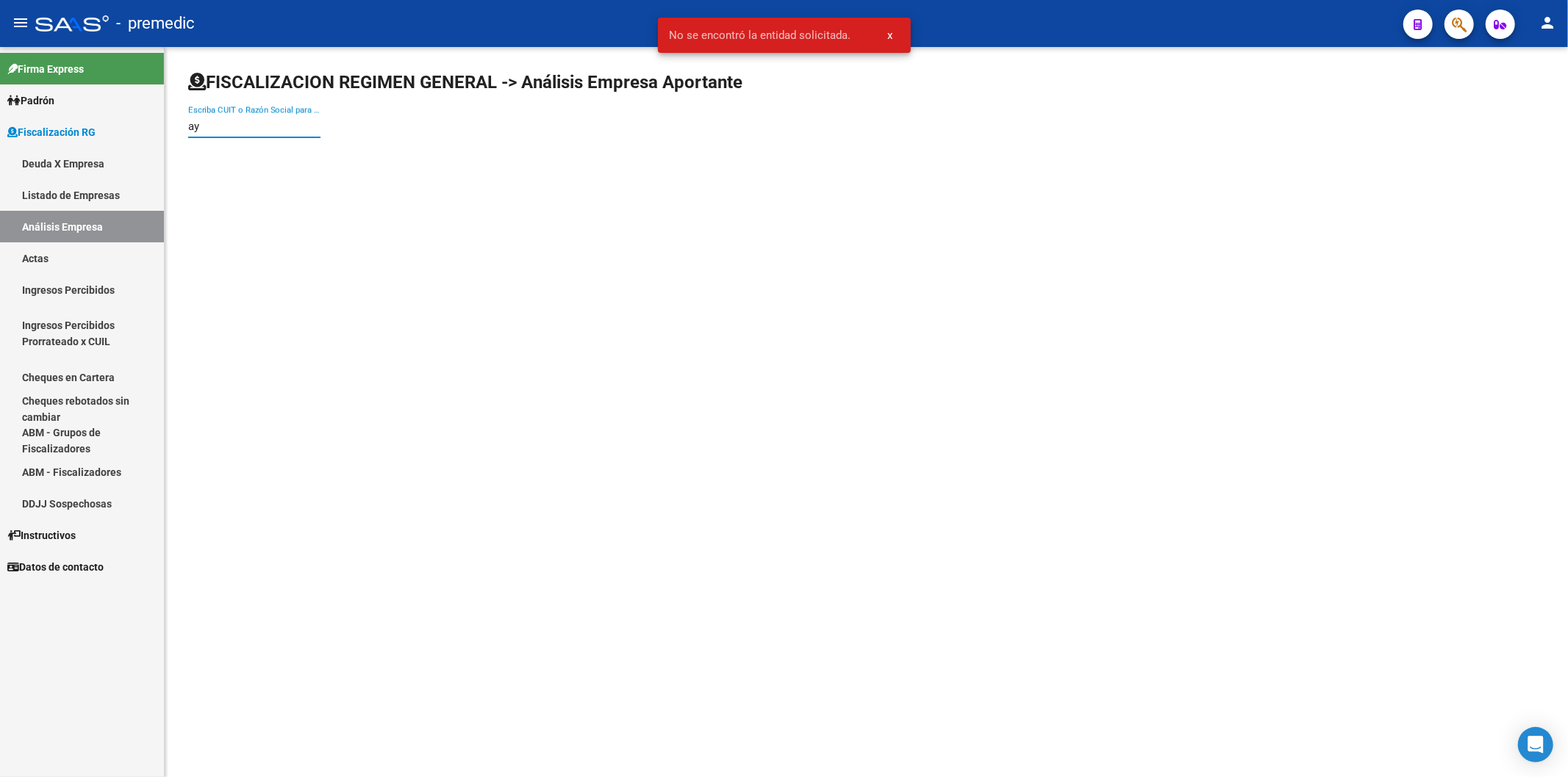
type input "a"
type input "A"
drag, startPoint x: 226, startPoint y: 122, endPoint x: 251, endPoint y: 125, distance: 25.2
click at [229, 124] on input "Escriba CUIT o Razón Social para buscar" at bounding box center [255, 126] width 133 height 13
paste input "30-59709828-2"
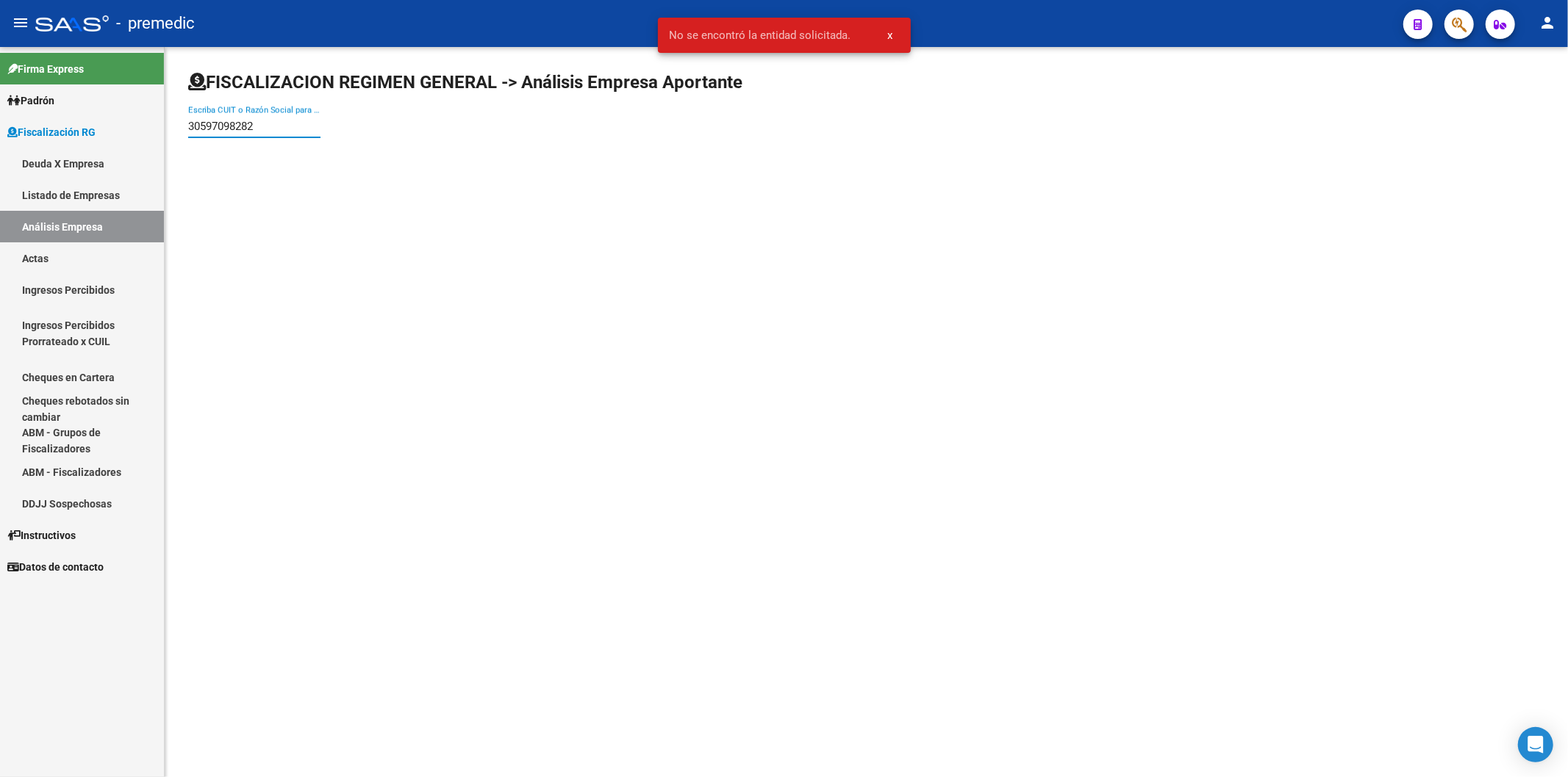
type input "30597098282"
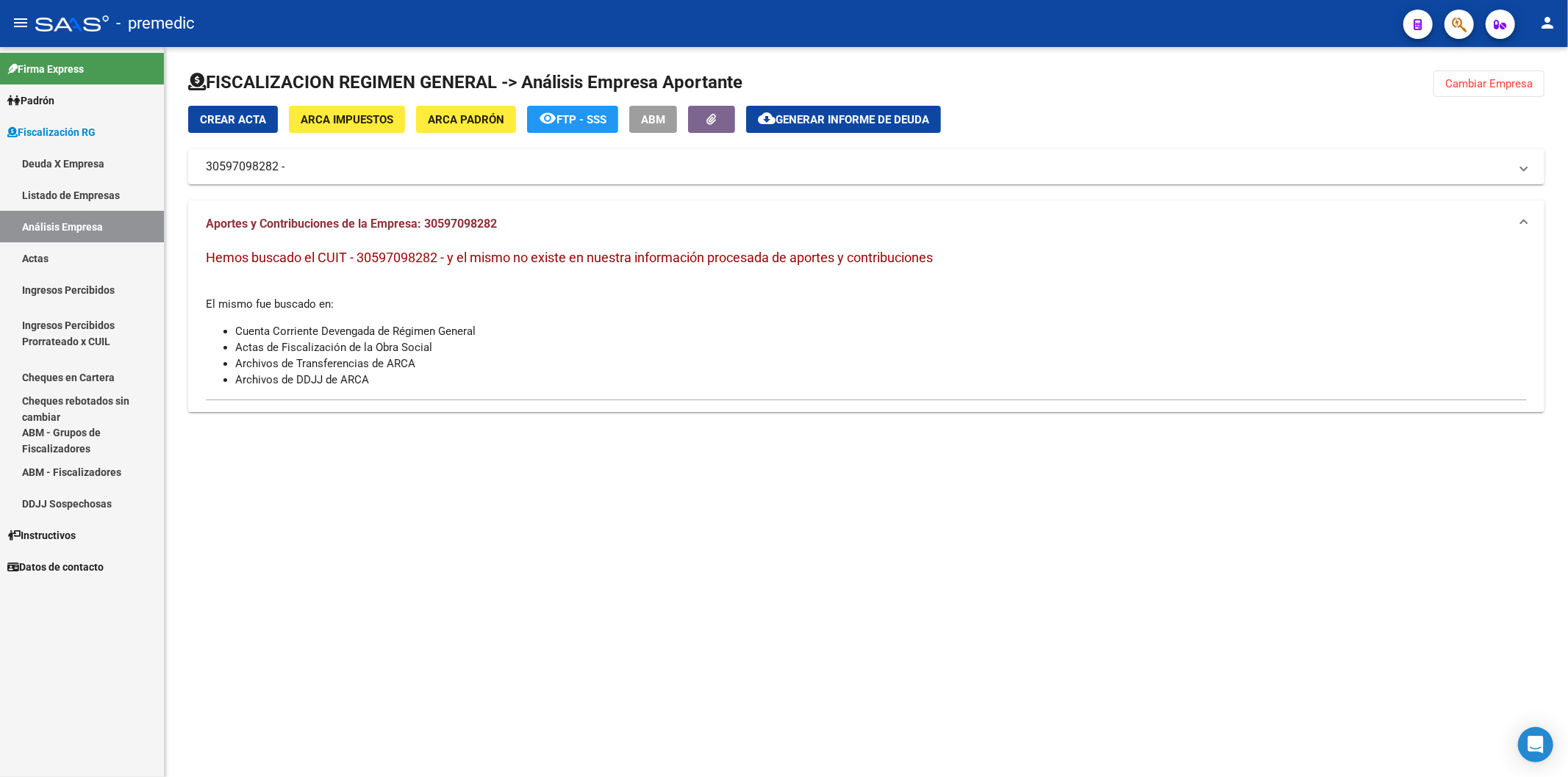
click at [351, 136] on div "Crear Acta ARCA Impuestos ARCA [PERSON_NAME] remove_red_eye FTP - SSS ABM cloud…" at bounding box center [867, 145] width 1357 height 79
click at [340, 157] on mat-expansion-panel-header "30597098282 -" at bounding box center [867, 166] width 1357 height 35
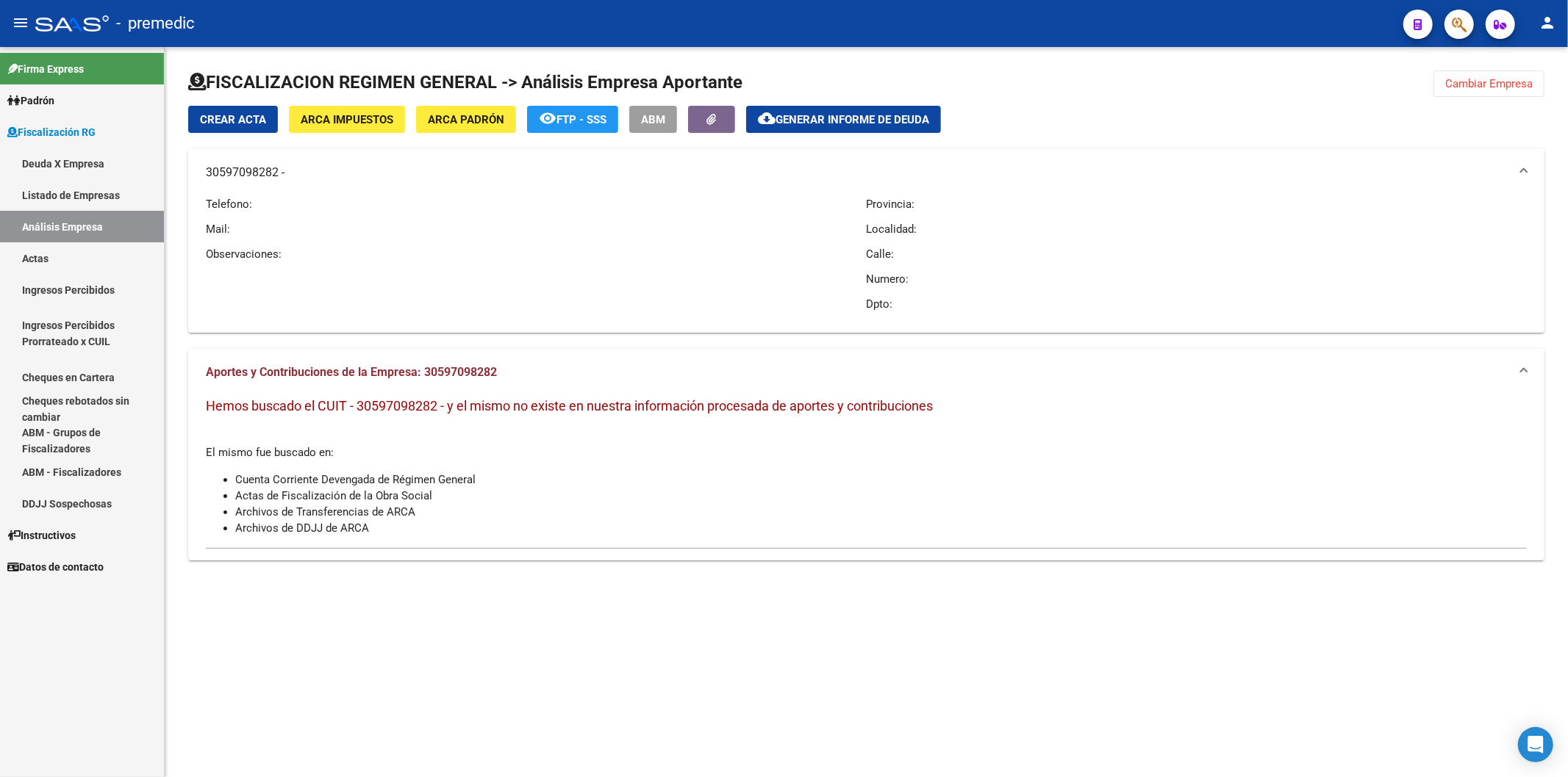
click at [81, 164] on link "Deuda X Empresa" at bounding box center [82, 163] width 164 height 32
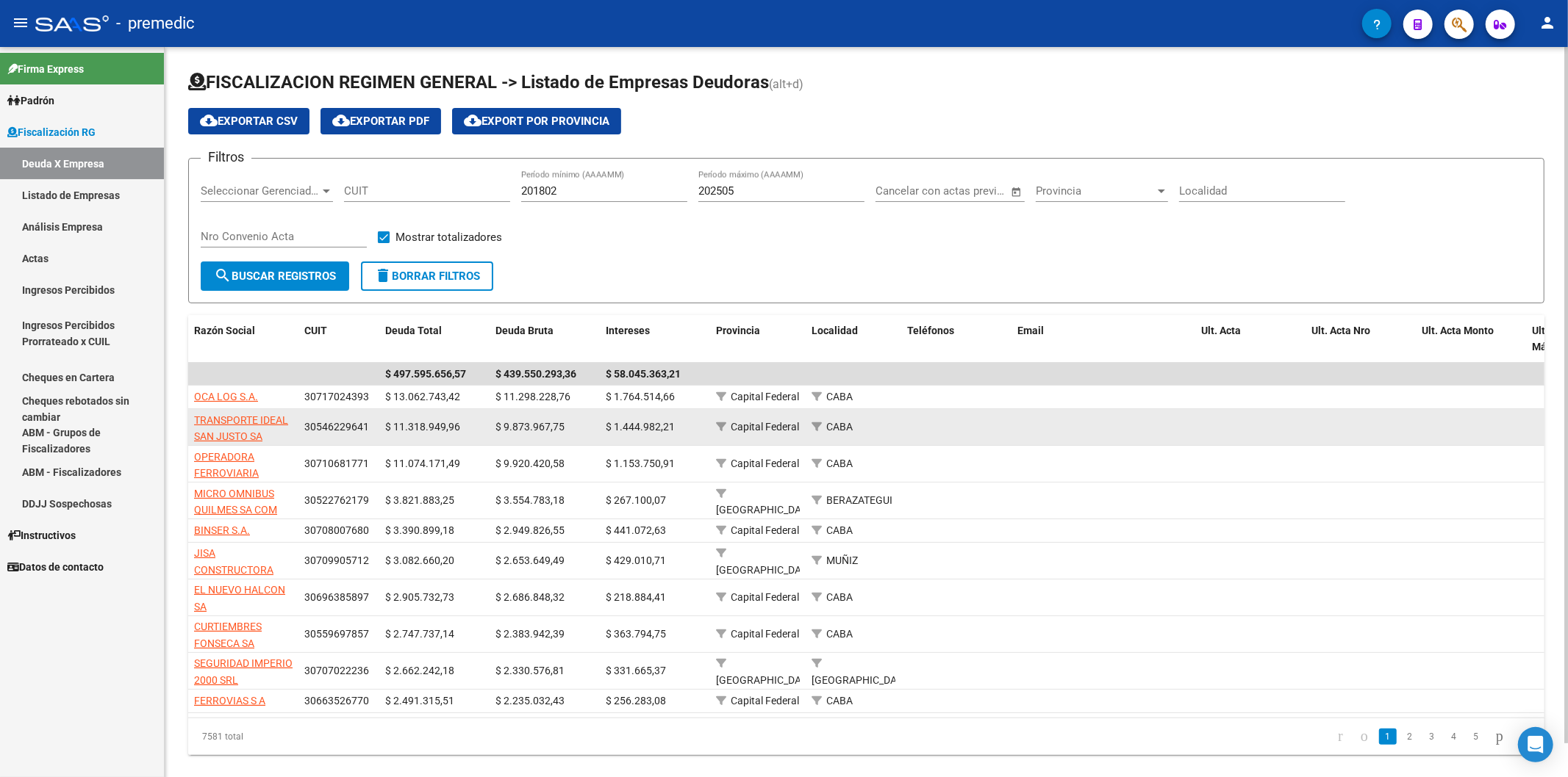
scroll to position [35, 0]
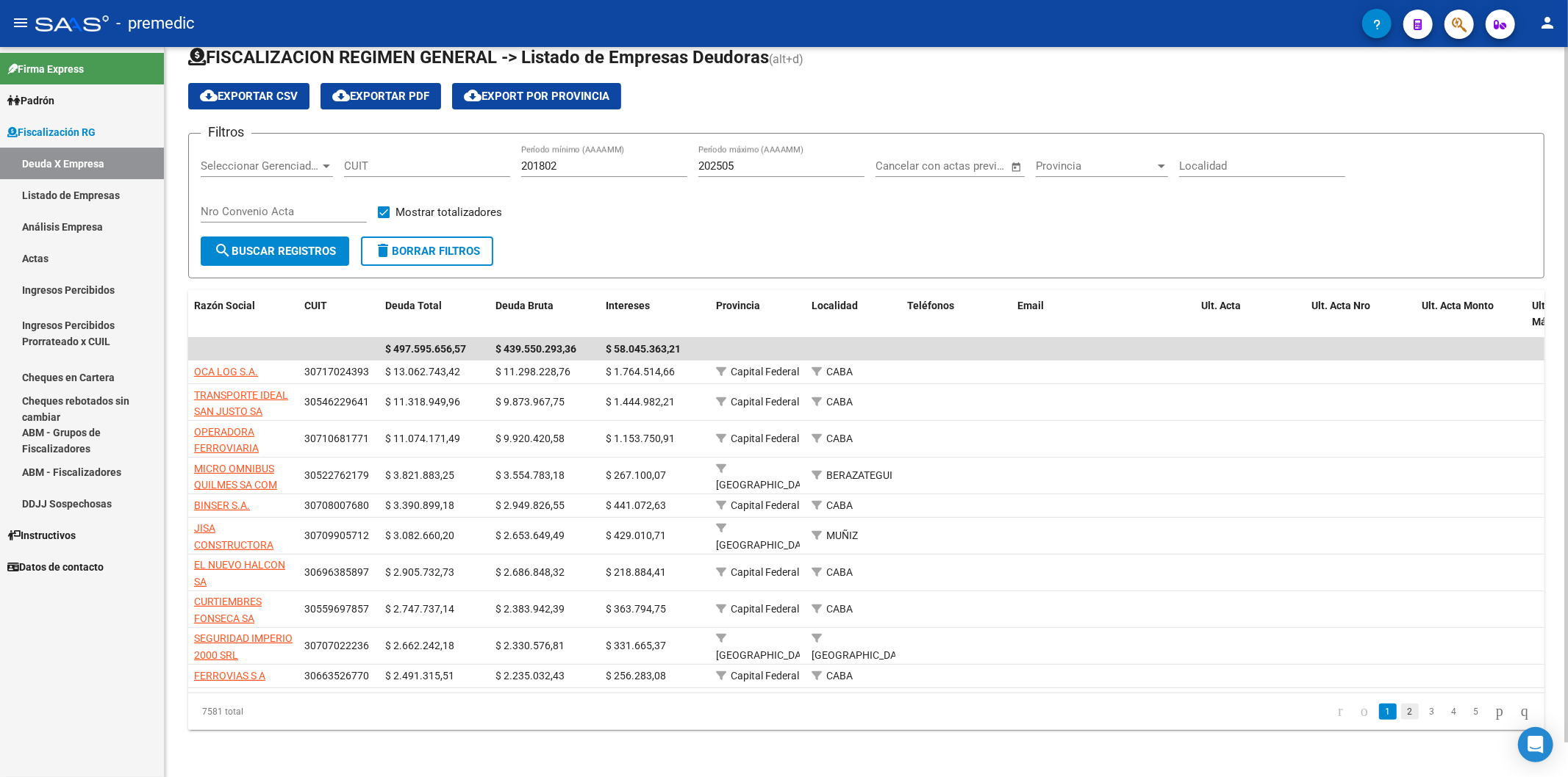
click at [1401, 709] on link "2" at bounding box center [1410, 712] width 18 height 16
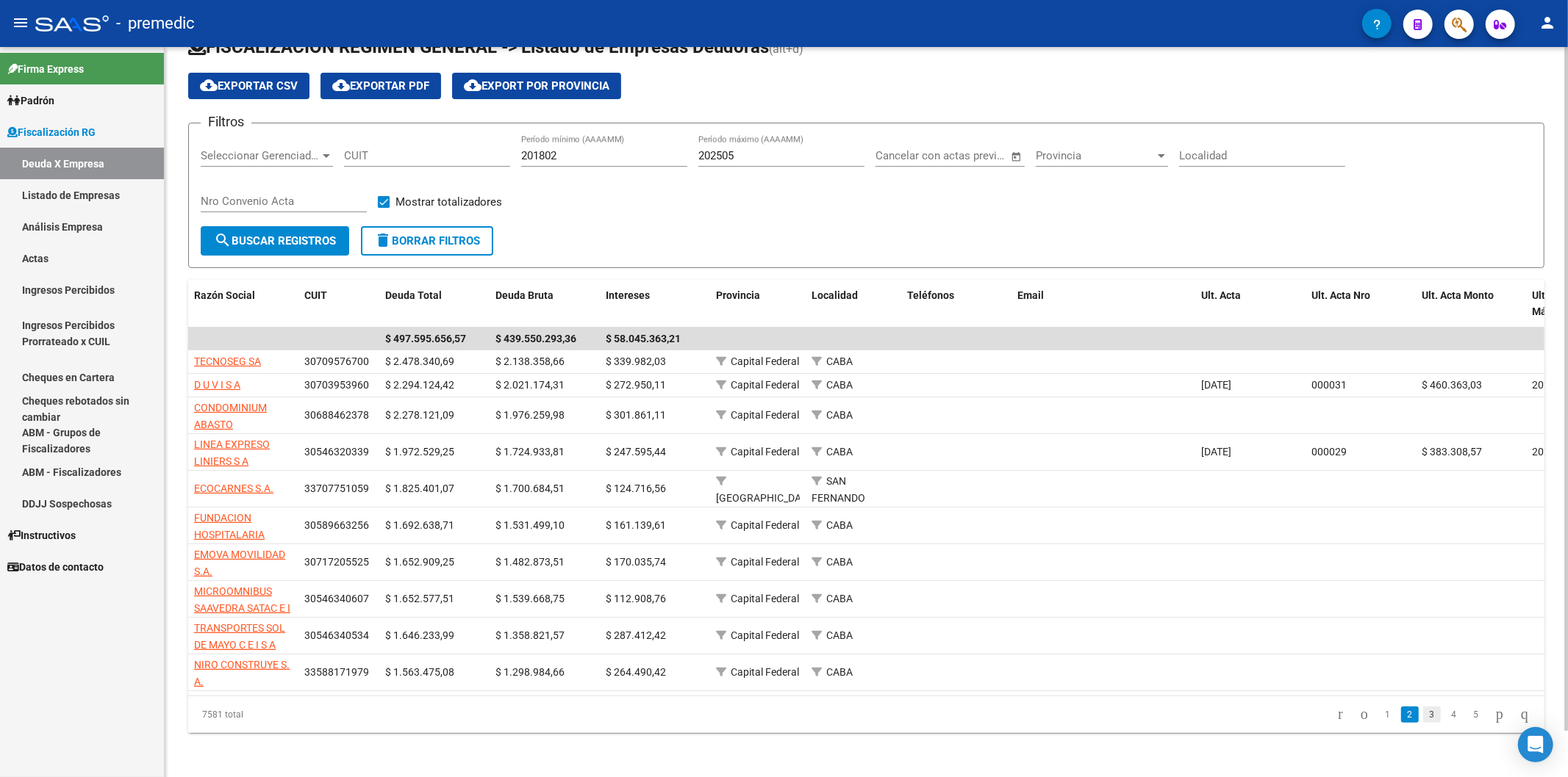
click at [1423, 723] on link "3" at bounding box center [1432, 715] width 18 height 16
